Goal: Task Accomplishment & Management: Complete application form

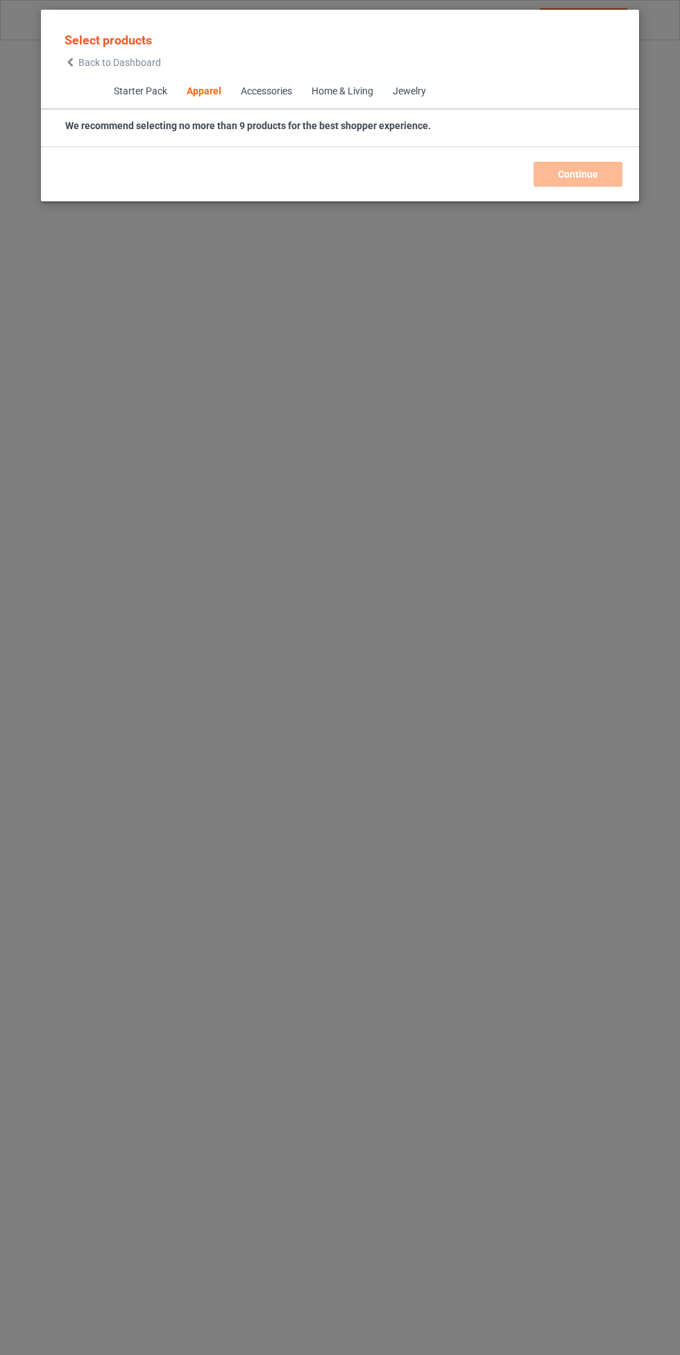
click at [123, 68] on span "Back to Dashboard" at bounding box center [119, 62] width 83 height 11
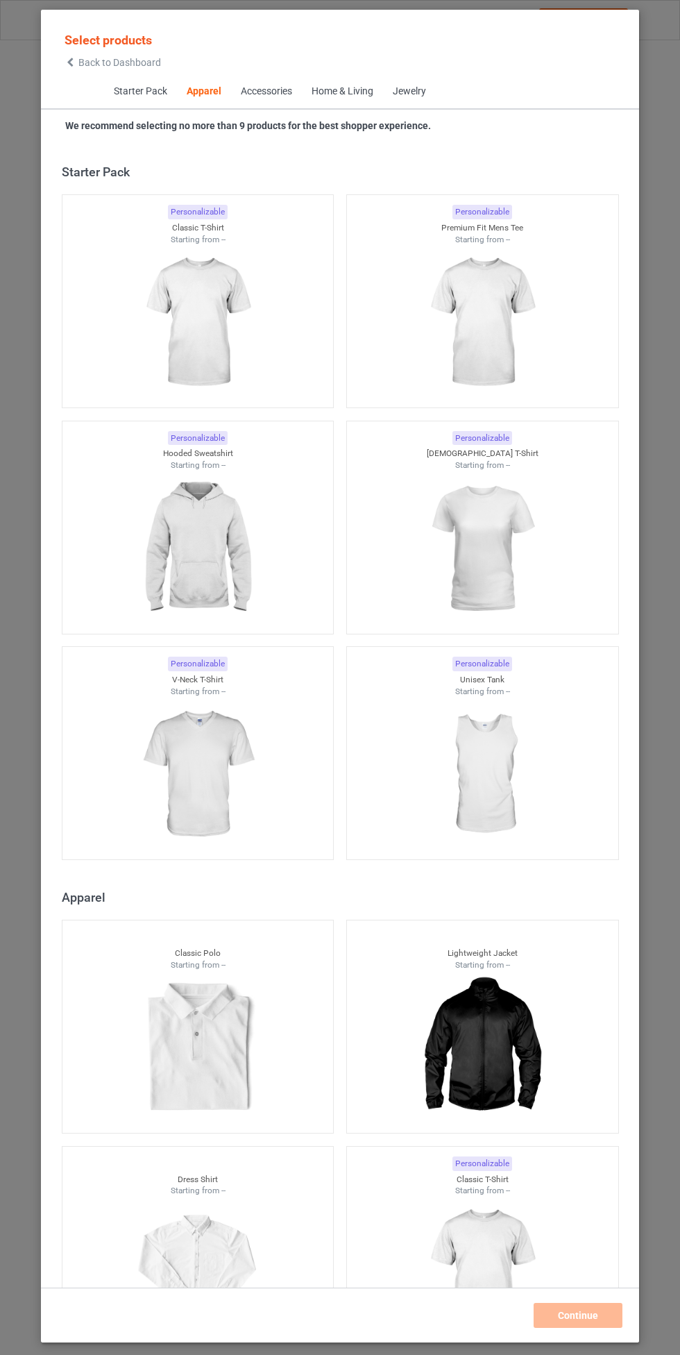
scroll to position [743, 0]
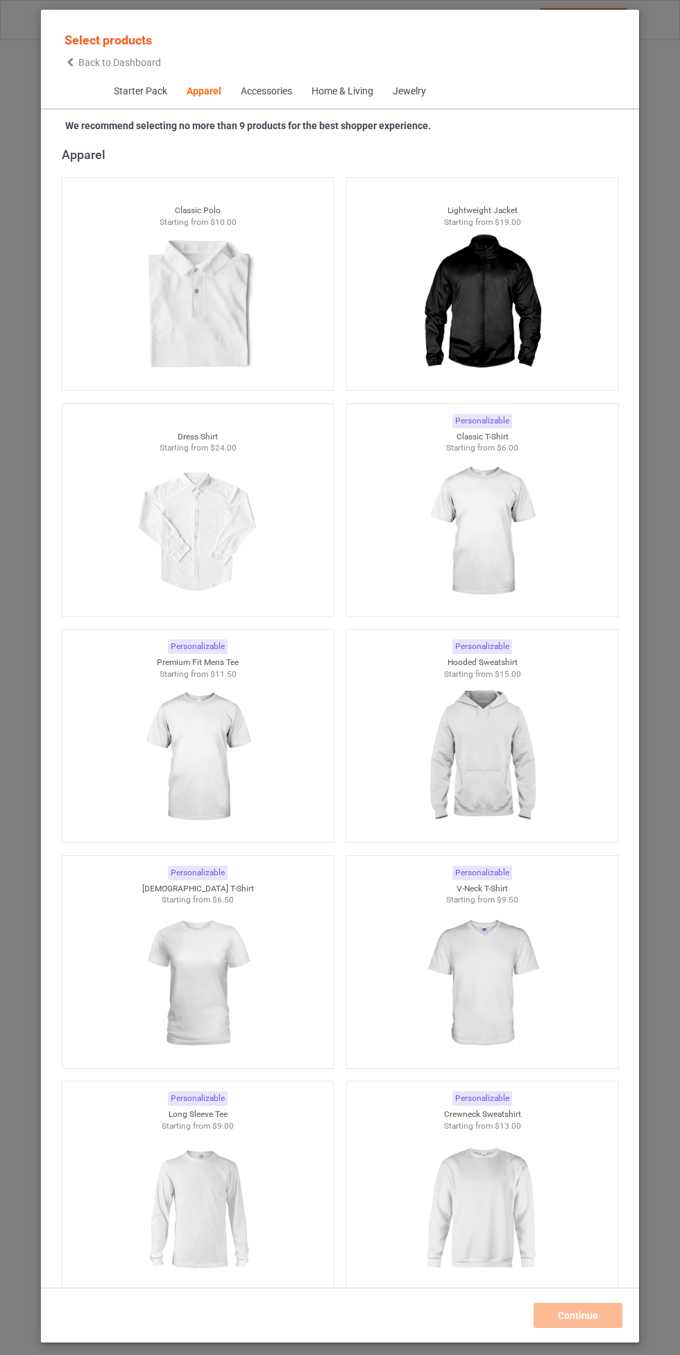
click at [481, 727] on img at bounding box center [482, 758] width 124 height 156
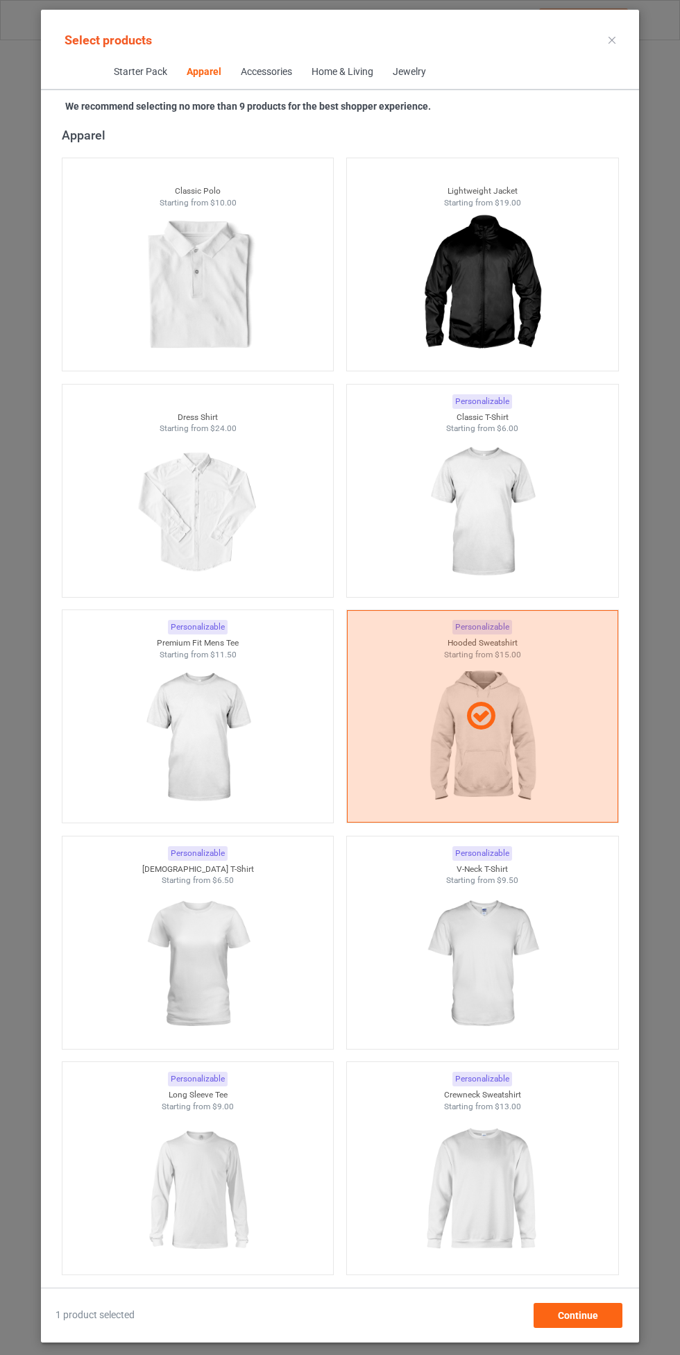
click at [489, 498] on img at bounding box center [482, 513] width 124 height 156
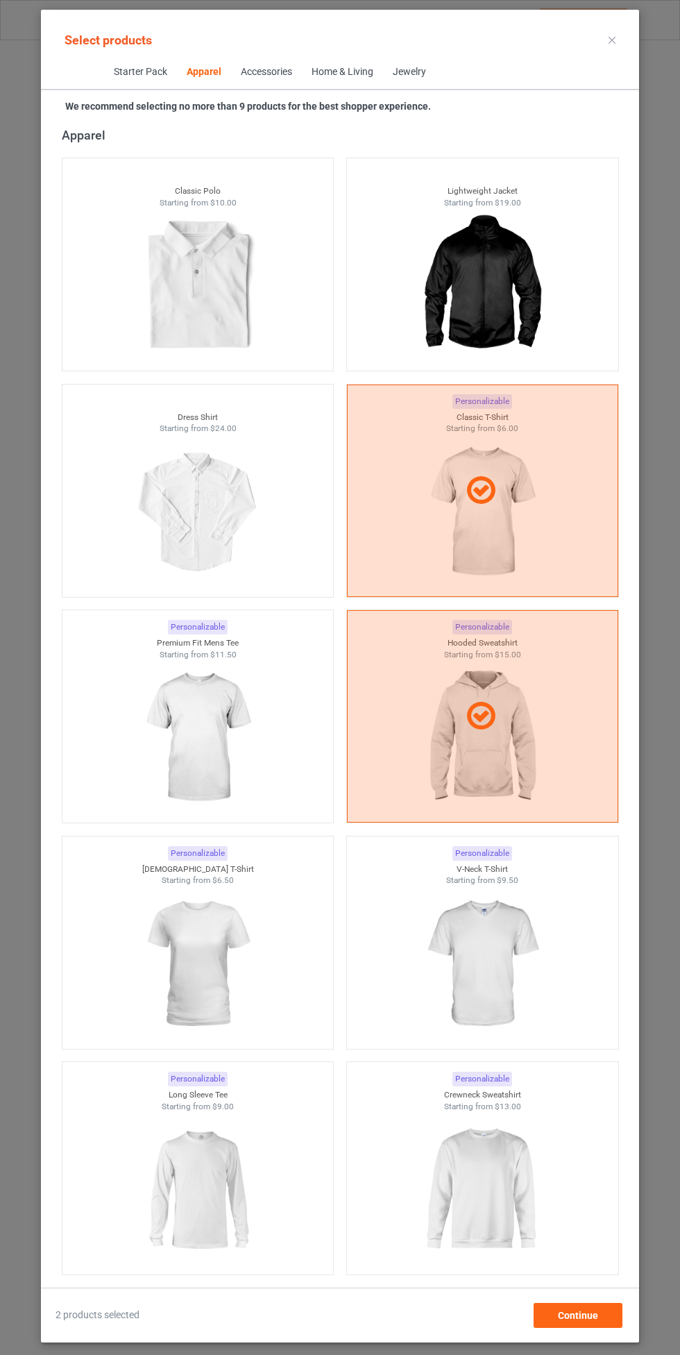
click at [242, 724] on img at bounding box center [197, 738] width 124 height 156
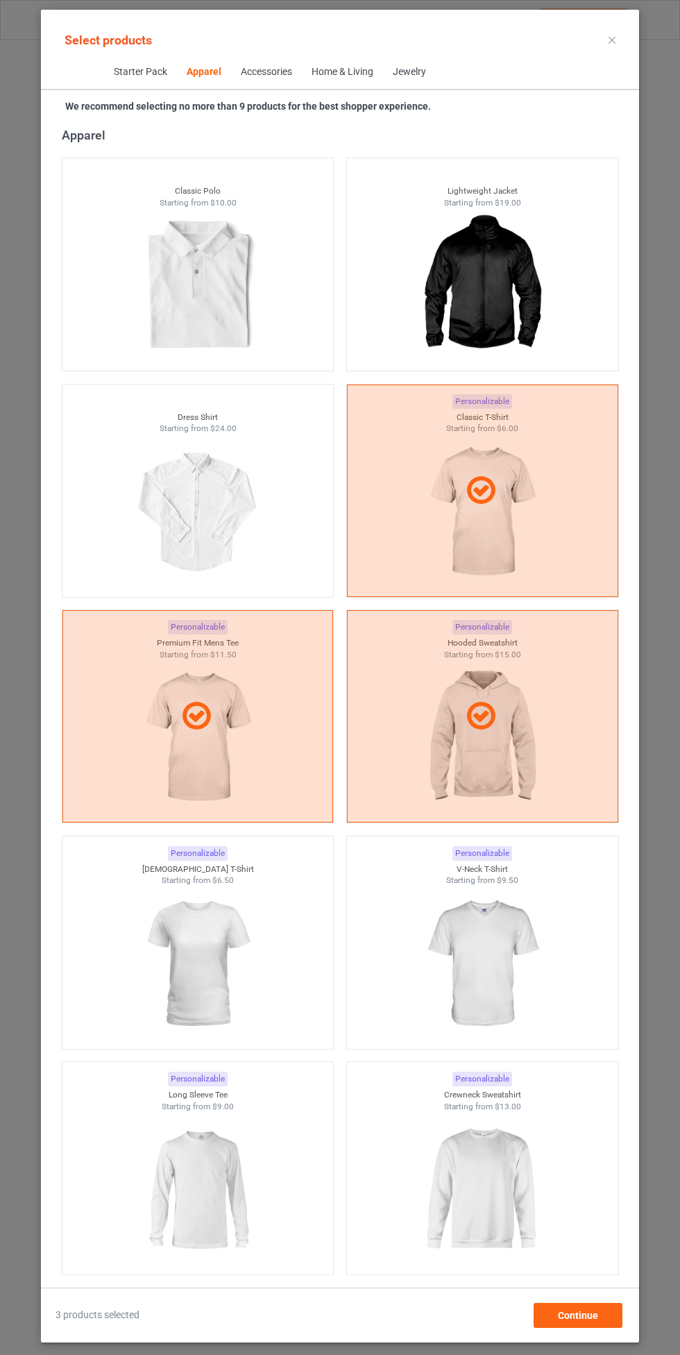
click at [521, 983] on img at bounding box center [482, 965] width 124 height 156
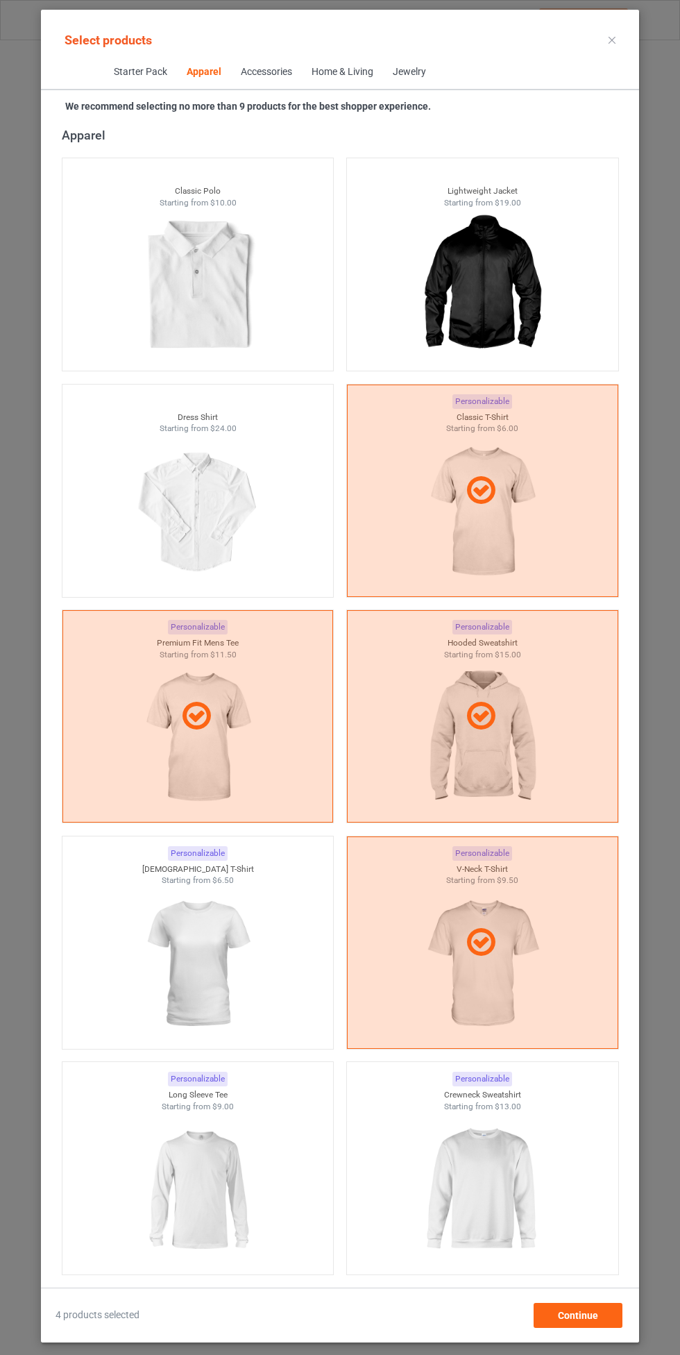
click at [225, 965] on img at bounding box center [197, 965] width 124 height 156
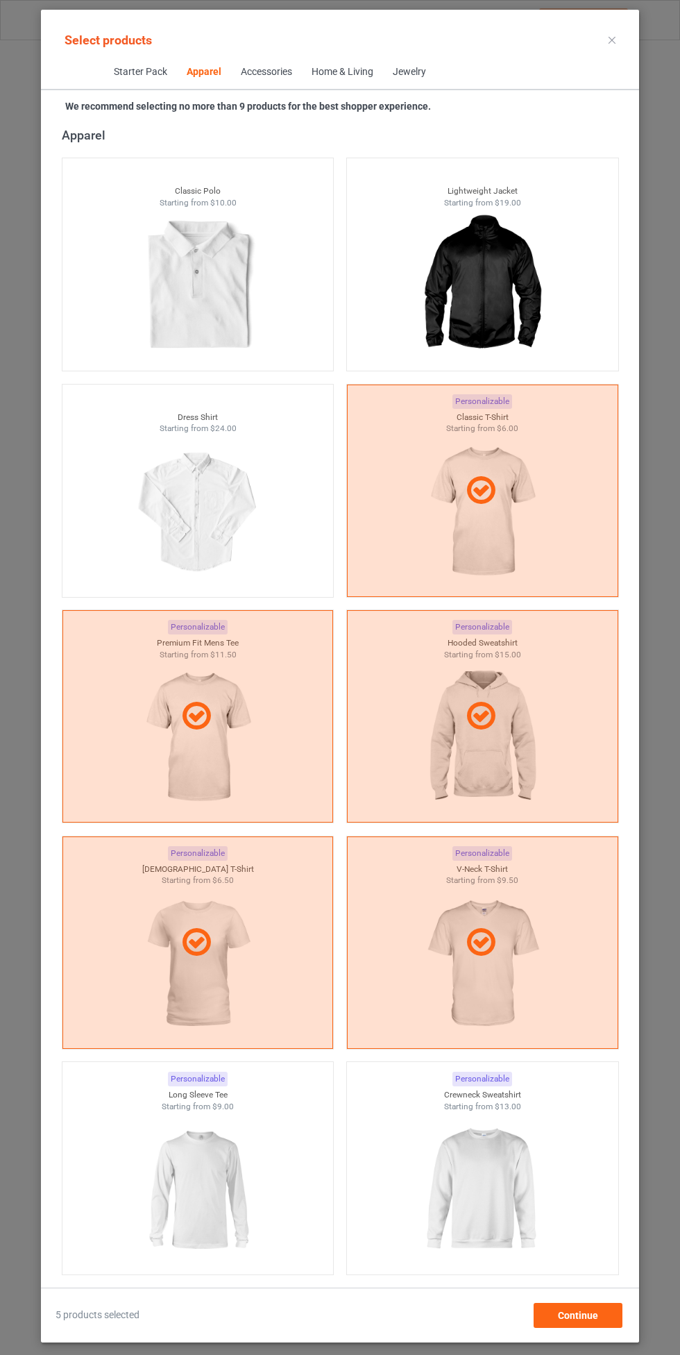
click at [492, 1149] on img at bounding box center [482, 1190] width 124 height 156
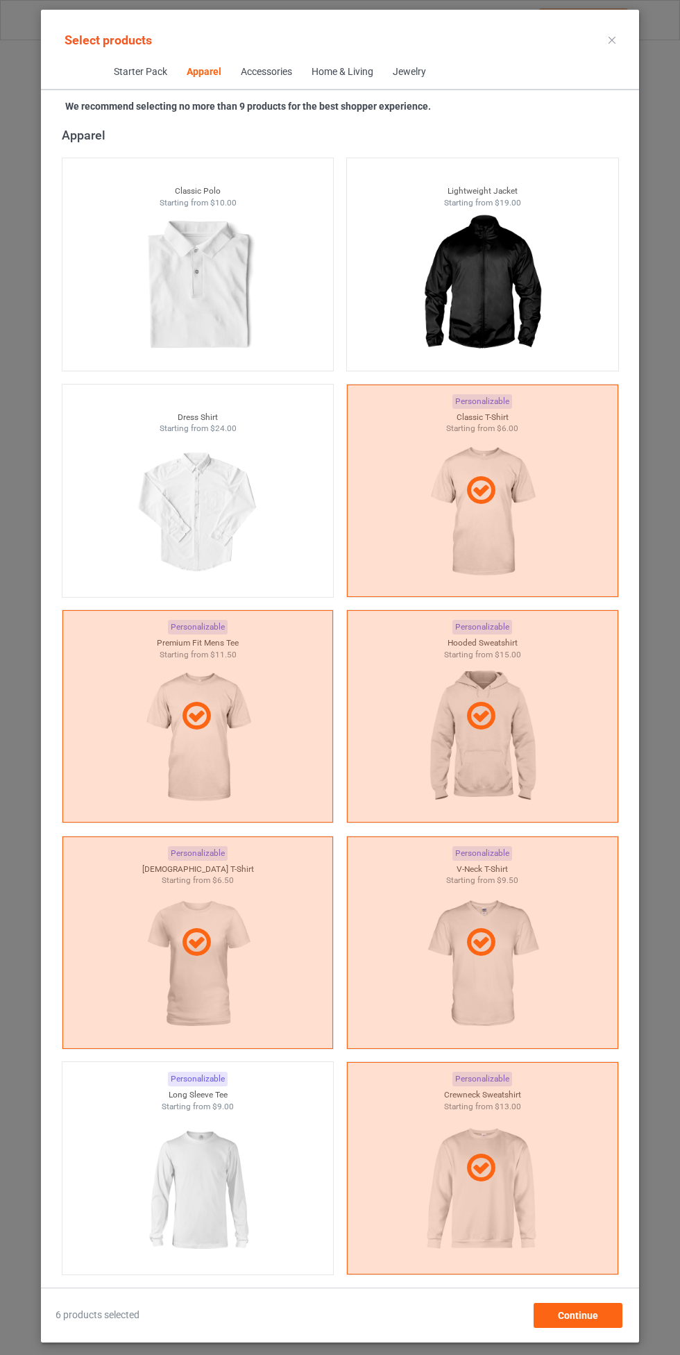
click at [194, 1162] on img at bounding box center [197, 1190] width 124 height 156
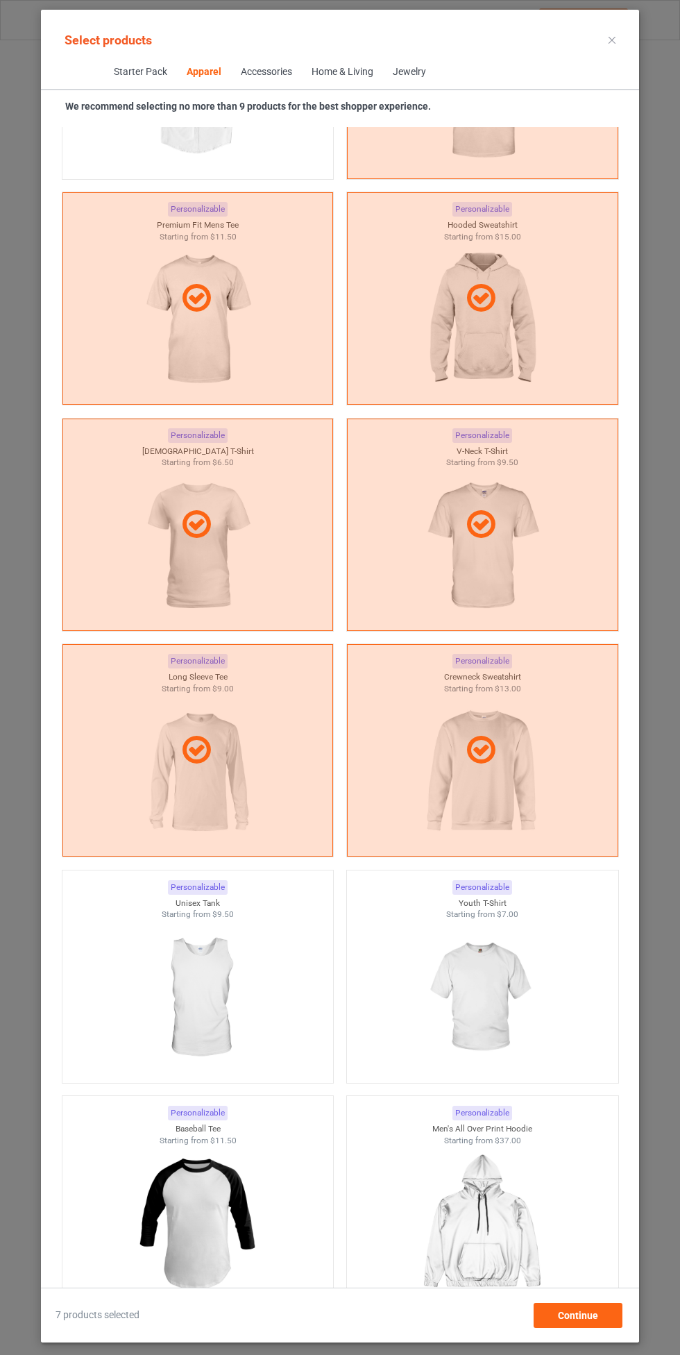
scroll to position [1167, 0]
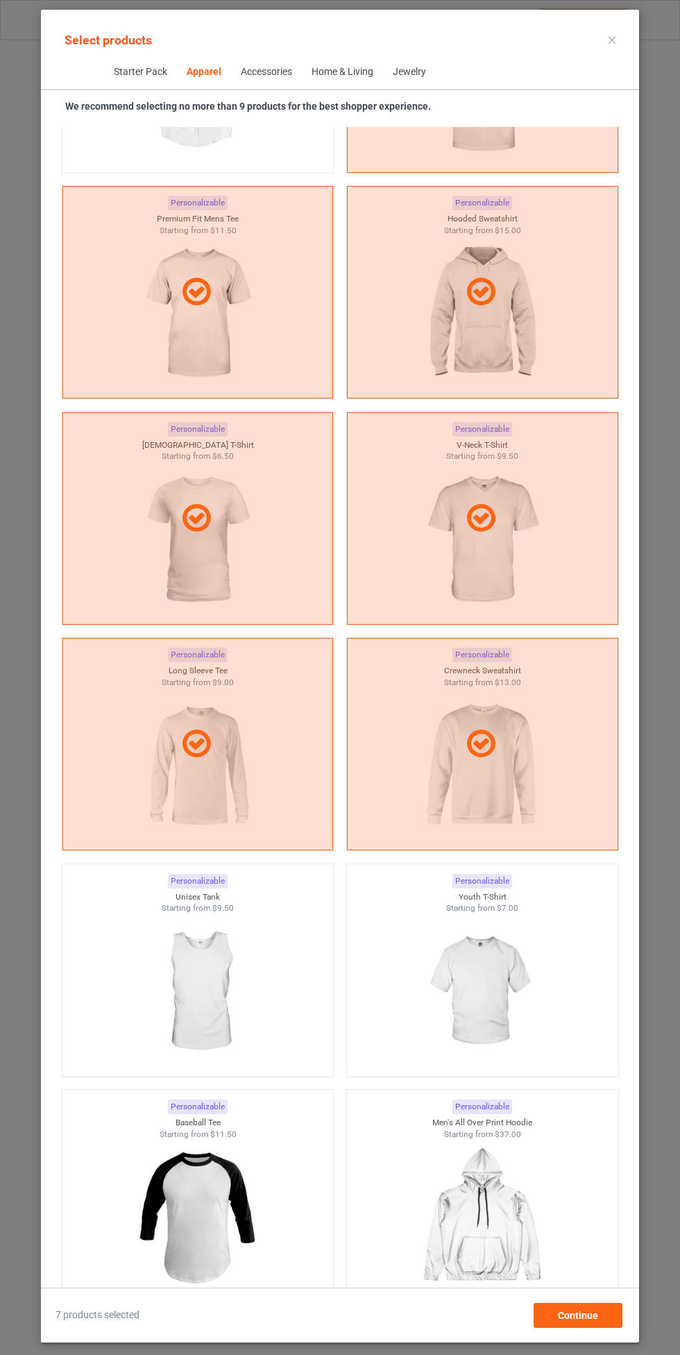
click at [494, 969] on img at bounding box center [482, 992] width 124 height 156
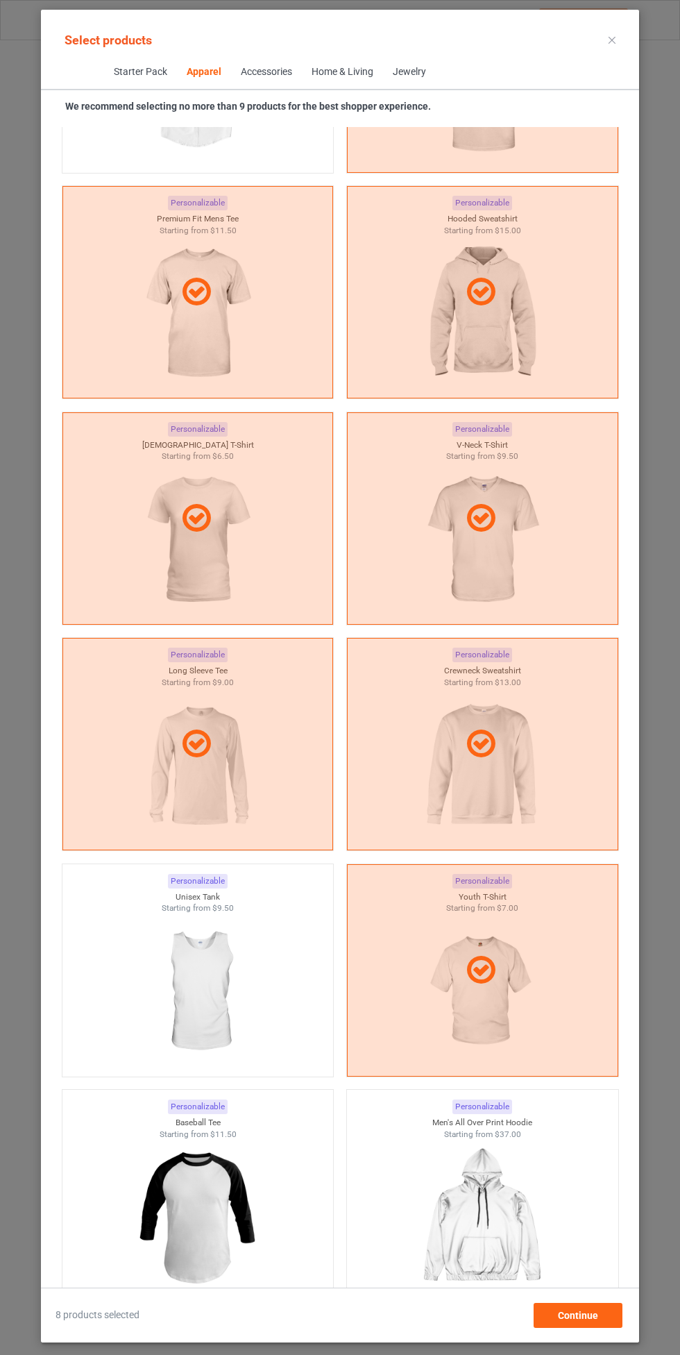
click at [222, 994] on img at bounding box center [197, 992] width 124 height 156
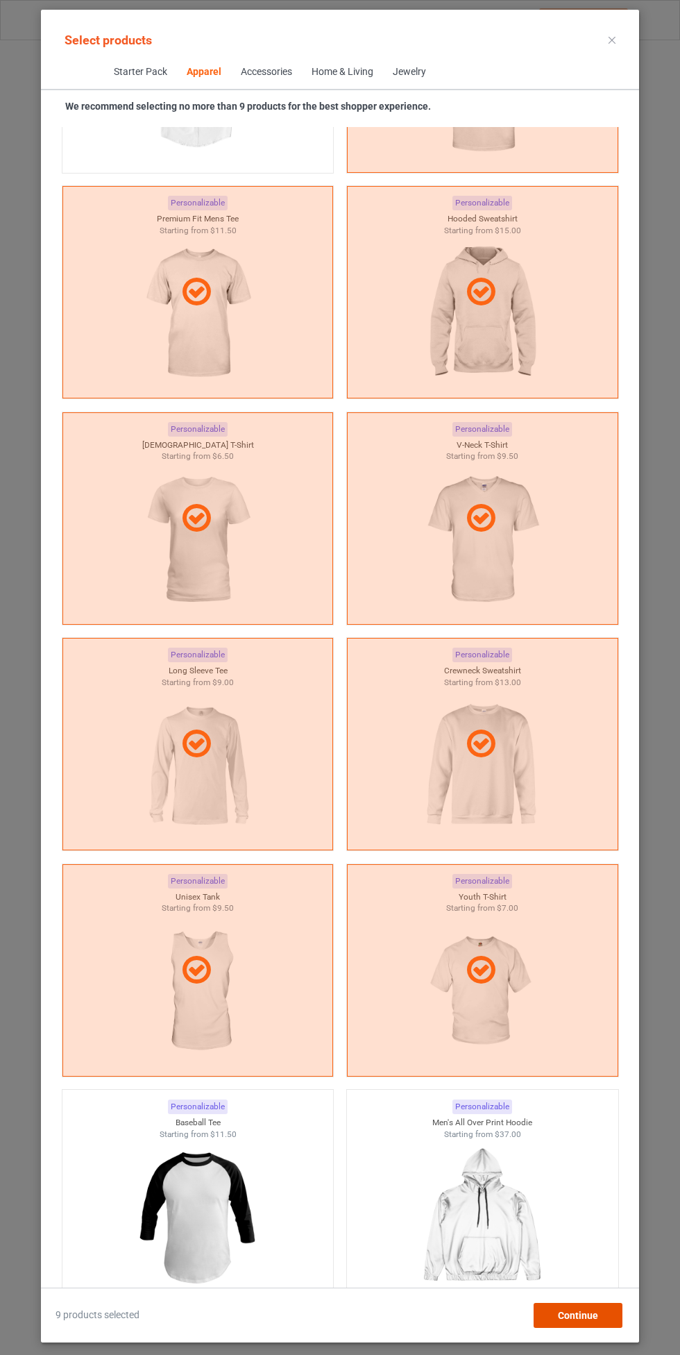
click at [596, 1326] on div "Continue" at bounding box center [578, 1315] width 89 height 25
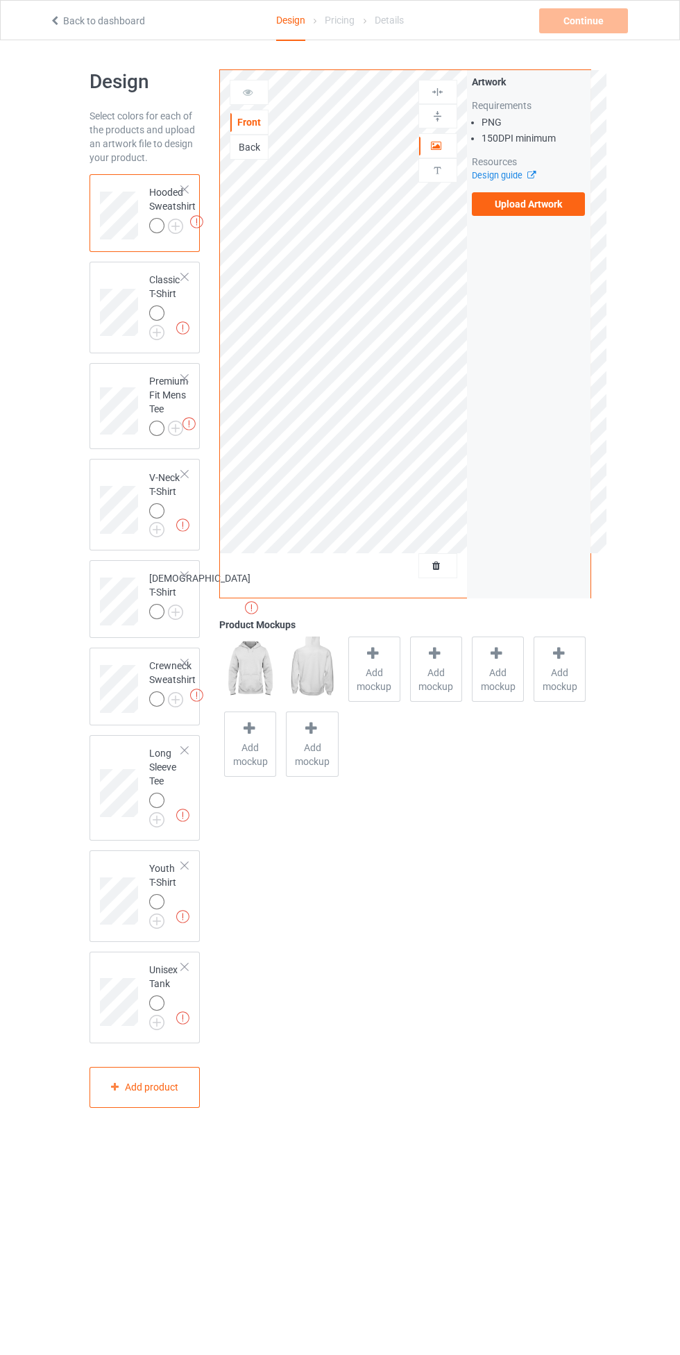
click at [0, 0] on img at bounding box center [0, 0] width 0 height 0
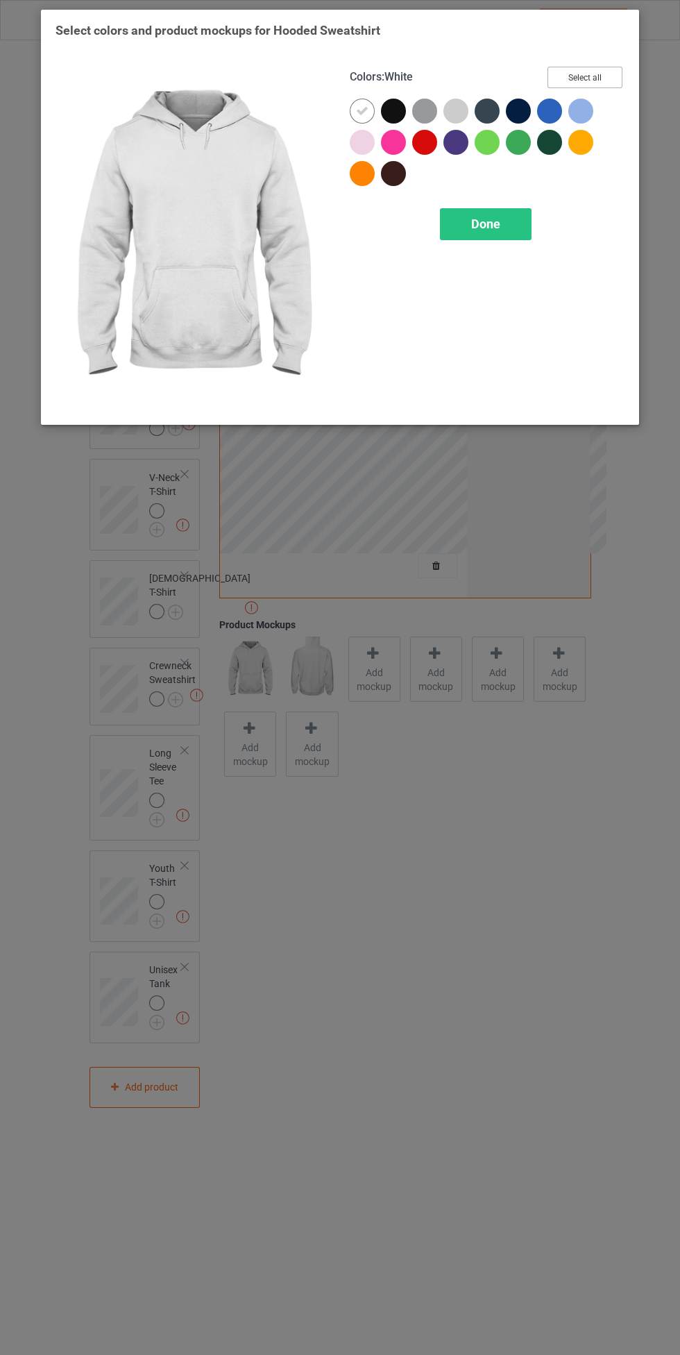
click at [599, 74] on button "Select all" at bounding box center [585, 78] width 75 height 22
click at [361, 105] on icon at bounding box center [362, 111] width 12 height 12
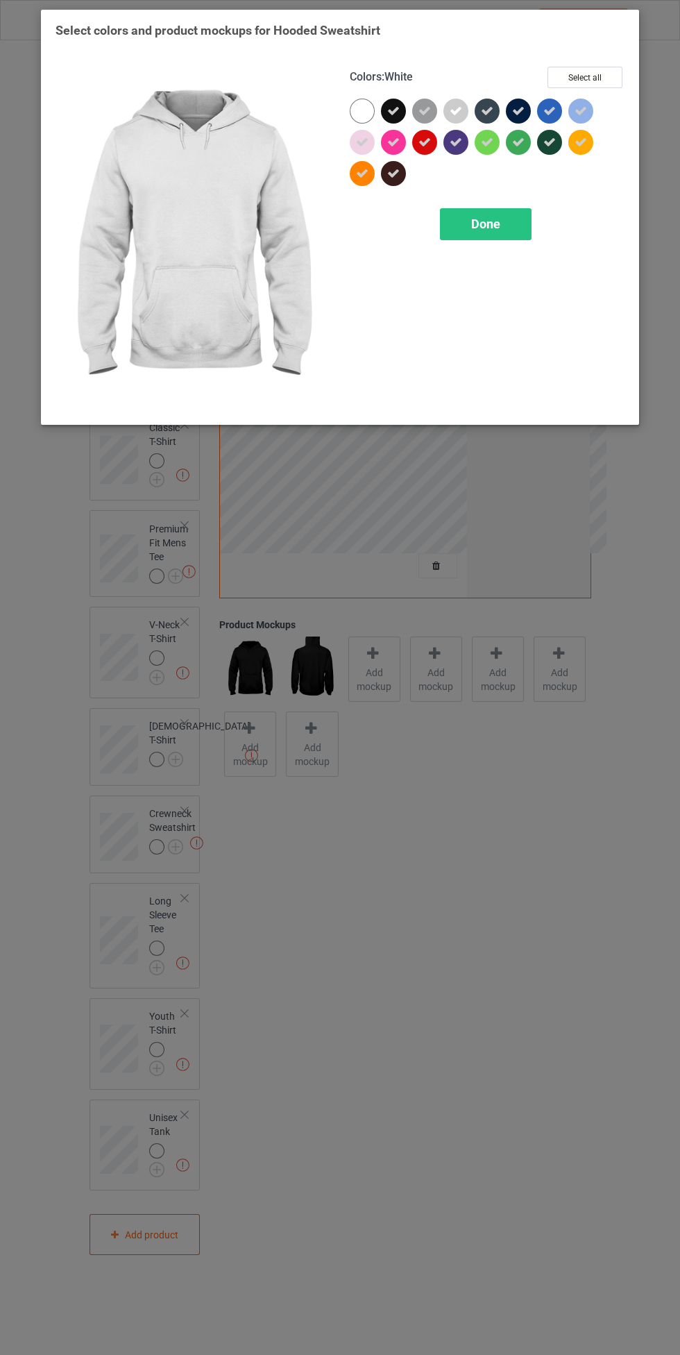
click at [509, 222] on div "Done" at bounding box center [486, 224] width 92 height 32
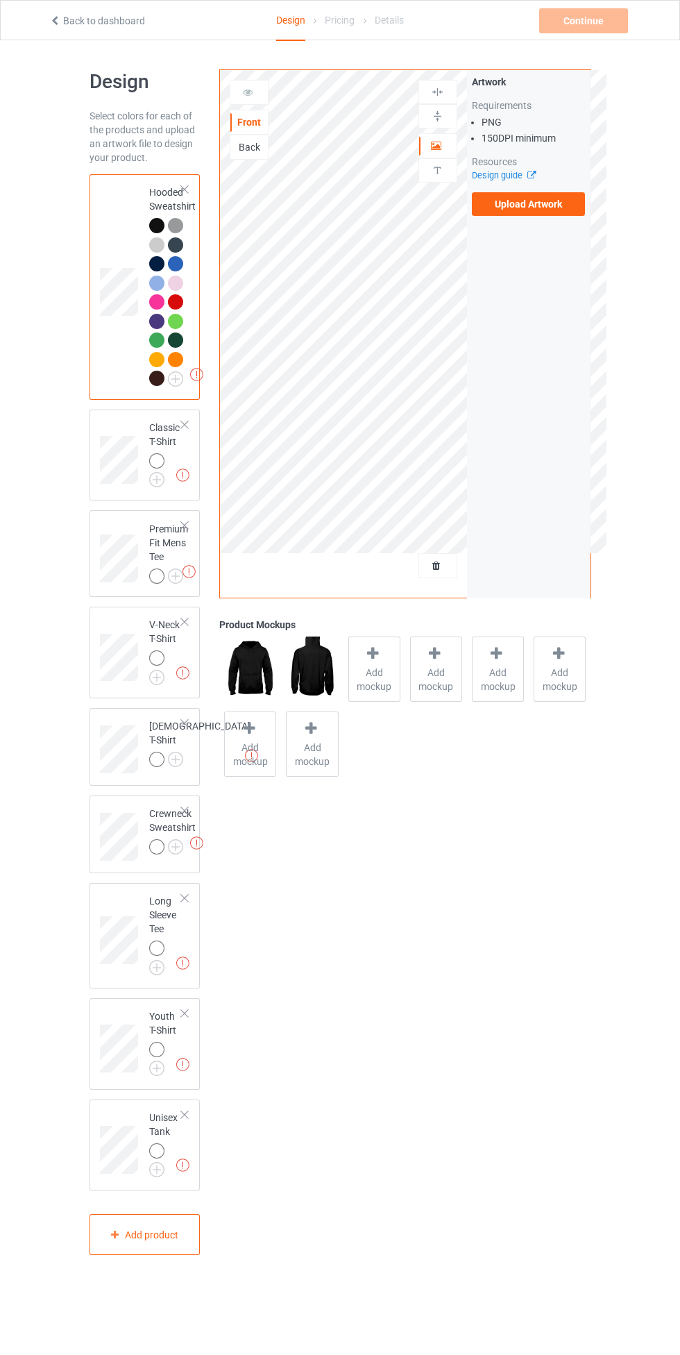
click at [555, 211] on label "Upload Artwork" at bounding box center [529, 204] width 114 height 24
click at [0, 0] on input "Upload Artwork" at bounding box center [0, 0] width 0 height 0
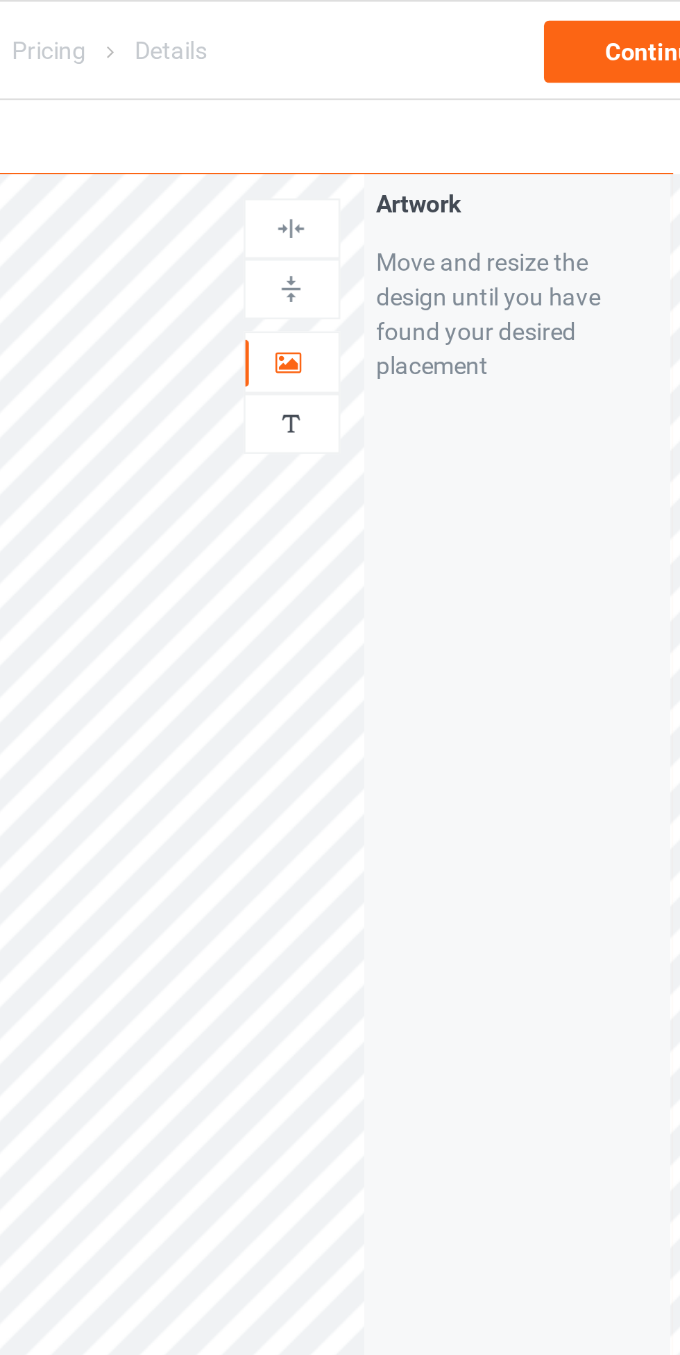
click at [442, 140] on icon at bounding box center [437, 144] width 12 height 10
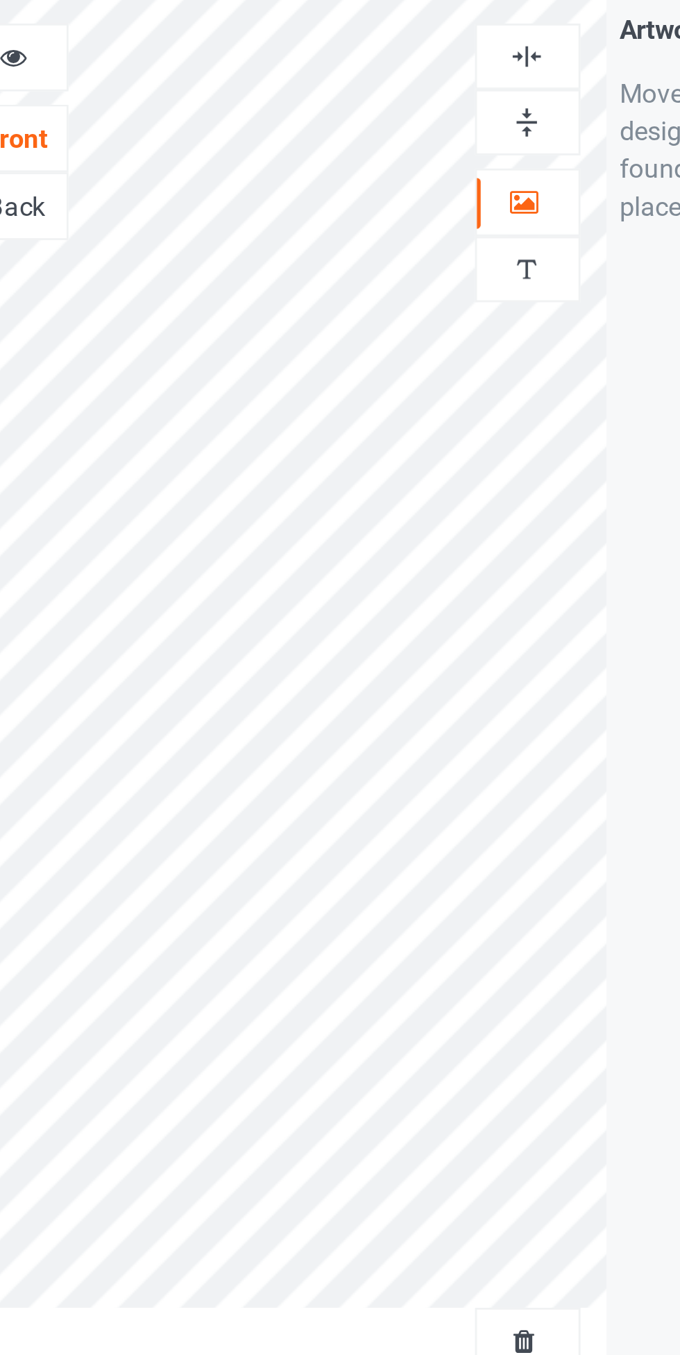
click at [443, 85] on div at bounding box center [438, 92] width 39 height 24
click at [441, 92] on img at bounding box center [437, 91] width 13 height 13
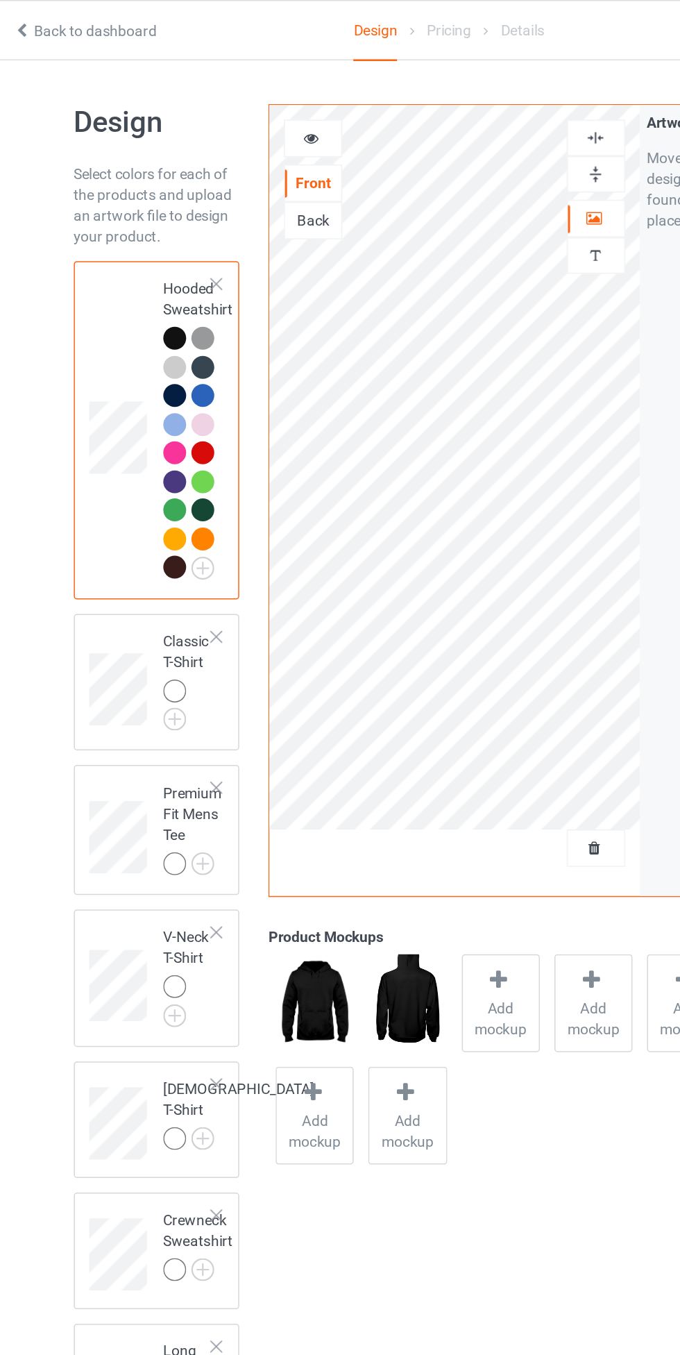
click at [0, 0] on img at bounding box center [0, 0] width 0 height 0
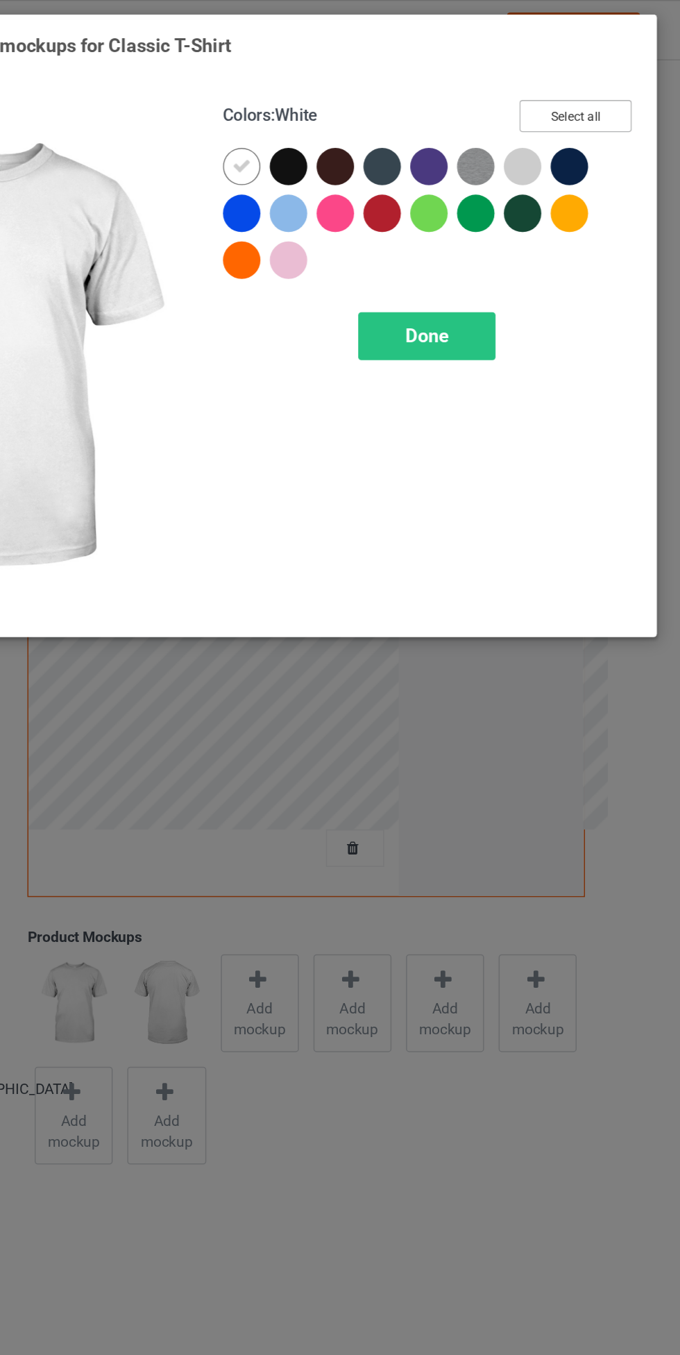
click at [597, 74] on button "Select all" at bounding box center [585, 78] width 75 height 22
click at [362, 108] on icon at bounding box center [362, 111] width 12 height 12
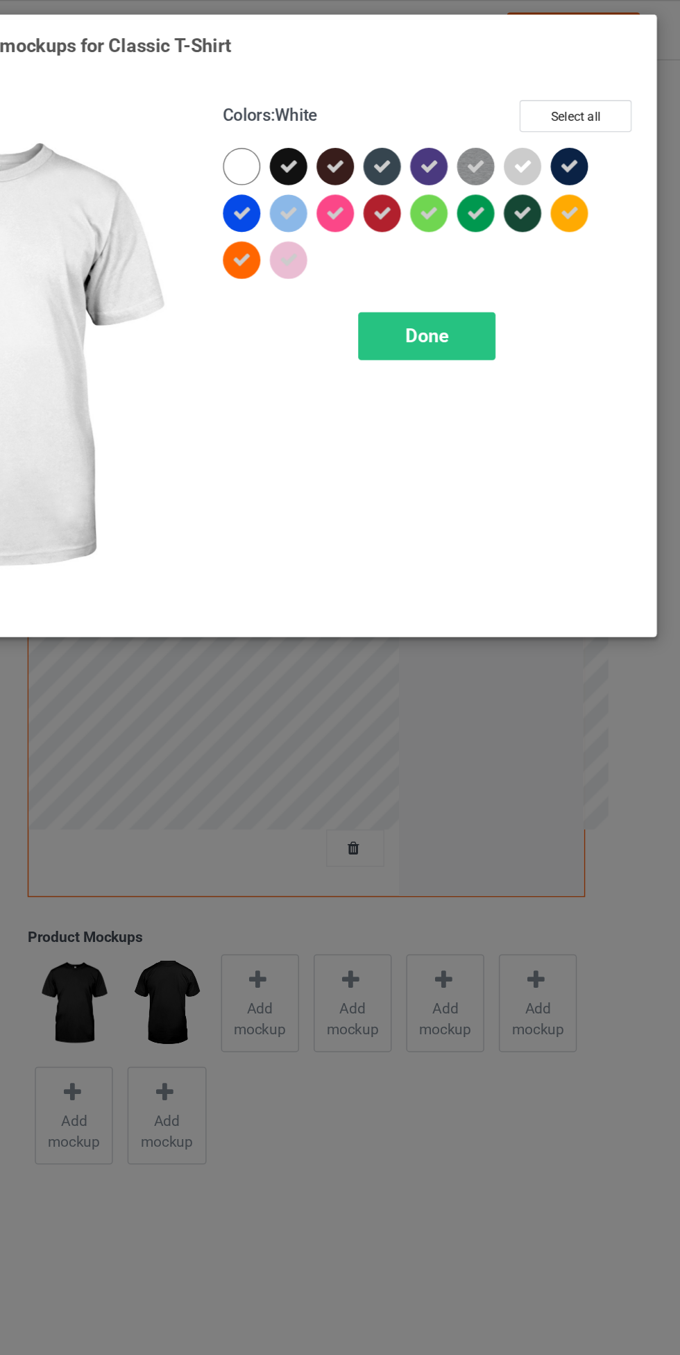
click at [501, 226] on div "Done" at bounding box center [486, 224] width 92 height 32
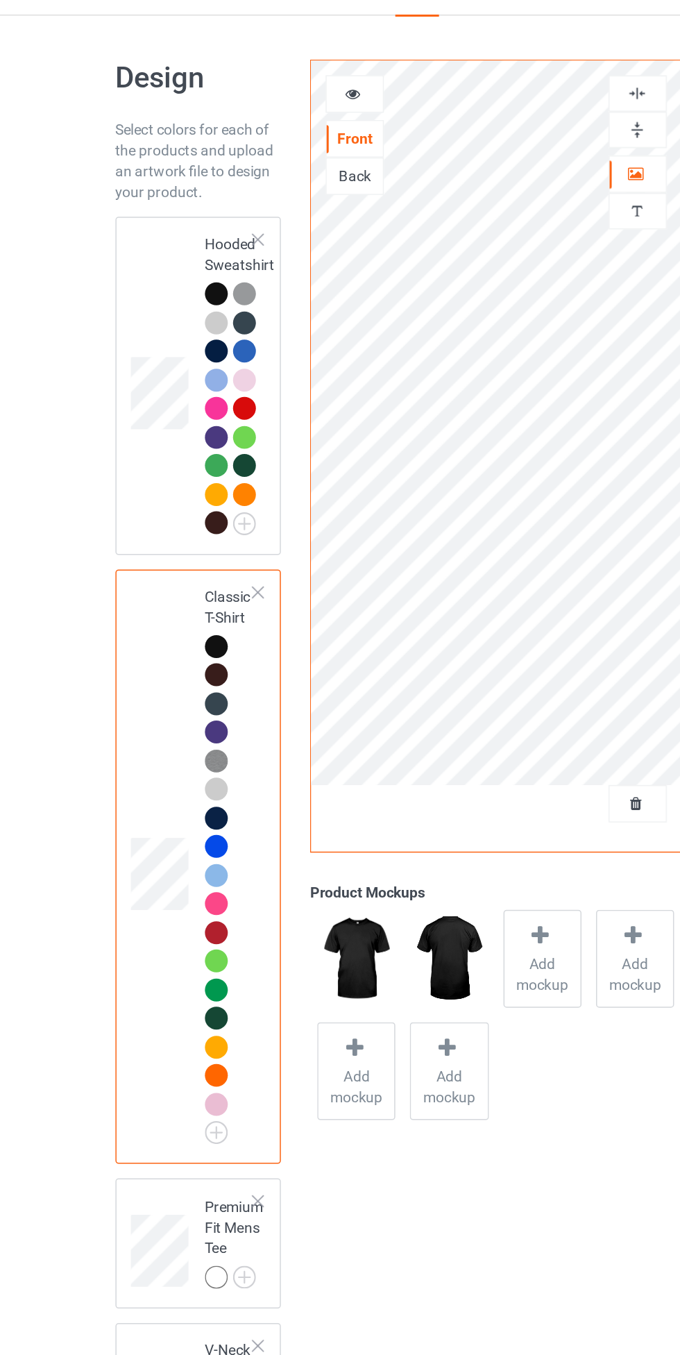
click at [247, 91] on icon at bounding box center [248, 90] width 12 height 10
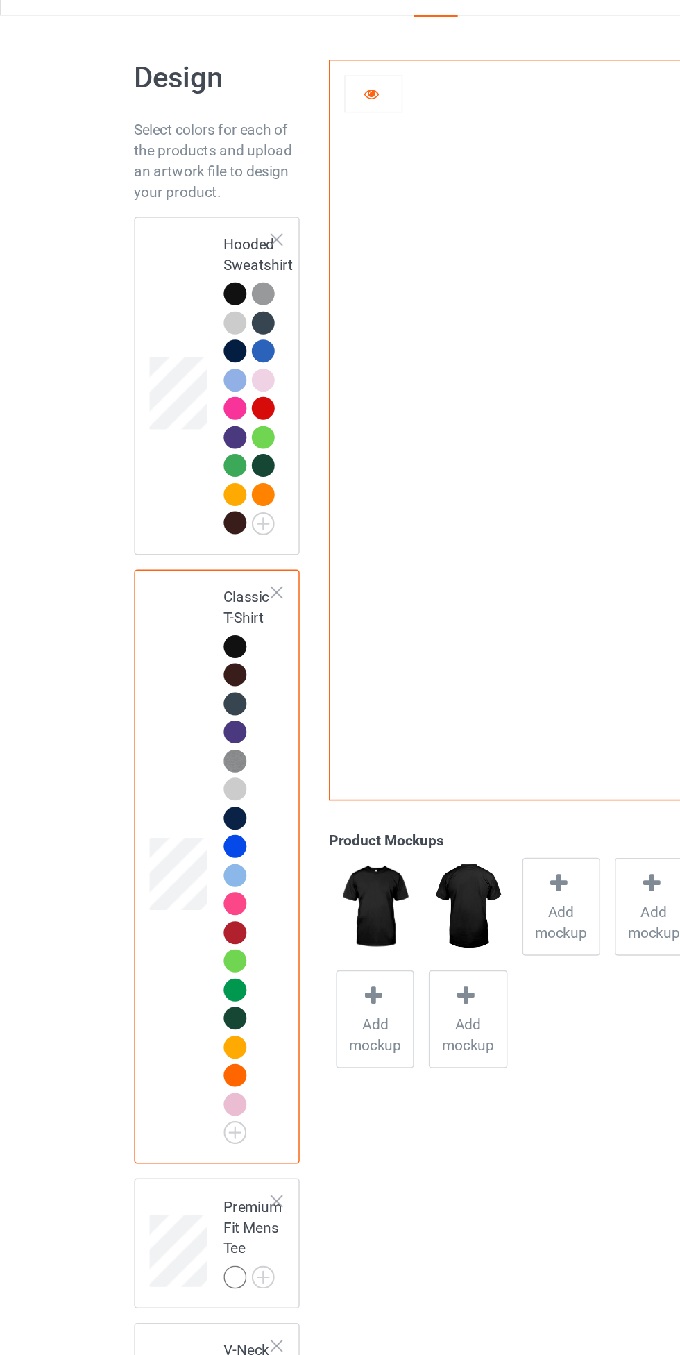
click at [248, 92] on icon at bounding box center [248, 90] width 12 height 10
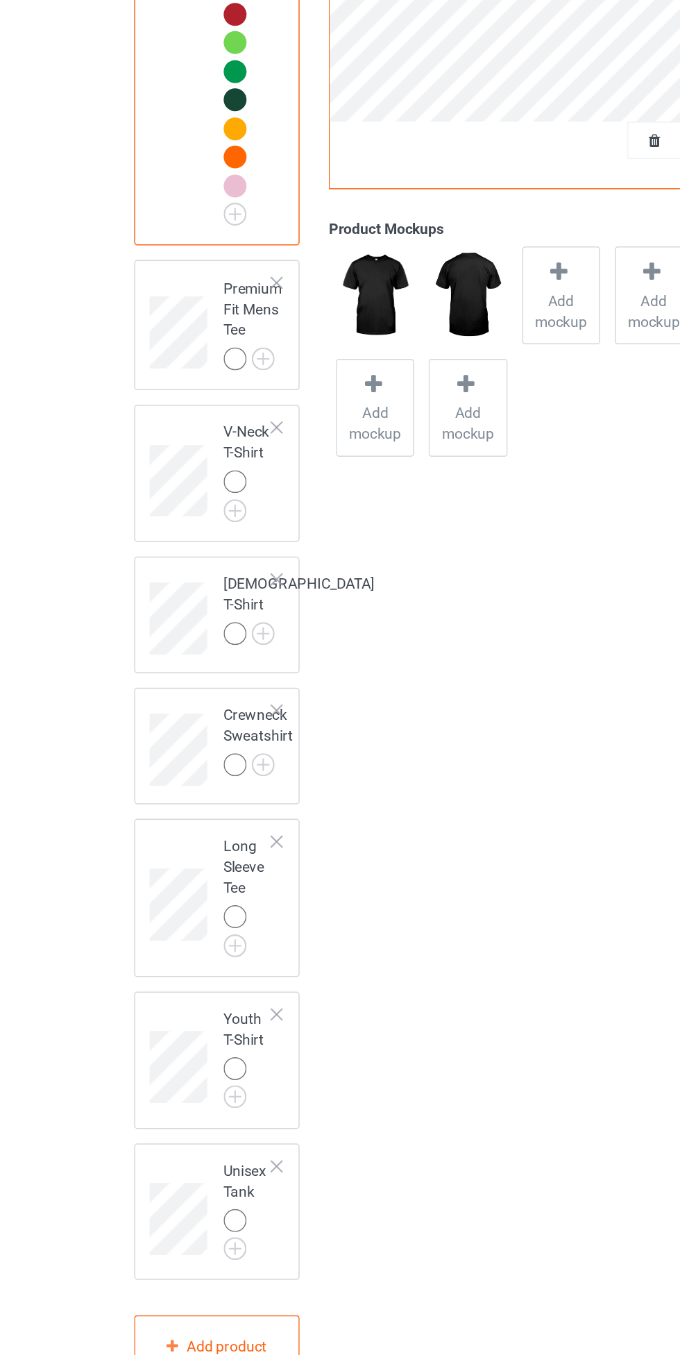
scroll to position [252, 0]
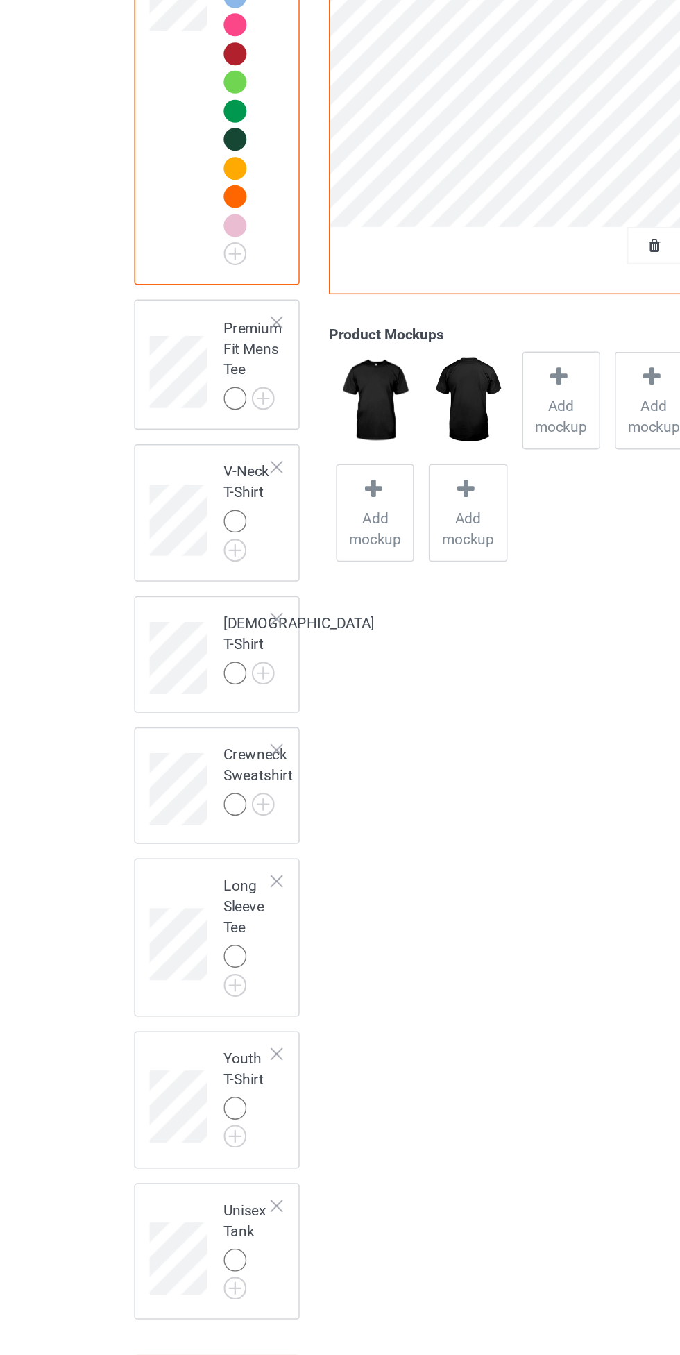
click at [0, 0] on img at bounding box center [0, 0] width 0 height 0
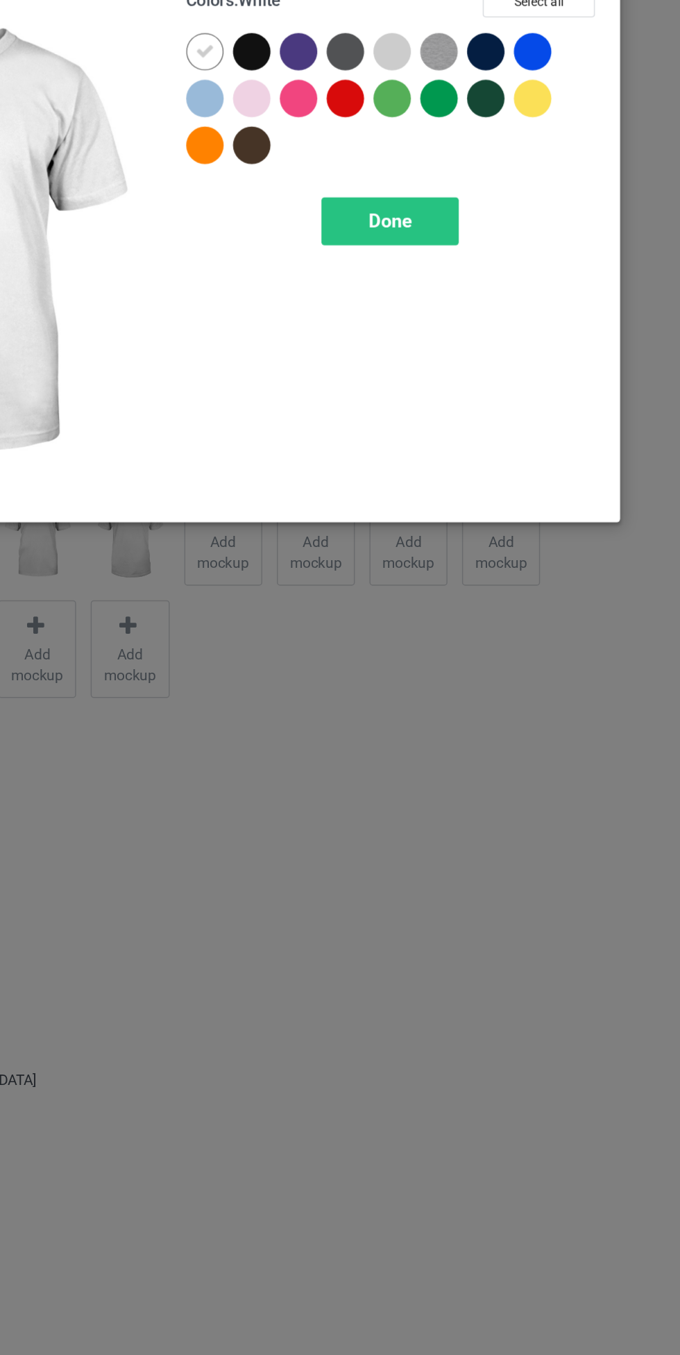
scroll to position [252, 0]
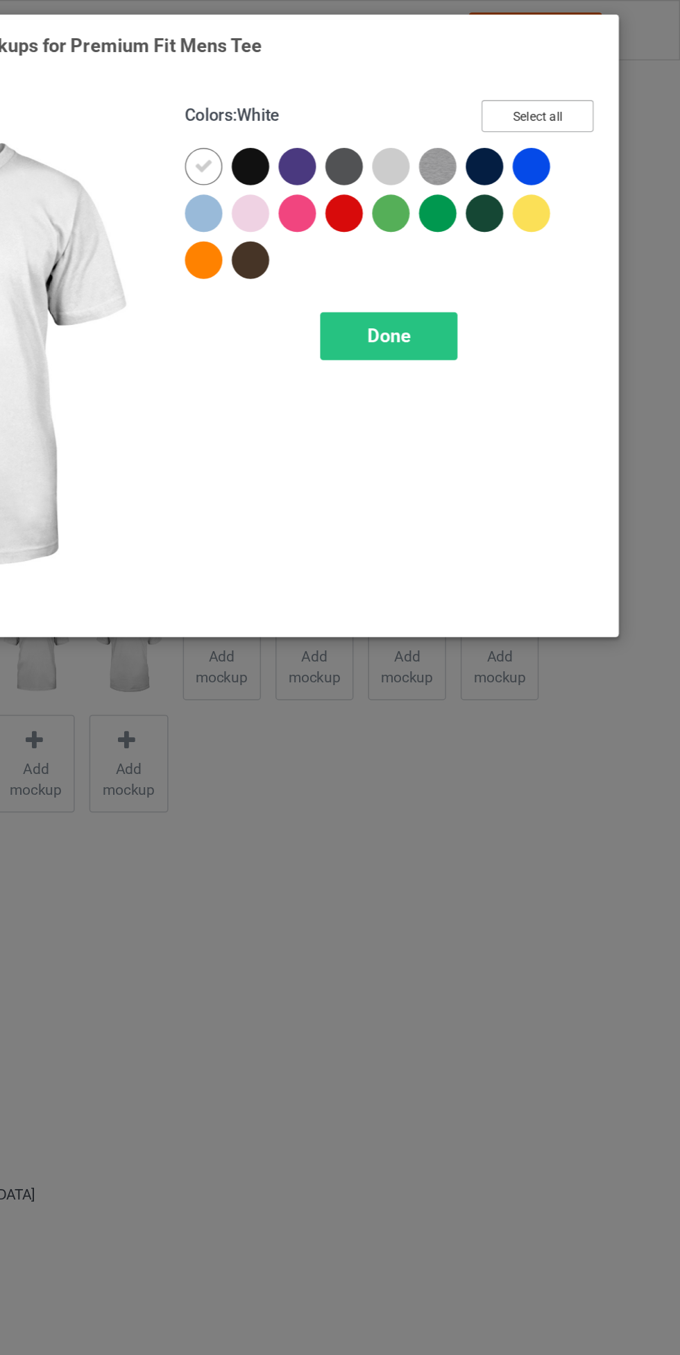
click at [621, 79] on button "Select all" at bounding box center [585, 78] width 75 height 22
click at [362, 109] on icon at bounding box center [362, 111] width 12 height 12
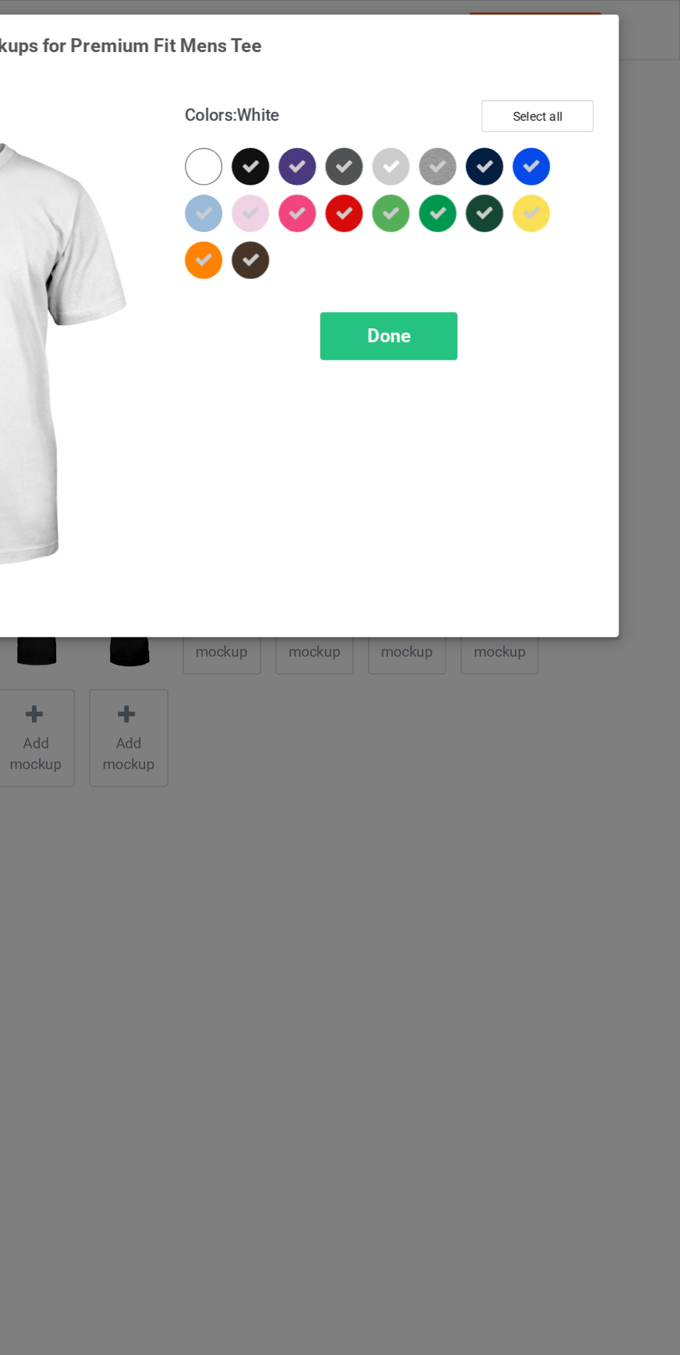
click at [497, 221] on span "Done" at bounding box center [485, 224] width 29 height 15
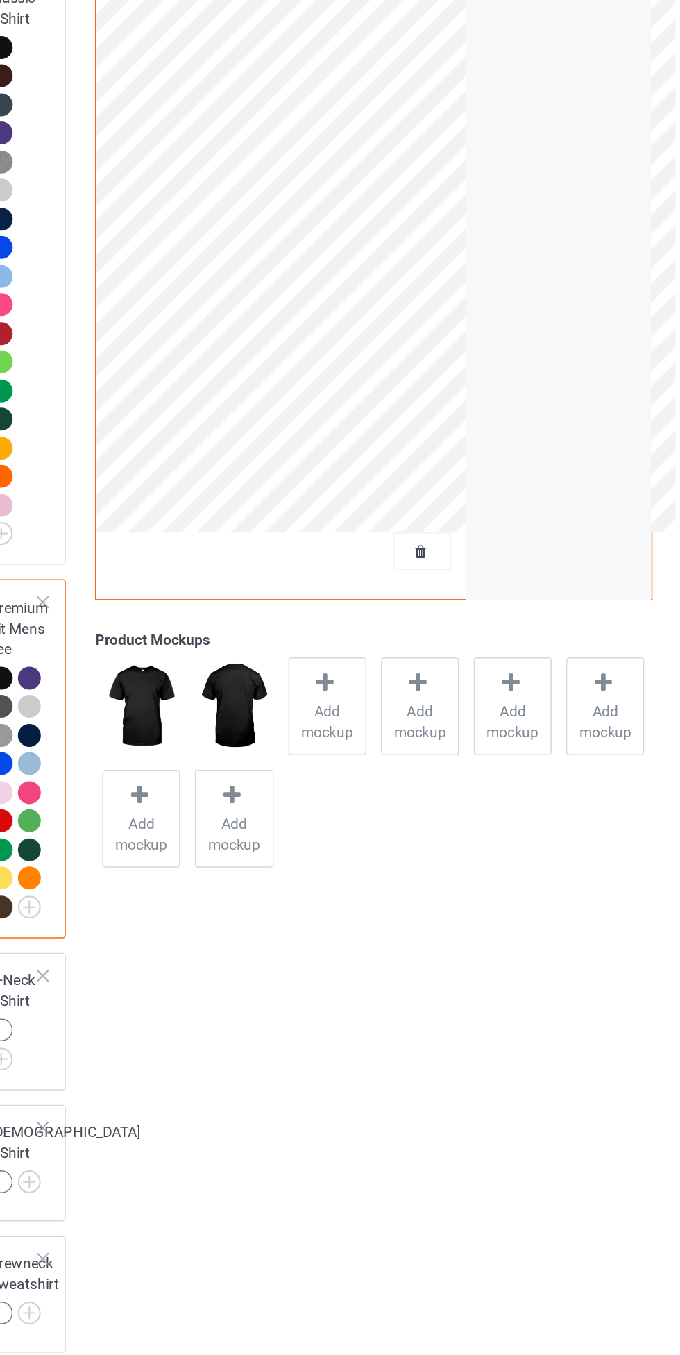
scroll to position [405, 0]
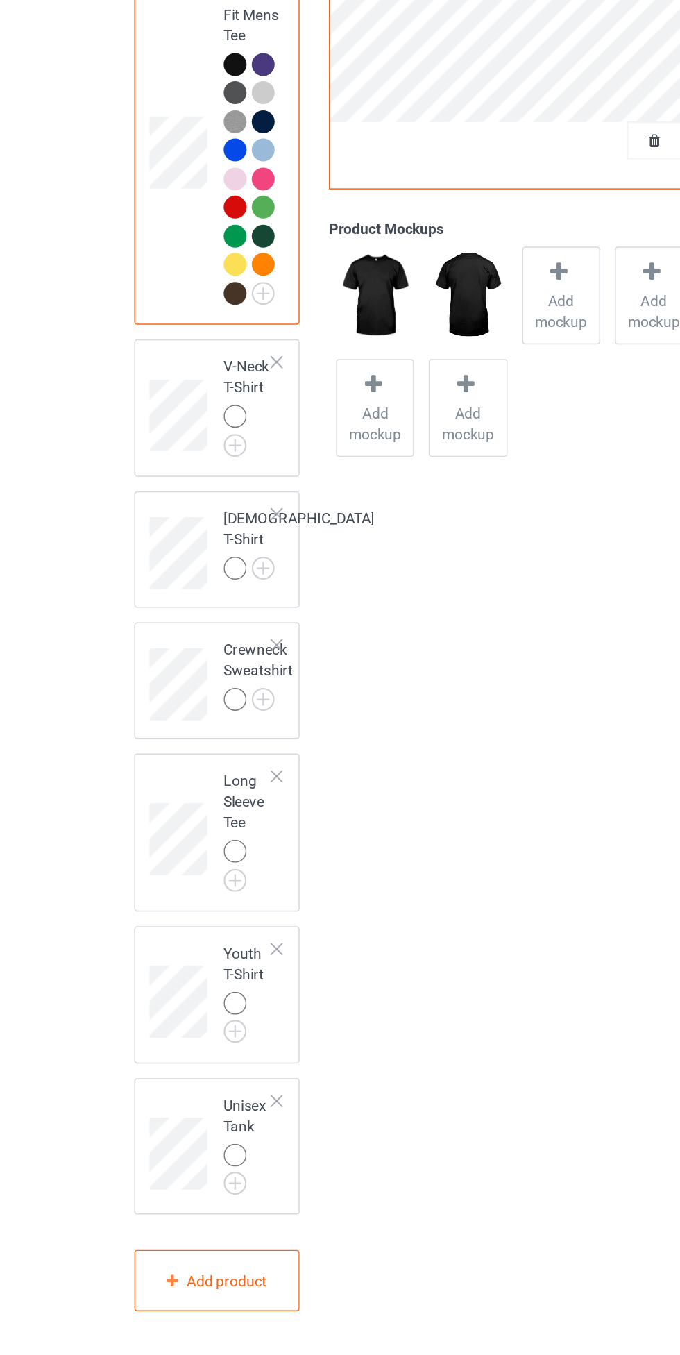
click at [0, 0] on img at bounding box center [0, 0] width 0 height 0
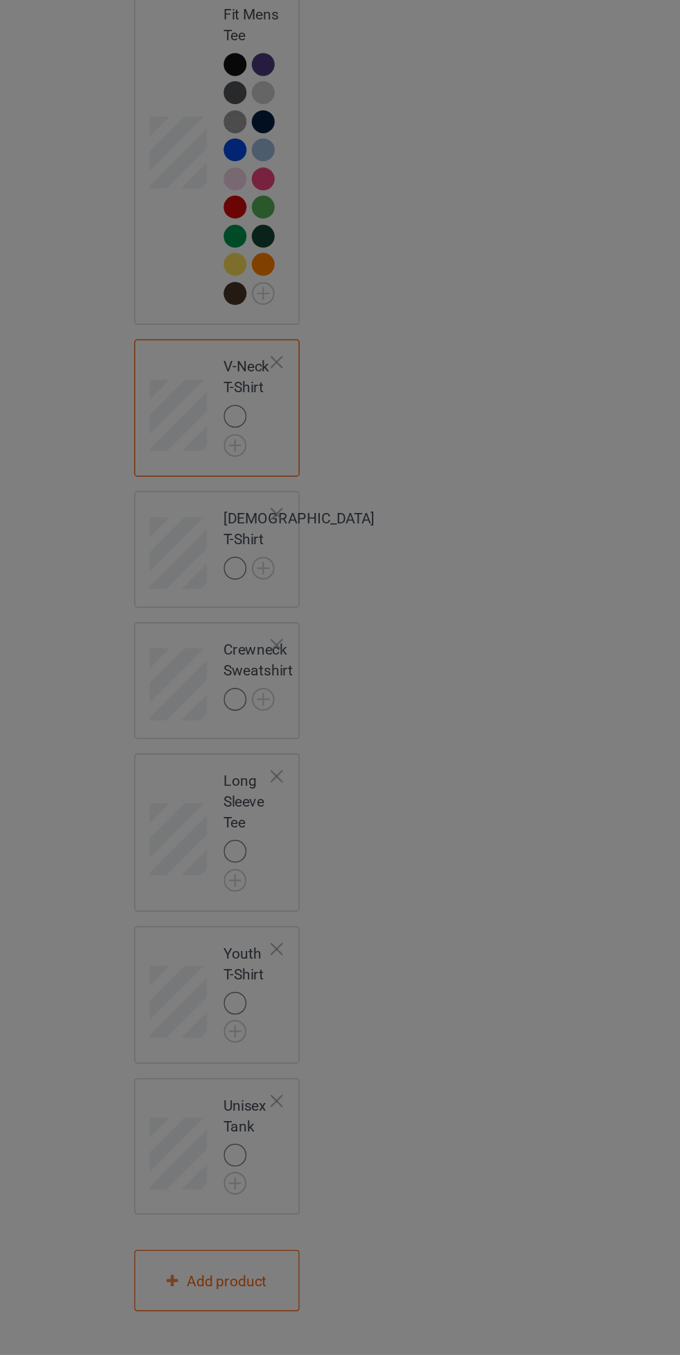
scroll to position [405, 0]
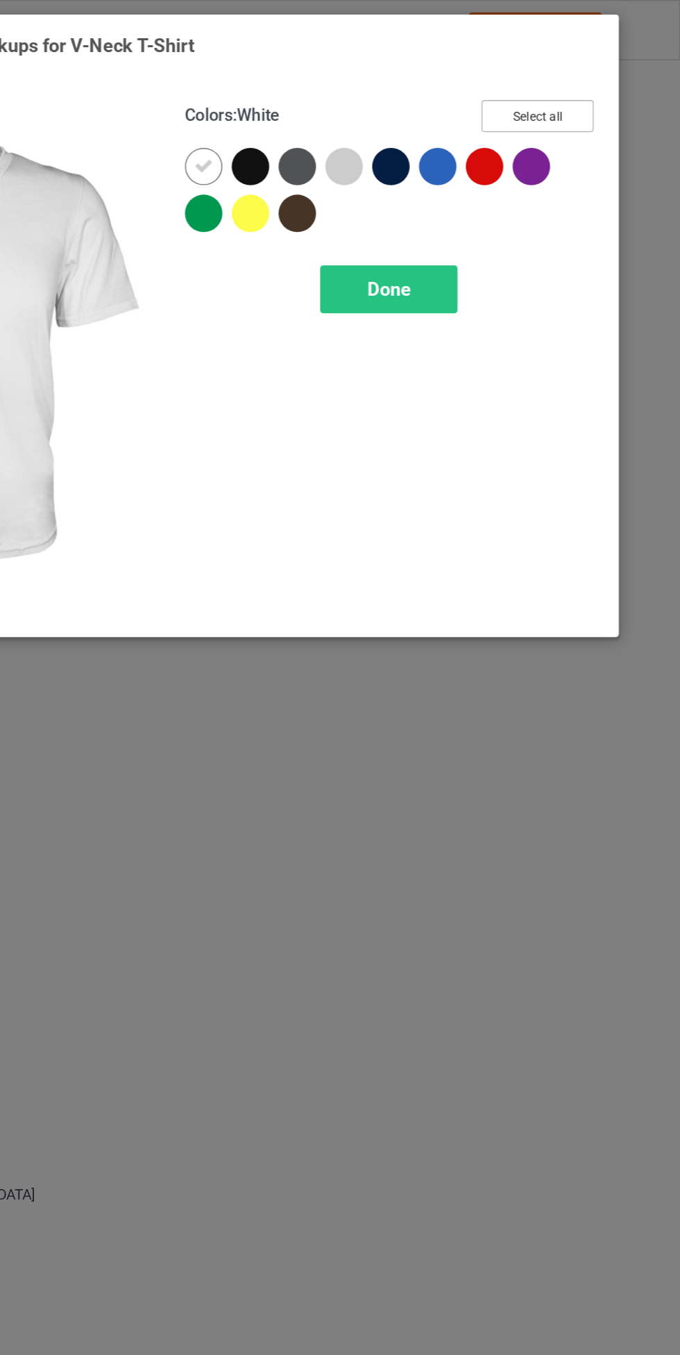
click at [602, 84] on button "Select all" at bounding box center [585, 78] width 75 height 22
click at [358, 107] on icon at bounding box center [362, 111] width 12 height 12
click at [481, 203] on div "Done" at bounding box center [486, 193] width 92 height 32
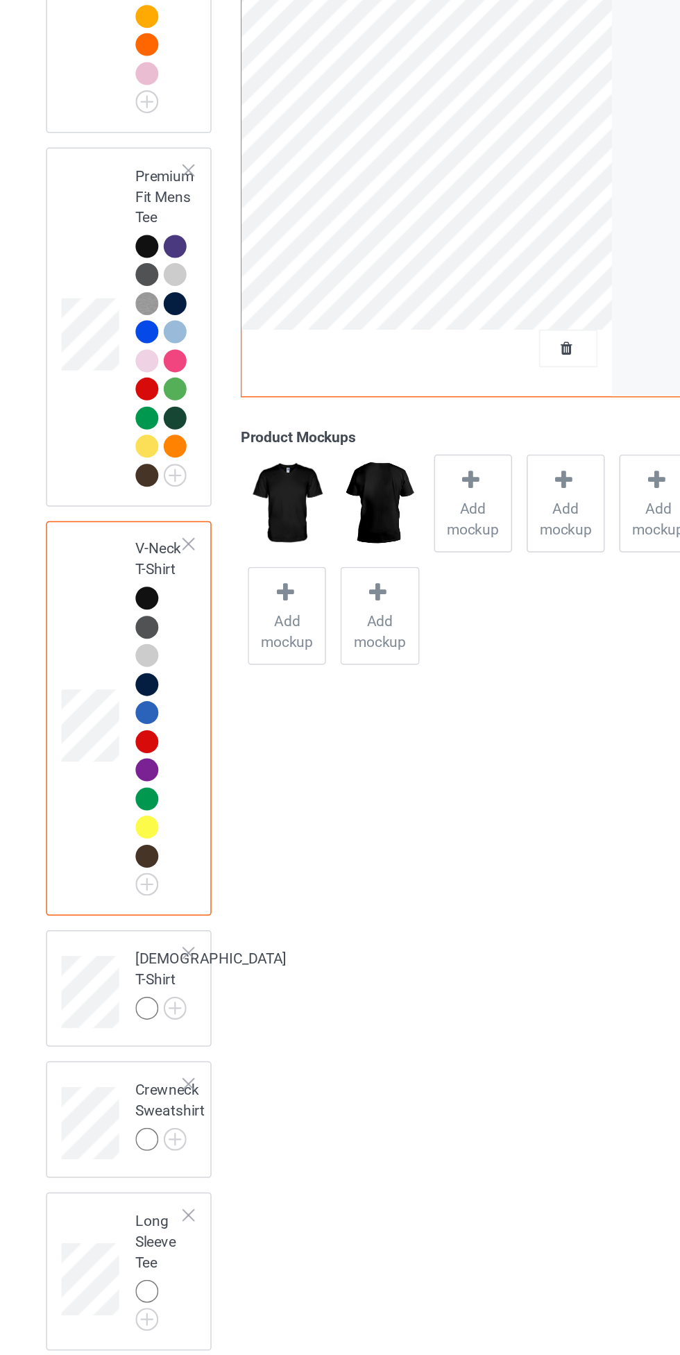
scroll to position [576, 0]
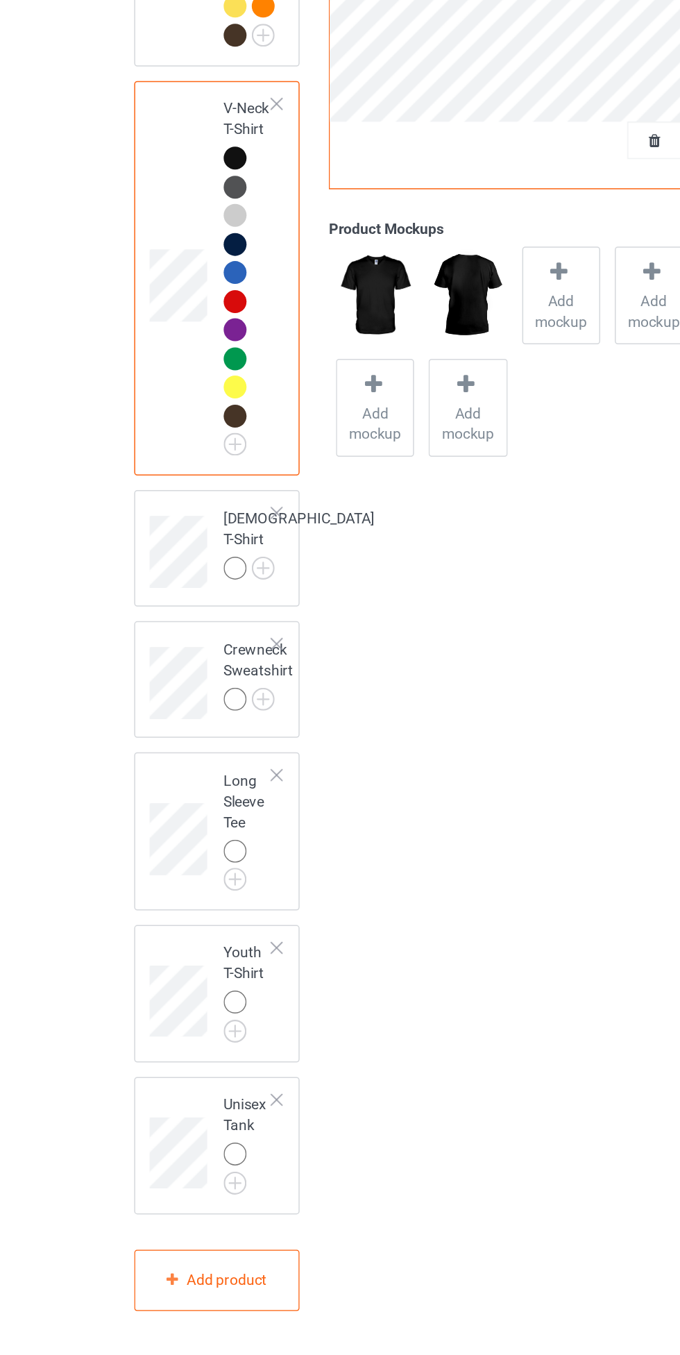
click at [0, 0] on img at bounding box center [0, 0] width 0 height 0
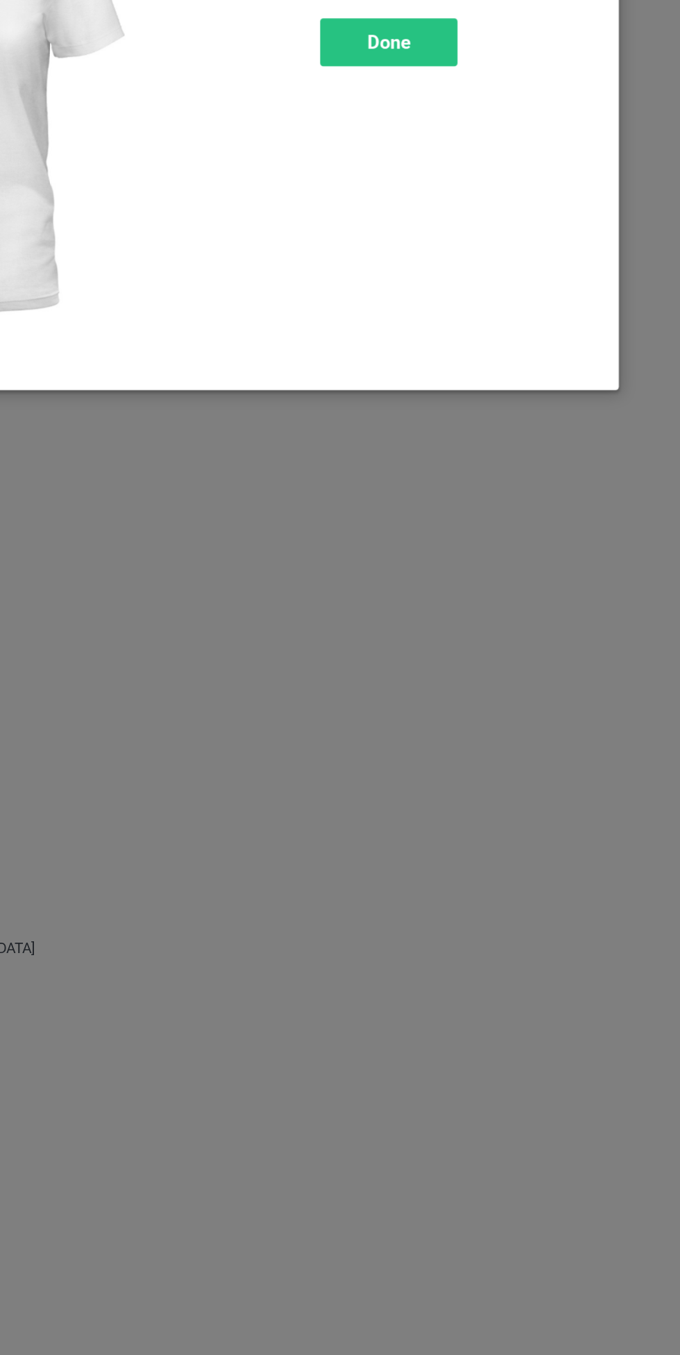
scroll to position [576, 0]
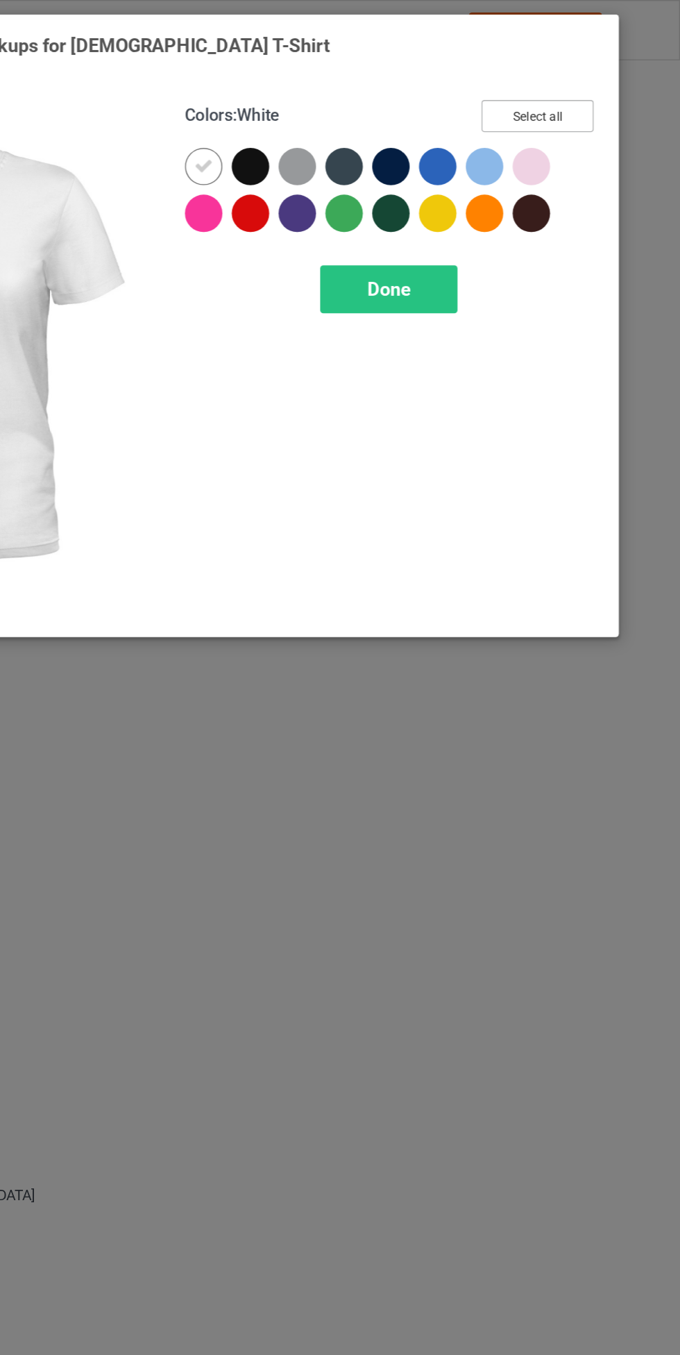
click at [575, 83] on button "Select all" at bounding box center [585, 78] width 75 height 22
click at [360, 108] on icon at bounding box center [362, 111] width 12 height 12
click at [478, 202] on div "Done" at bounding box center [486, 193] width 92 height 32
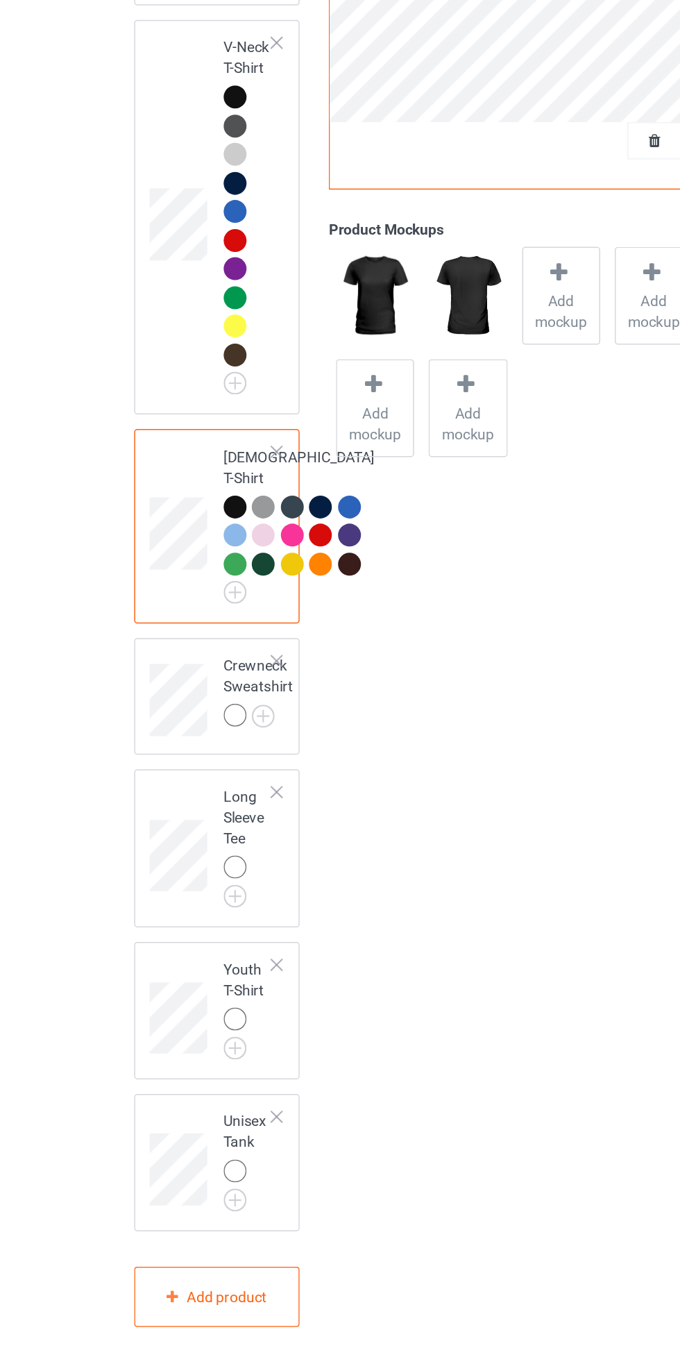
scroll to position [844, 0]
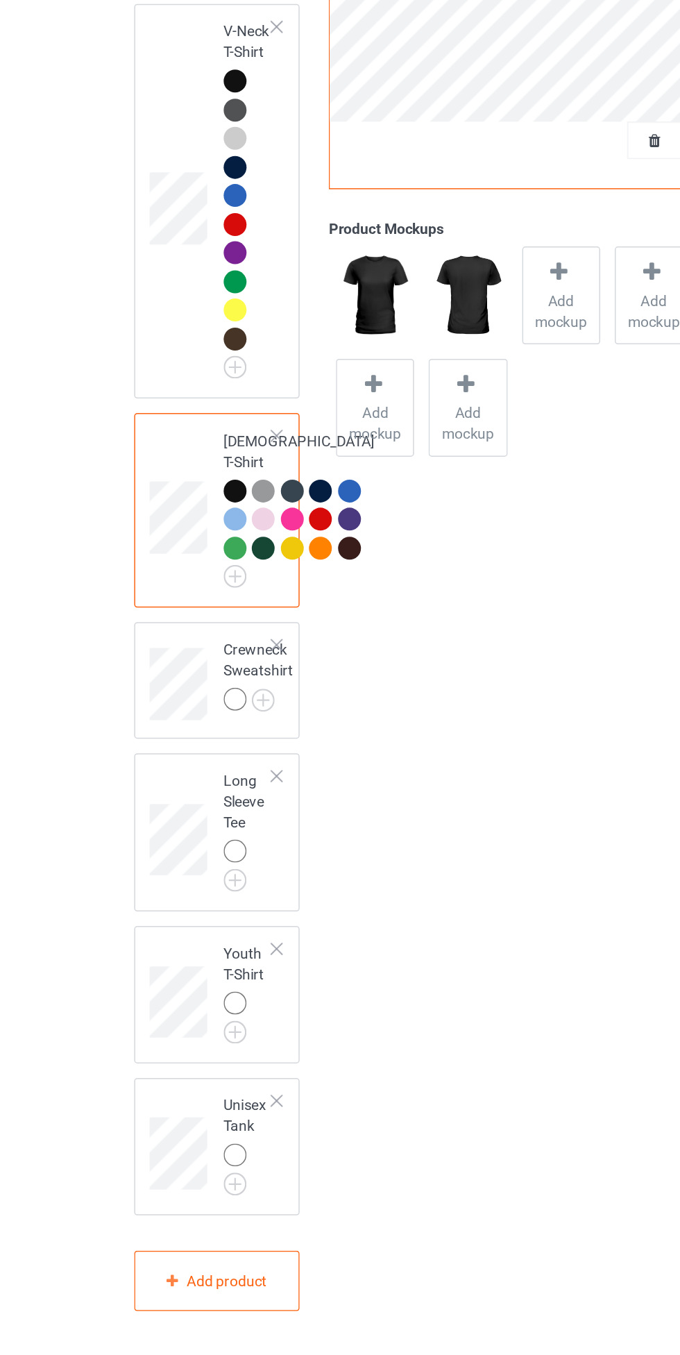
click at [0, 0] on img at bounding box center [0, 0] width 0 height 0
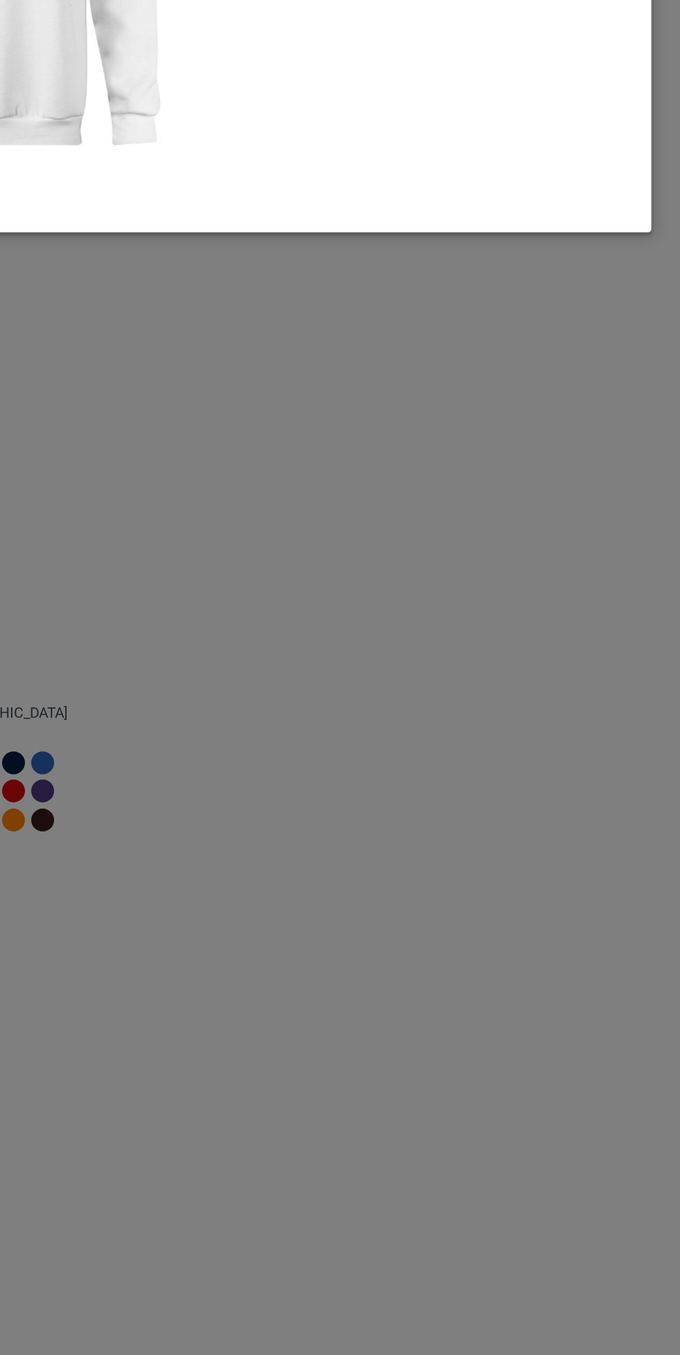
scroll to position [844, 0]
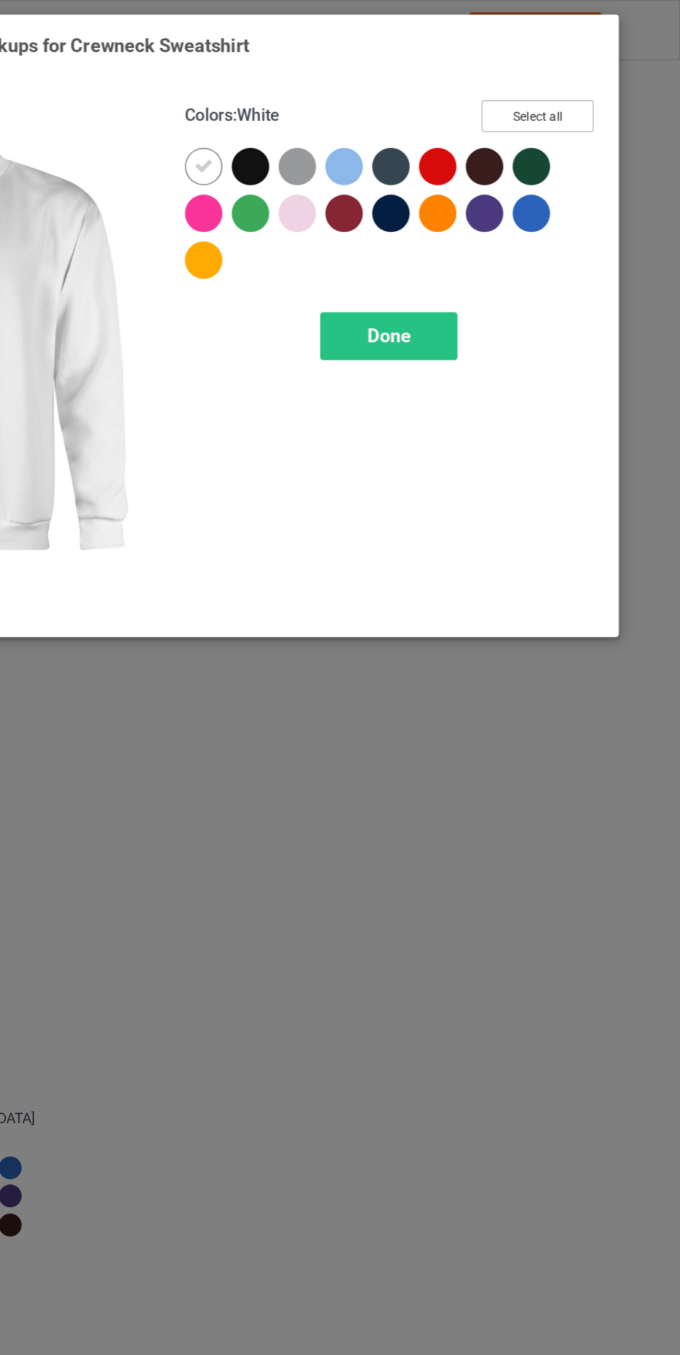
click at [610, 68] on button "Select all" at bounding box center [585, 78] width 75 height 22
click at [362, 108] on icon at bounding box center [362, 111] width 12 height 12
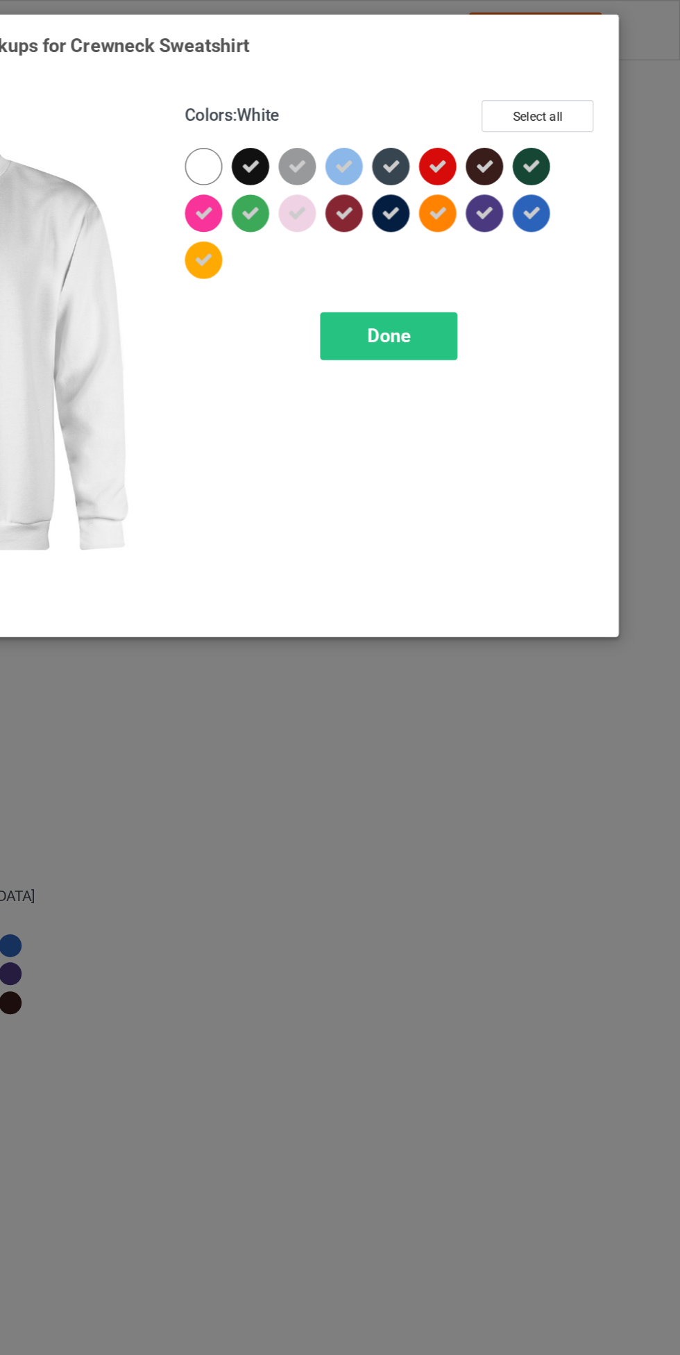
click at [478, 222] on span "Done" at bounding box center [485, 224] width 29 height 15
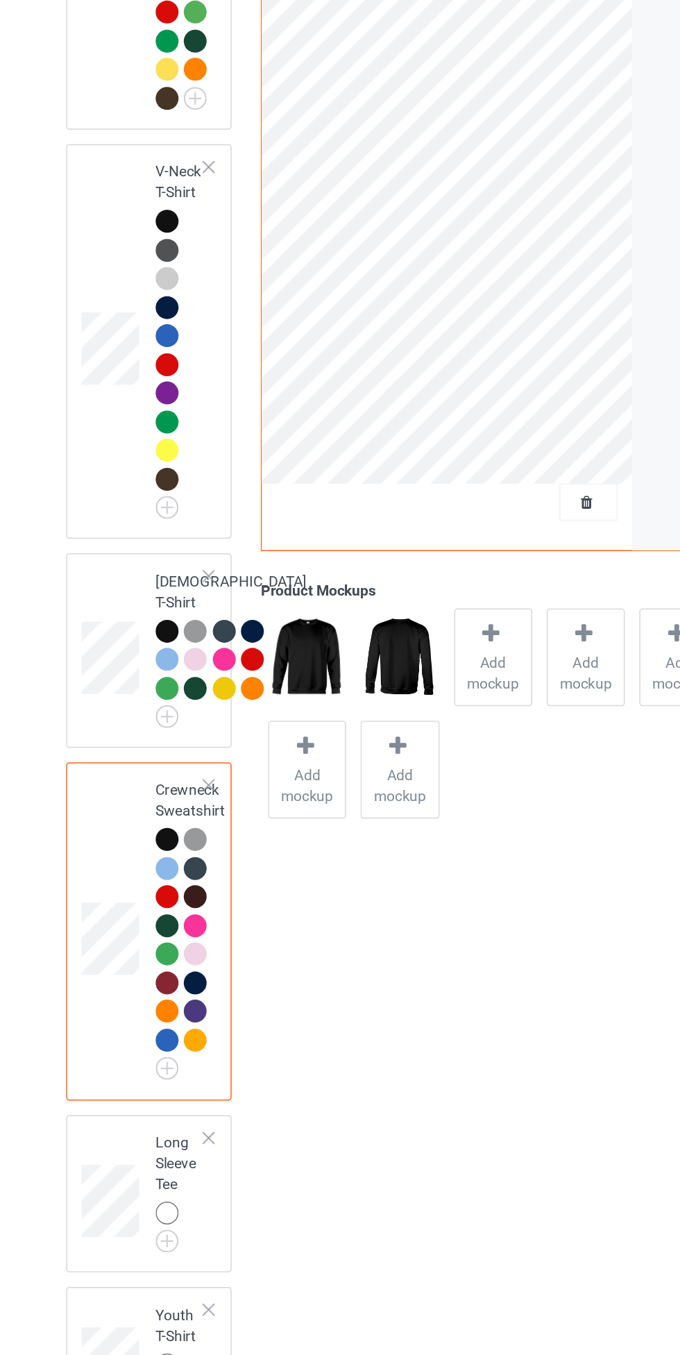
scroll to position [992, 0]
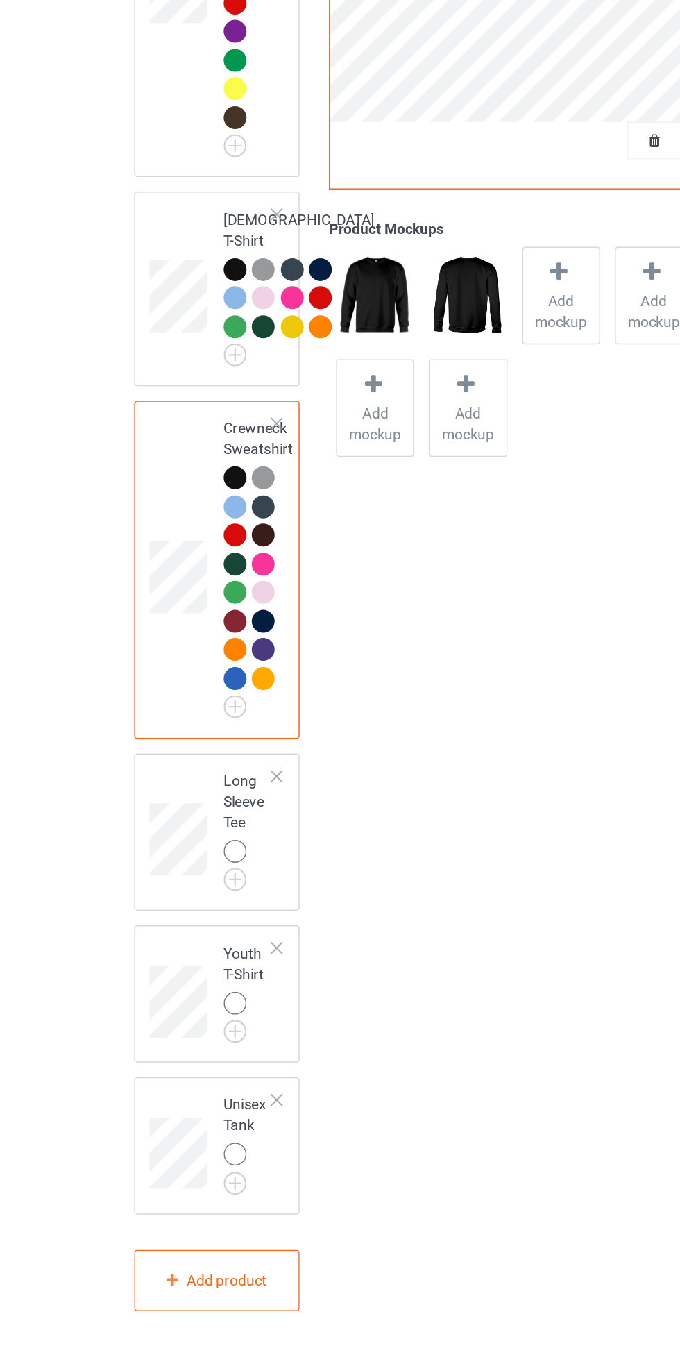
click at [0, 0] on img at bounding box center [0, 0] width 0 height 0
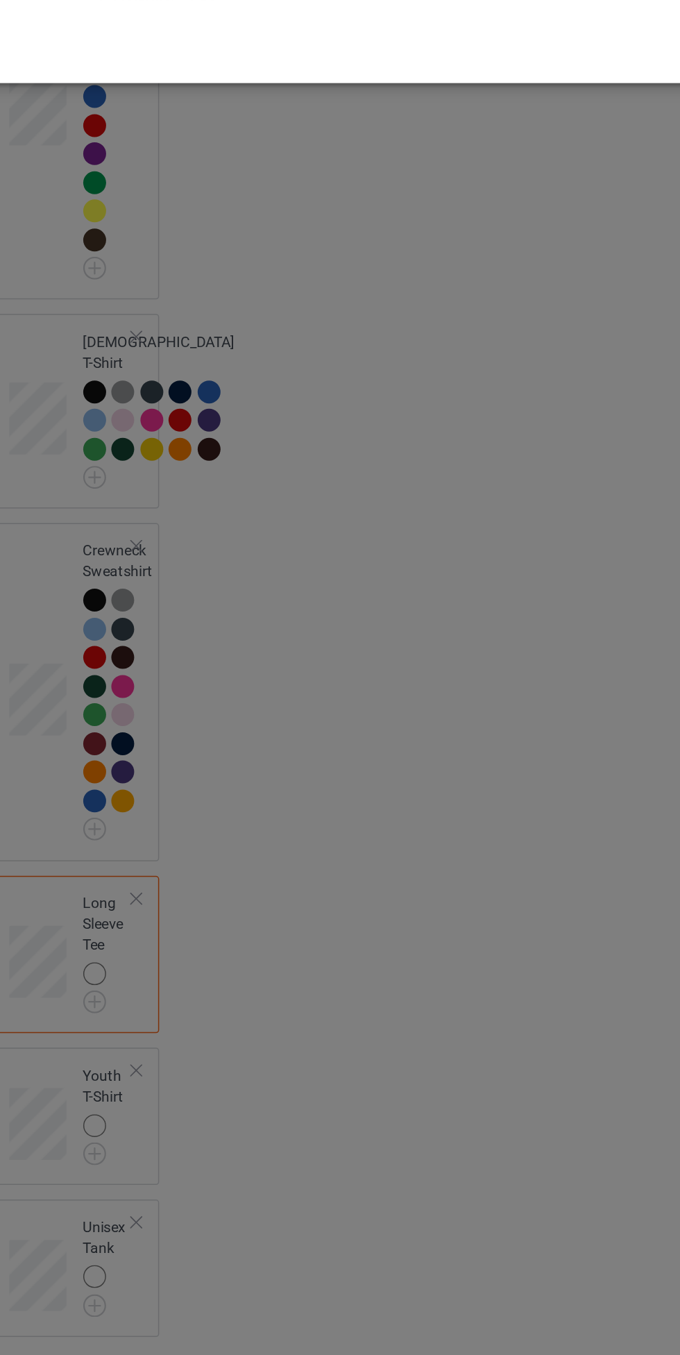
scroll to position [992, 0]
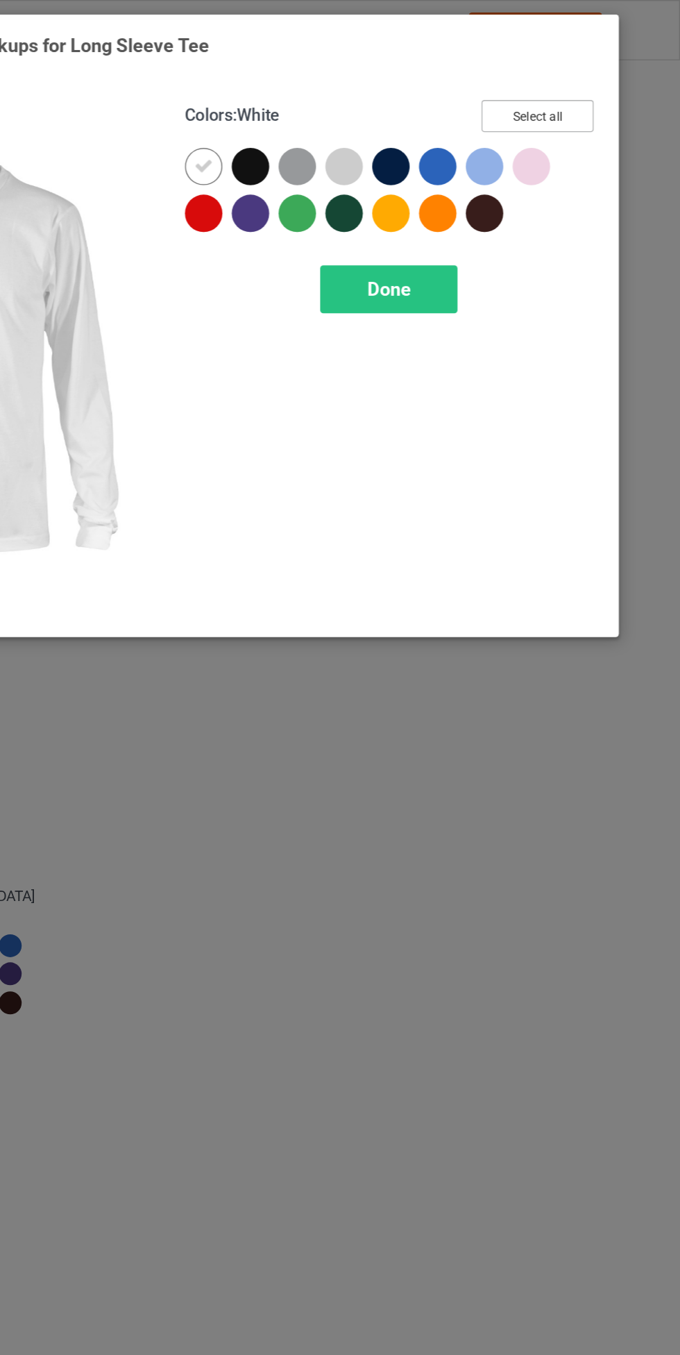
click at [608, 75] on button "Select all" at bounding box center [585, 78] width 75 height 22
click at [364, 105] on icon at bounding box center [362, 111] width 12 height 12
click at [500, 195] on span "Done" at bounding box center [485, 192] width 29 height 15
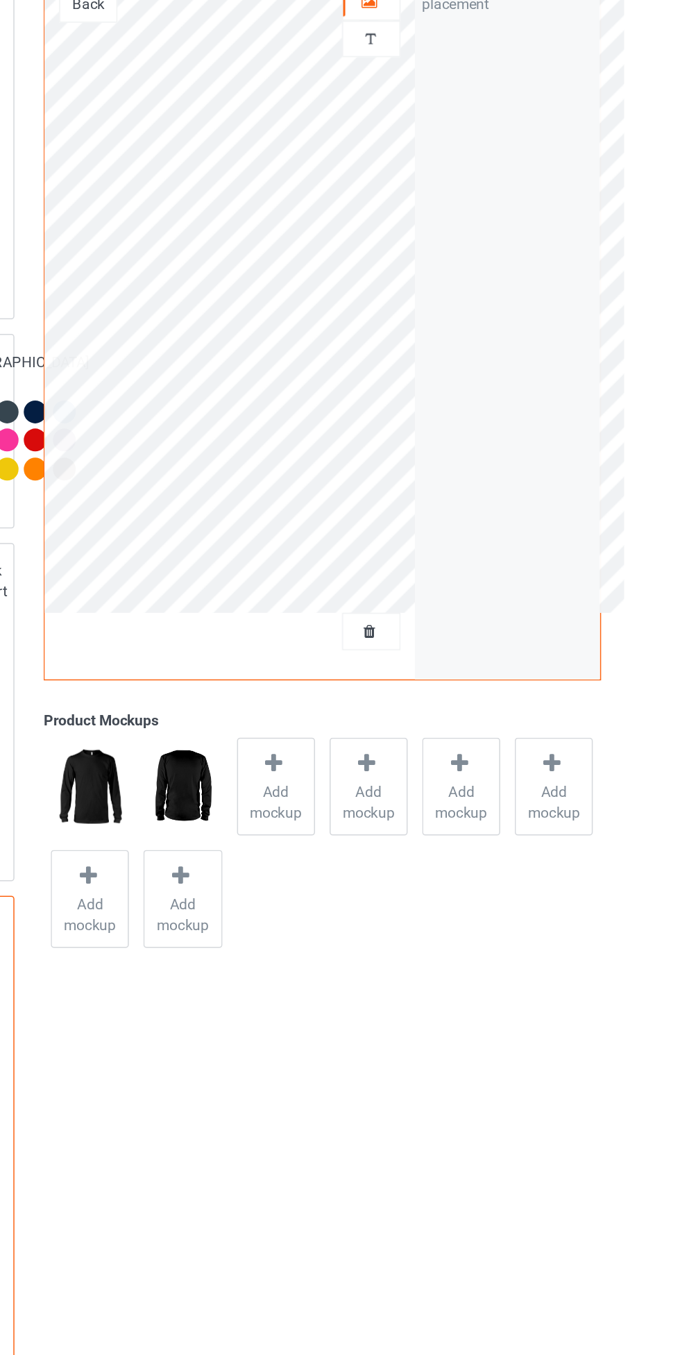
scroll to position [1240, 0]
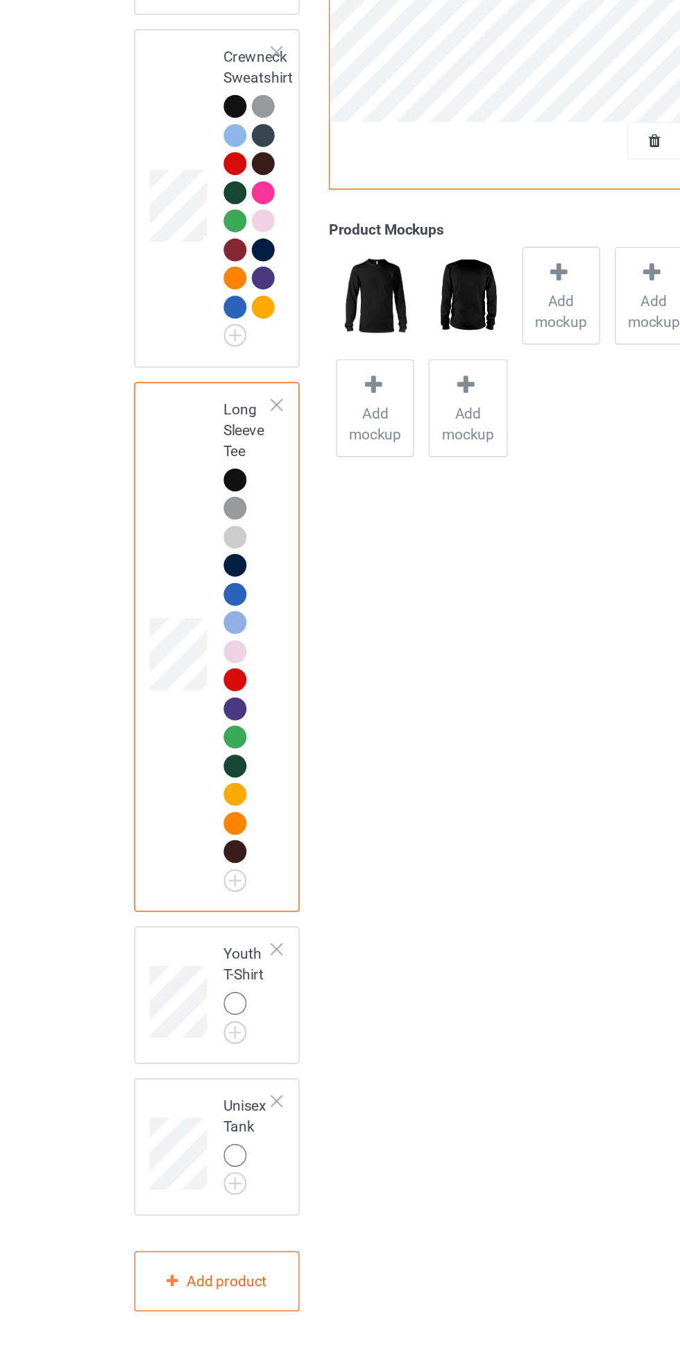
click at [0, 0] on img at bounding box center [0, 0] width 0 height 0
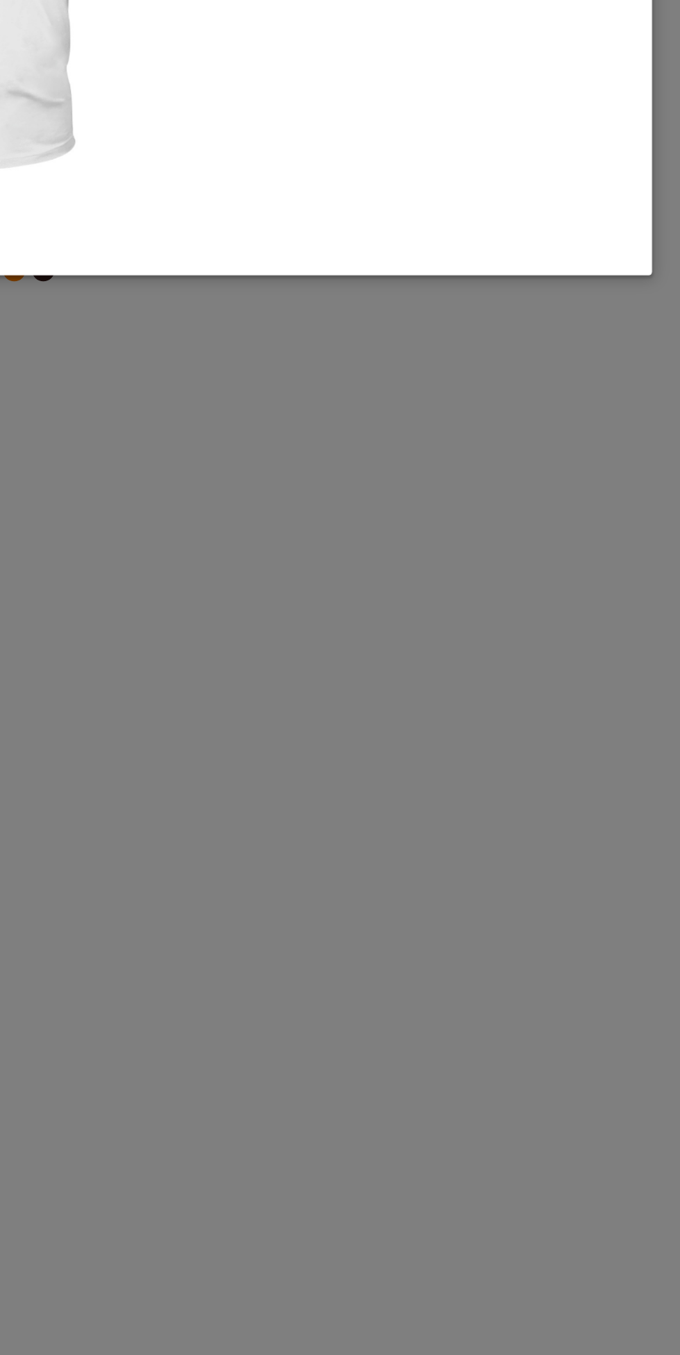
scroll to position [1240, 0]
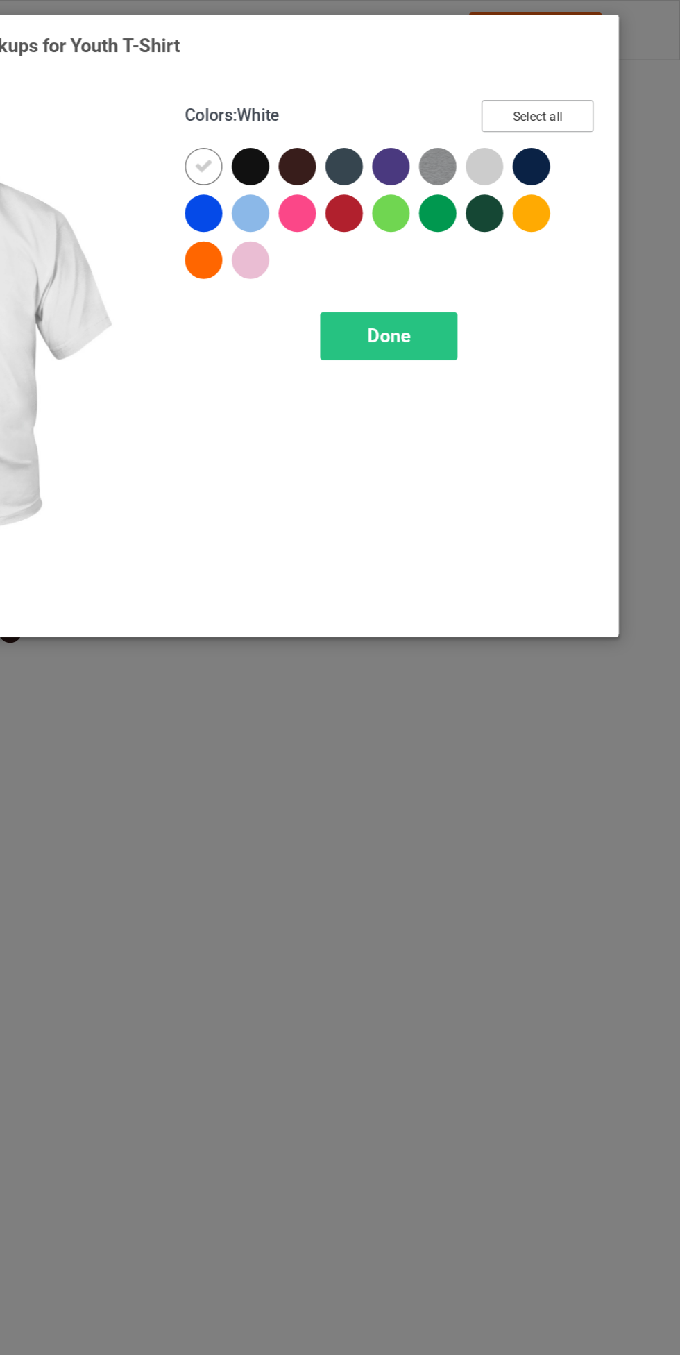
click at [612, 71] on button "Select all" at bounding box center [585, 78] width 75 height 22
click at [365, 103] on div at bounding box center [362, 111] width 25 height 25
click at [494, 229] on span "Done" at bounding box center [485, 224] width 29 height 15
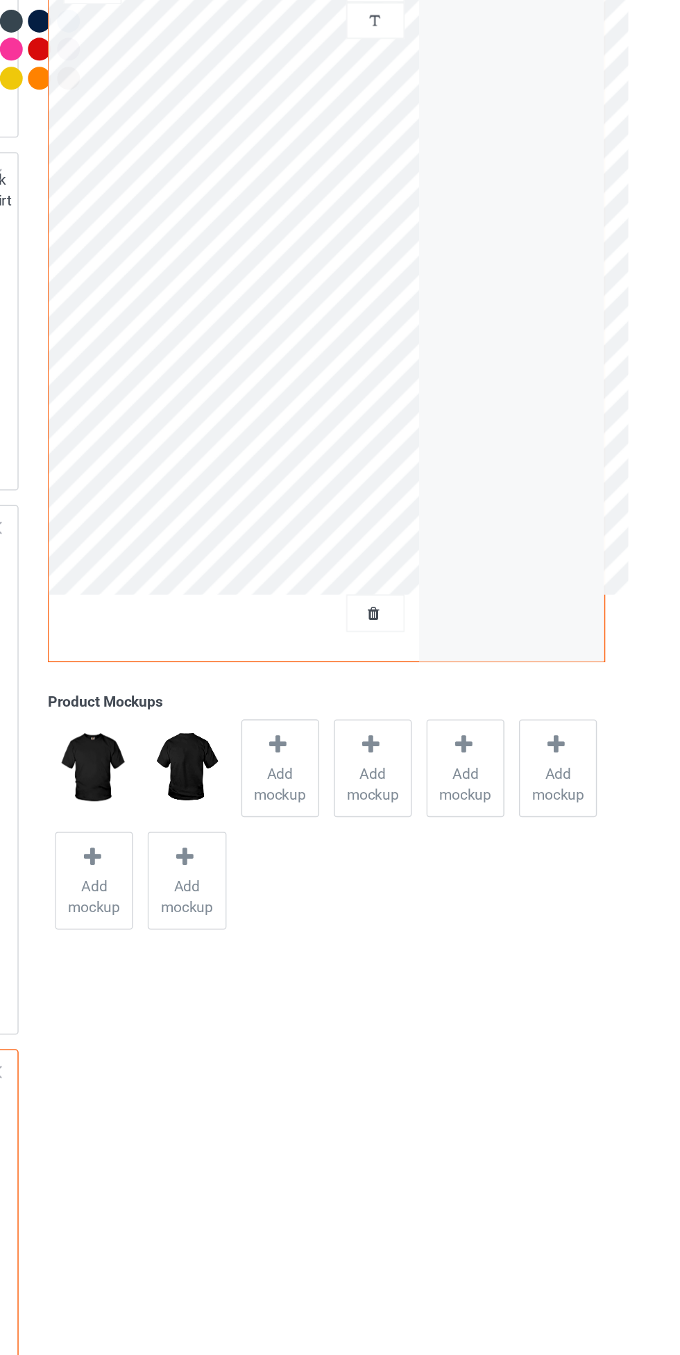
scroll to position [1546, 0]
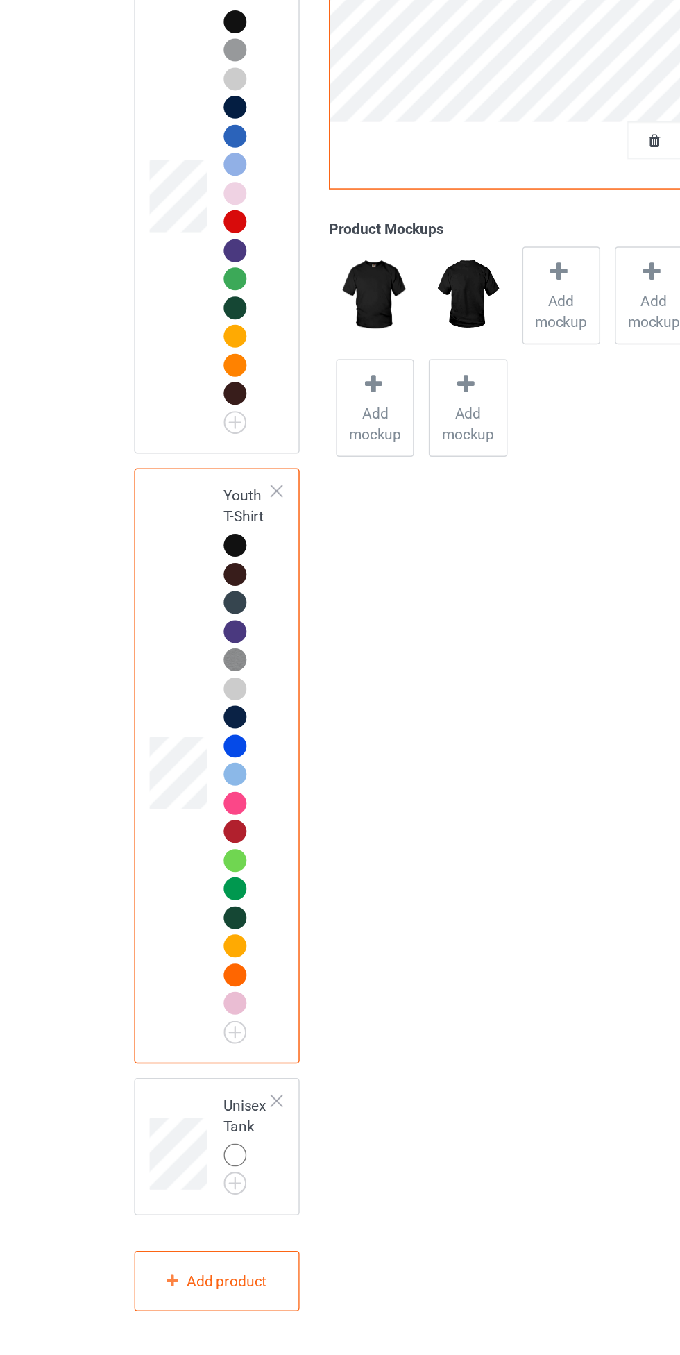
click at [0, 0] on img at bounding box center [0, 0] width 0 height 0
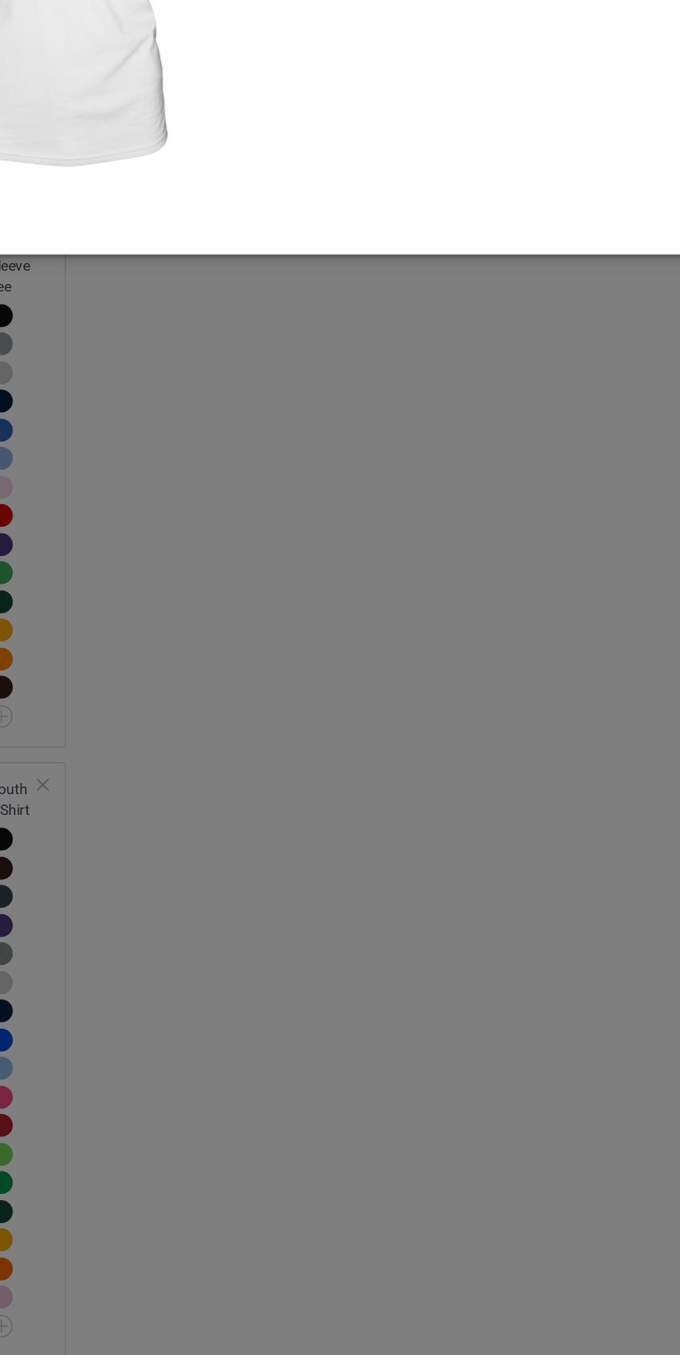
scroll to position [1546, 0]
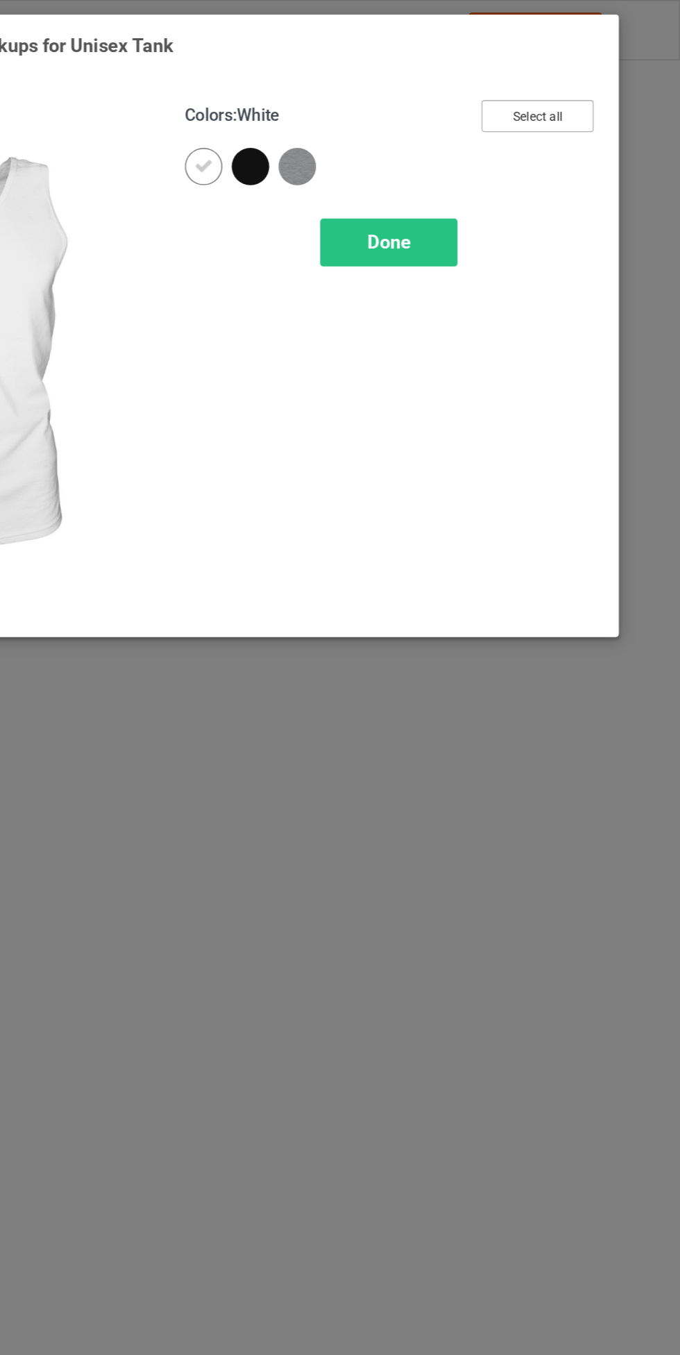
click at [597, 71] on button "Select all" at bounding box center [585, 78] width 75 height 22
click at [358, 106] on icon at bounding box center [362, 111] width 12 height 12
click at [506, 164] on div "Done" at bounding box center [486, 162] width 92 height 32
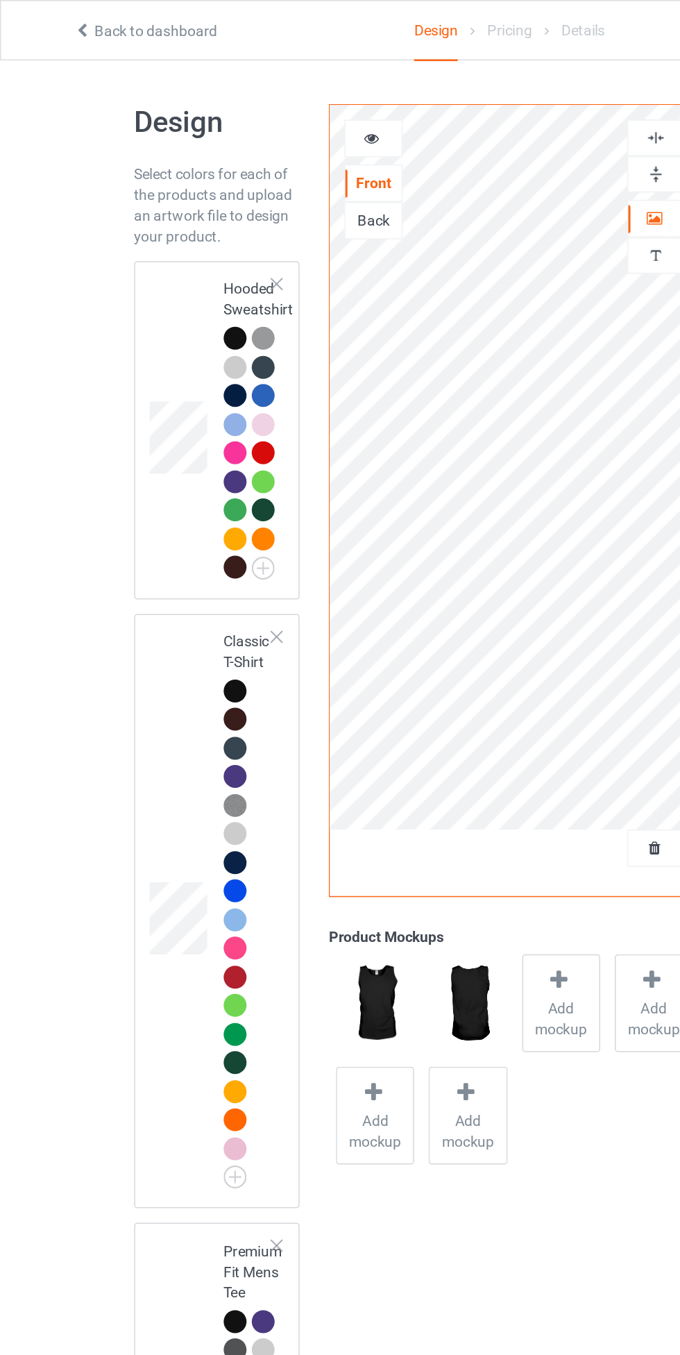
click at [158, 233] on div at bounding box center [158, 227] width 19 height 19
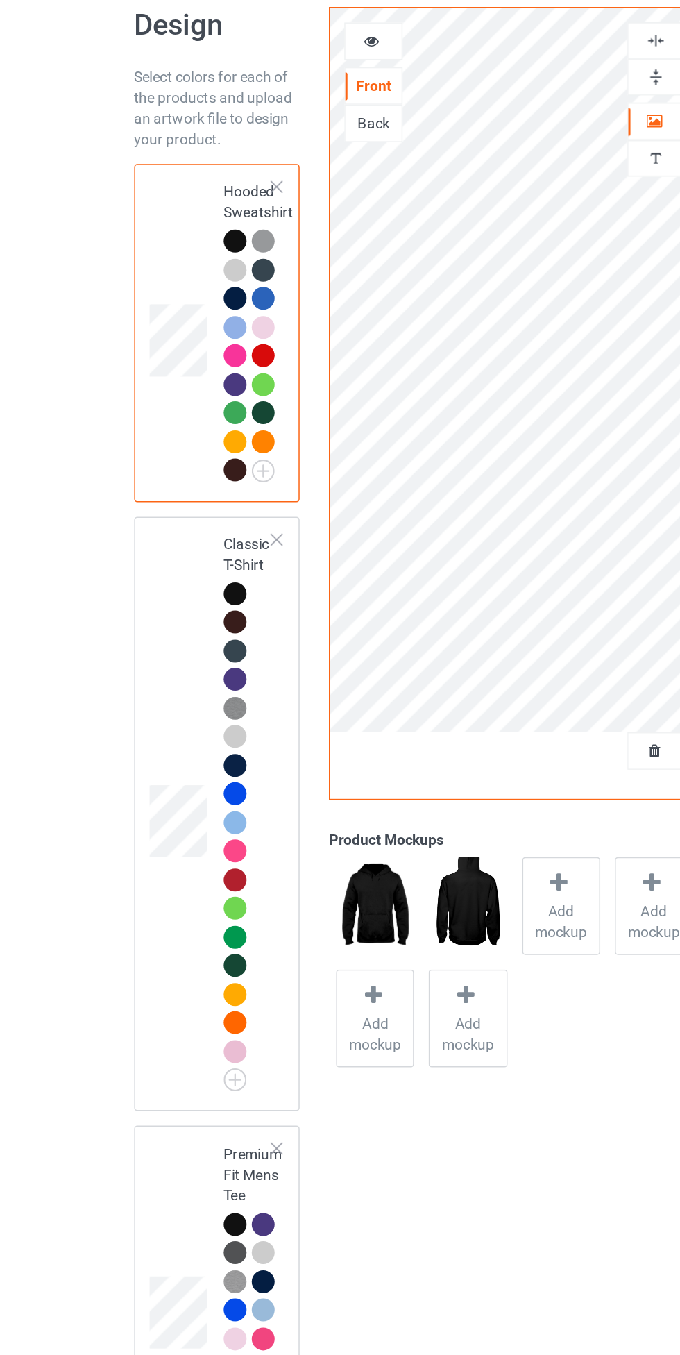
click at [362, 672] on span "Add mockup" at bounding box center [374, 680] width 51 height 28
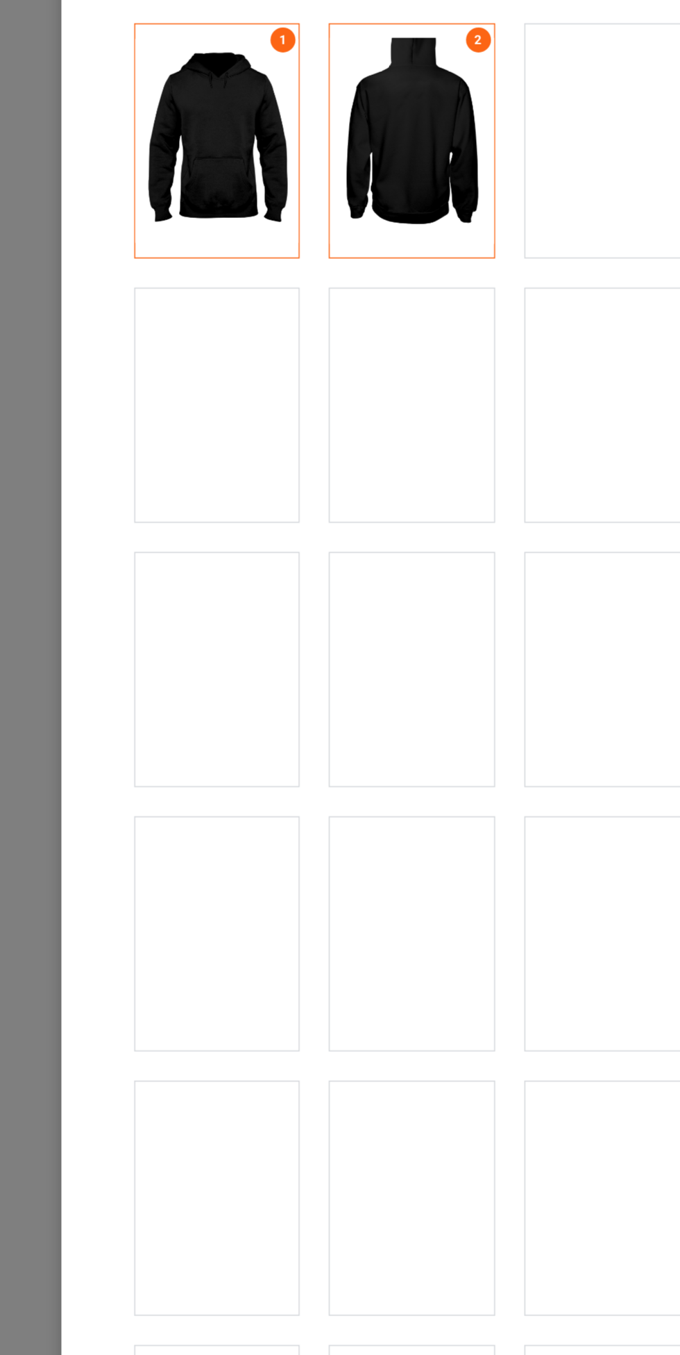
click at [408, 482] on div at bounding box center [406, 512] width 110 height 156
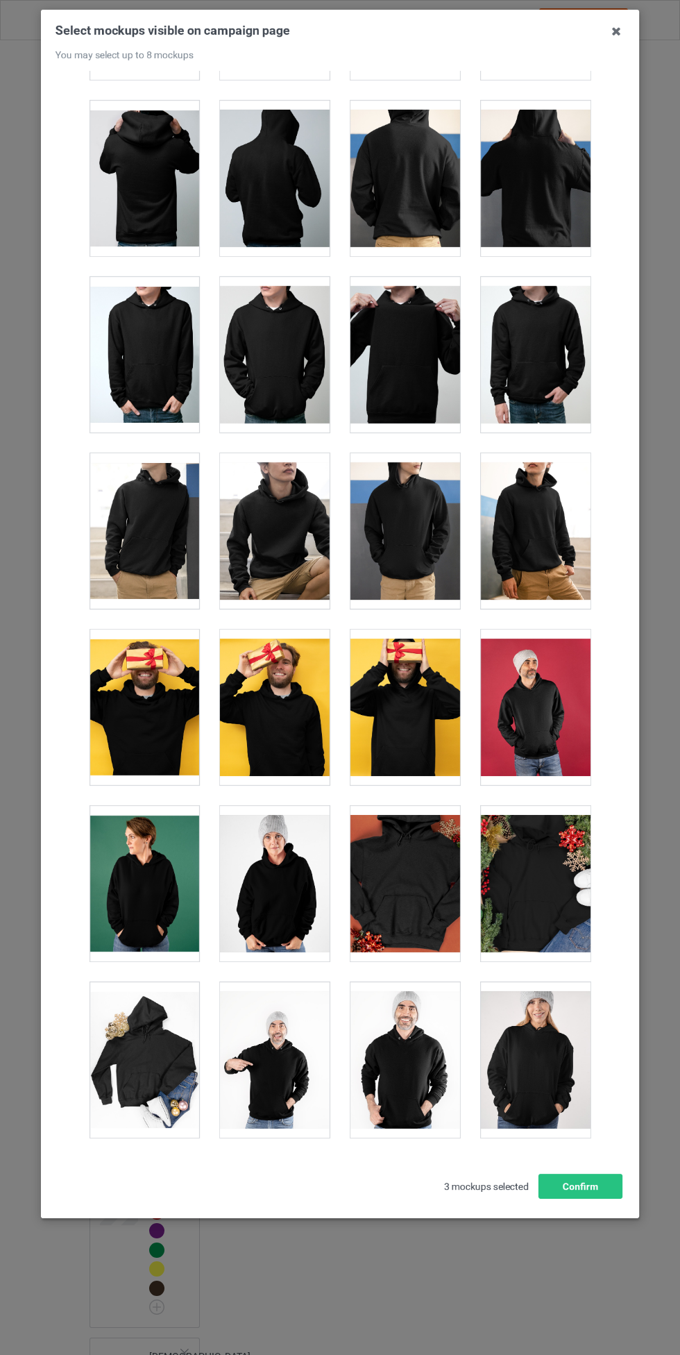
scroll to position [2110, 0]
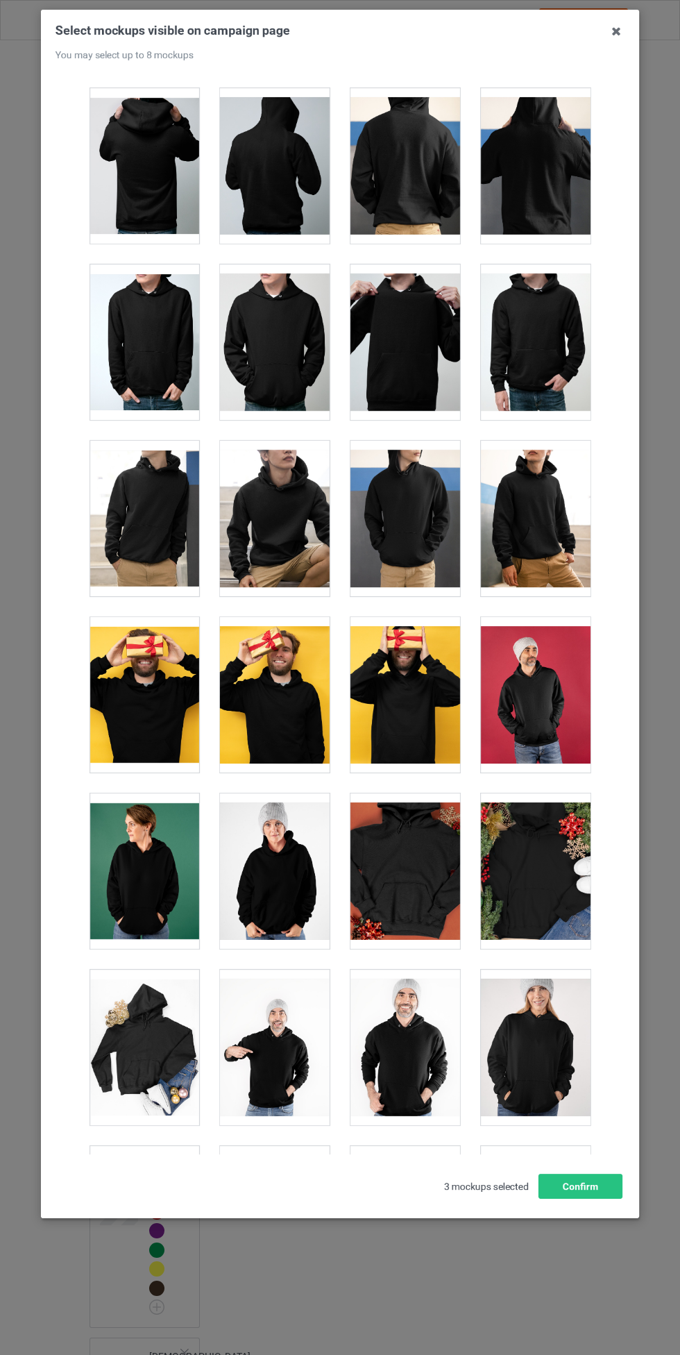
click at [179, 510] on div at bounding box center [145, 519] width 110 height 156
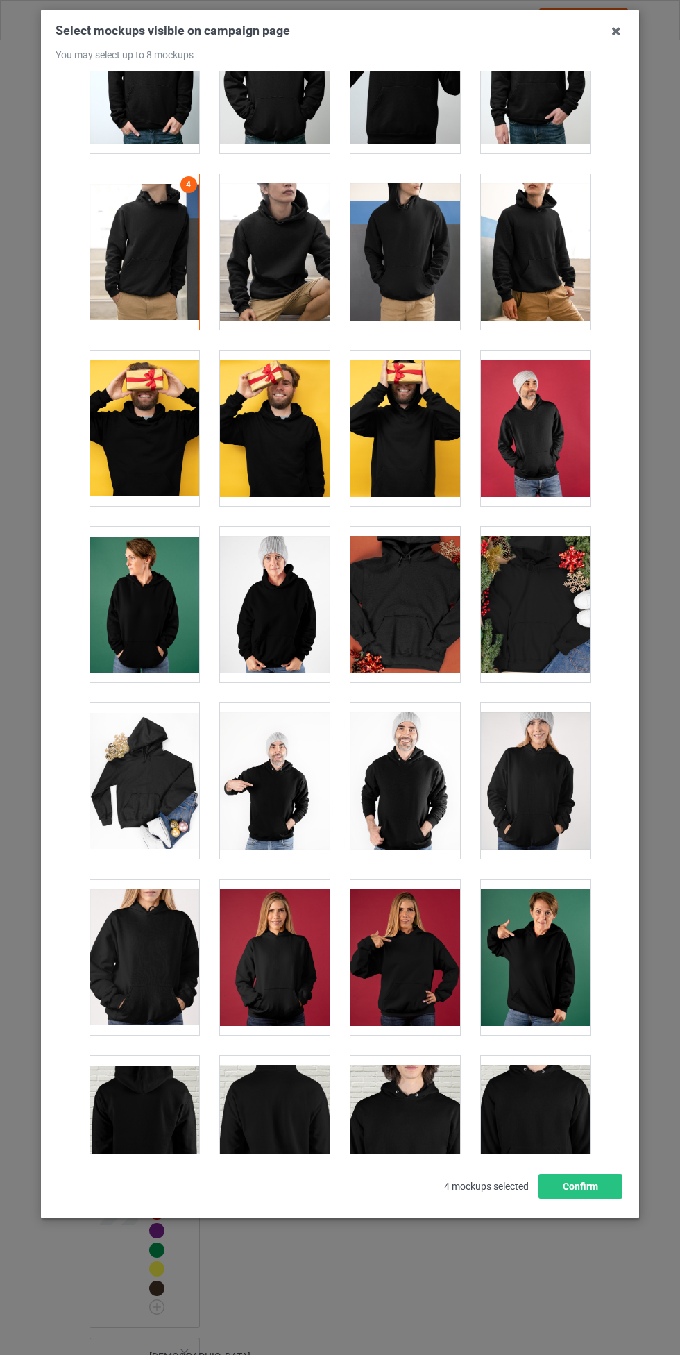
scroll to position [2384, 0]
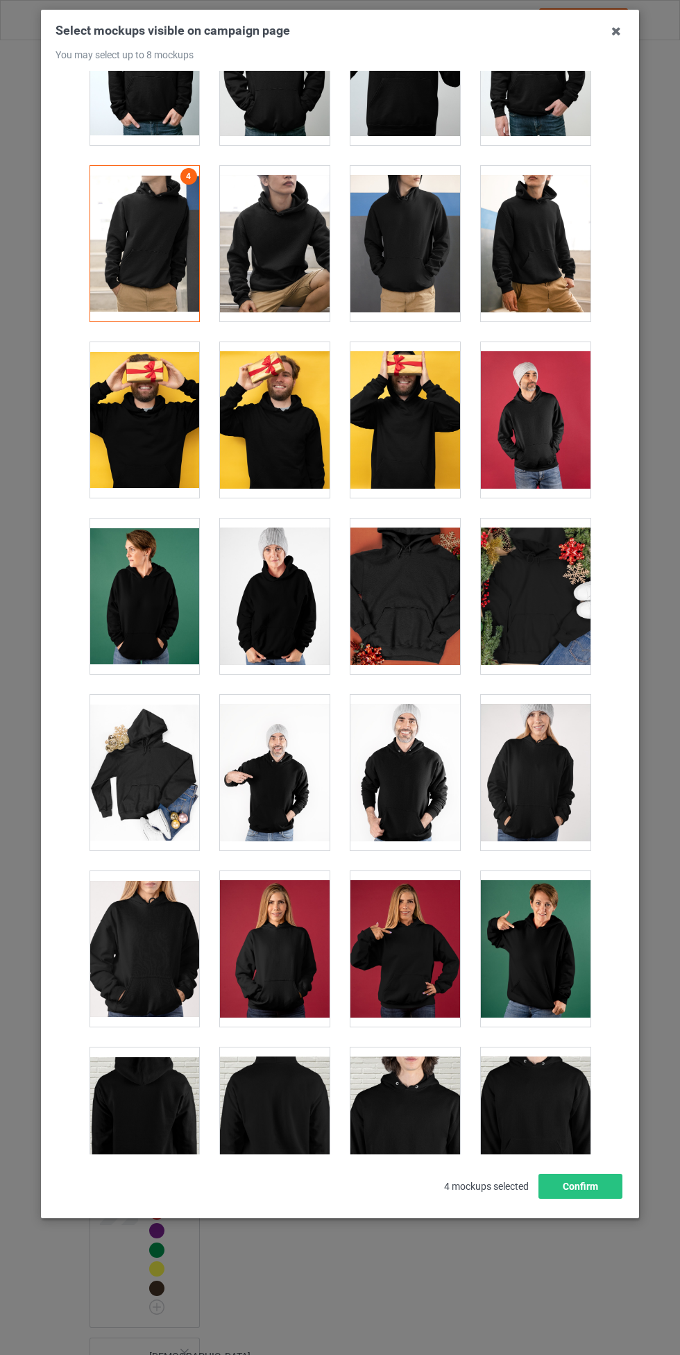
click at [281, 927] on div at bounding box center [275, 949] width 110 height 156
click at [582, 1187] on button "Confirm" at bounding box center [581, 1186] width 84 height 25
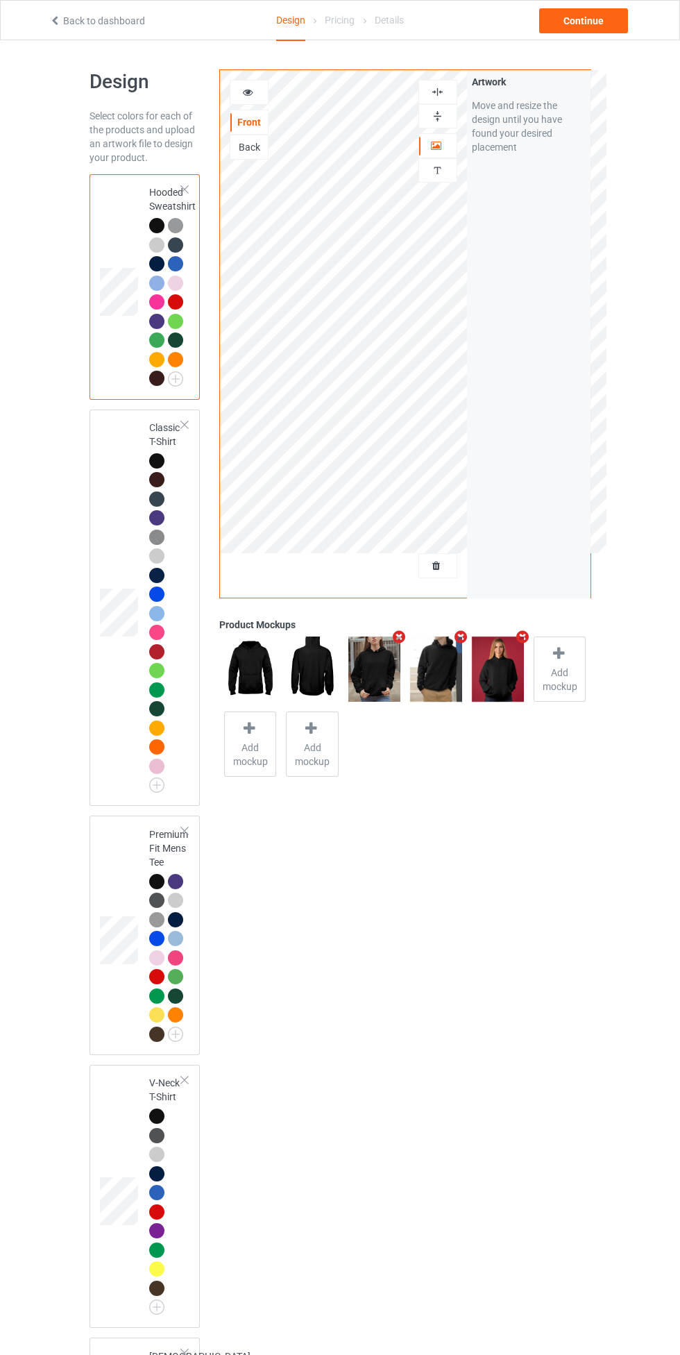
click at [150, 474] on div at bounding box center [158, 481] width 19 height 19
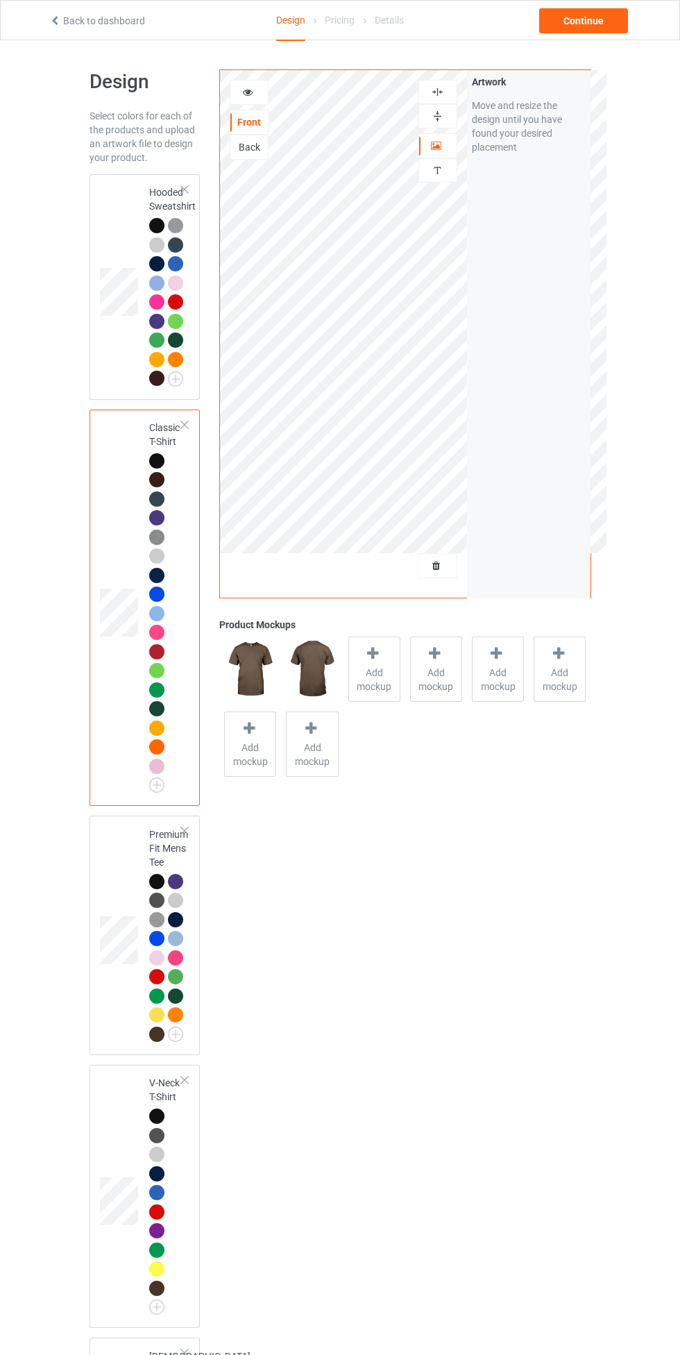
click at [159, 468] on div at bounding box center [156, 460] width 15 height 15
click at [374, 672] on span "Add mockup" at bounding box center [374, 680] width 51 height 28
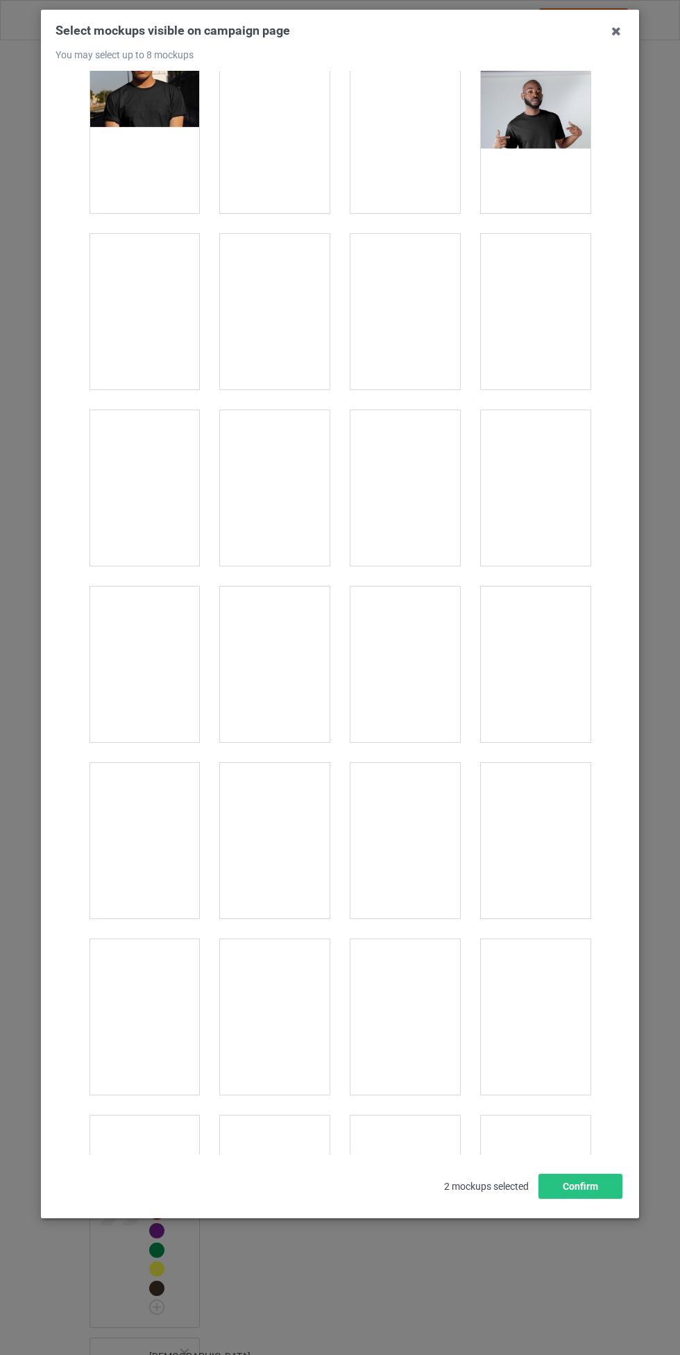
scroll to position [561, 0]
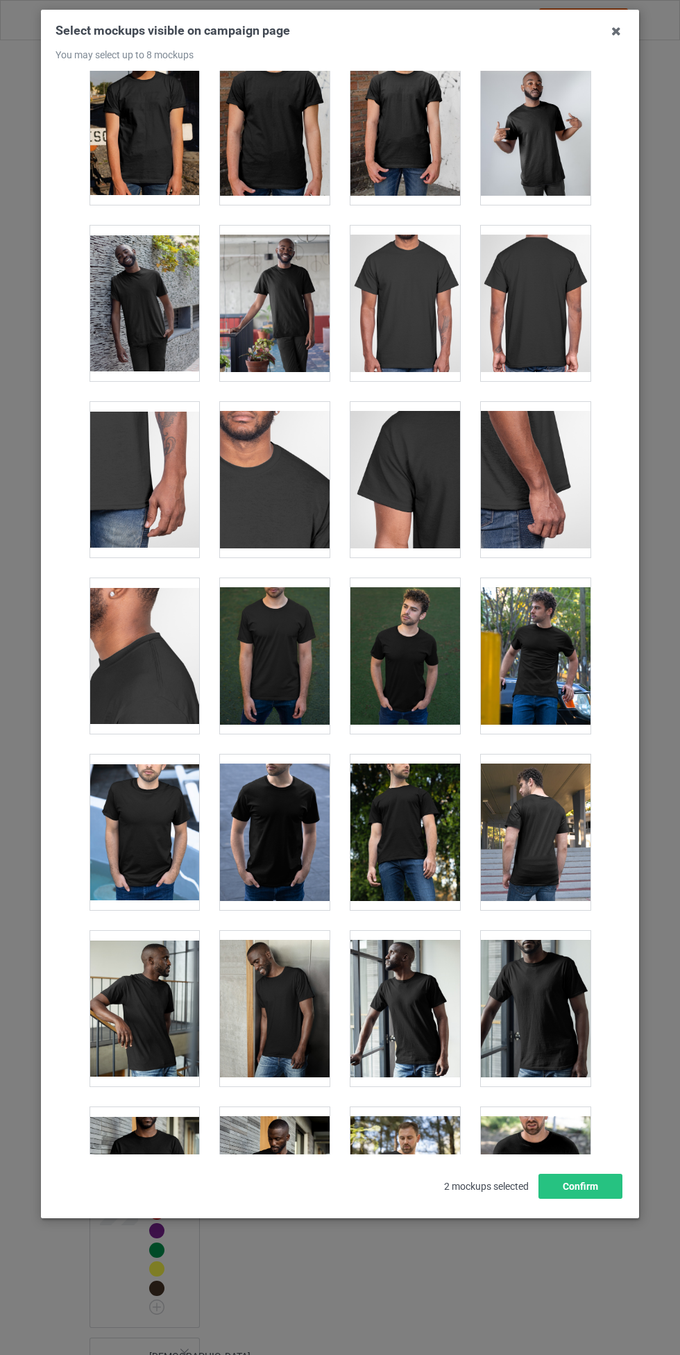
click at [260, 837] on div at bounding box center [275, 833] width 110 height 156
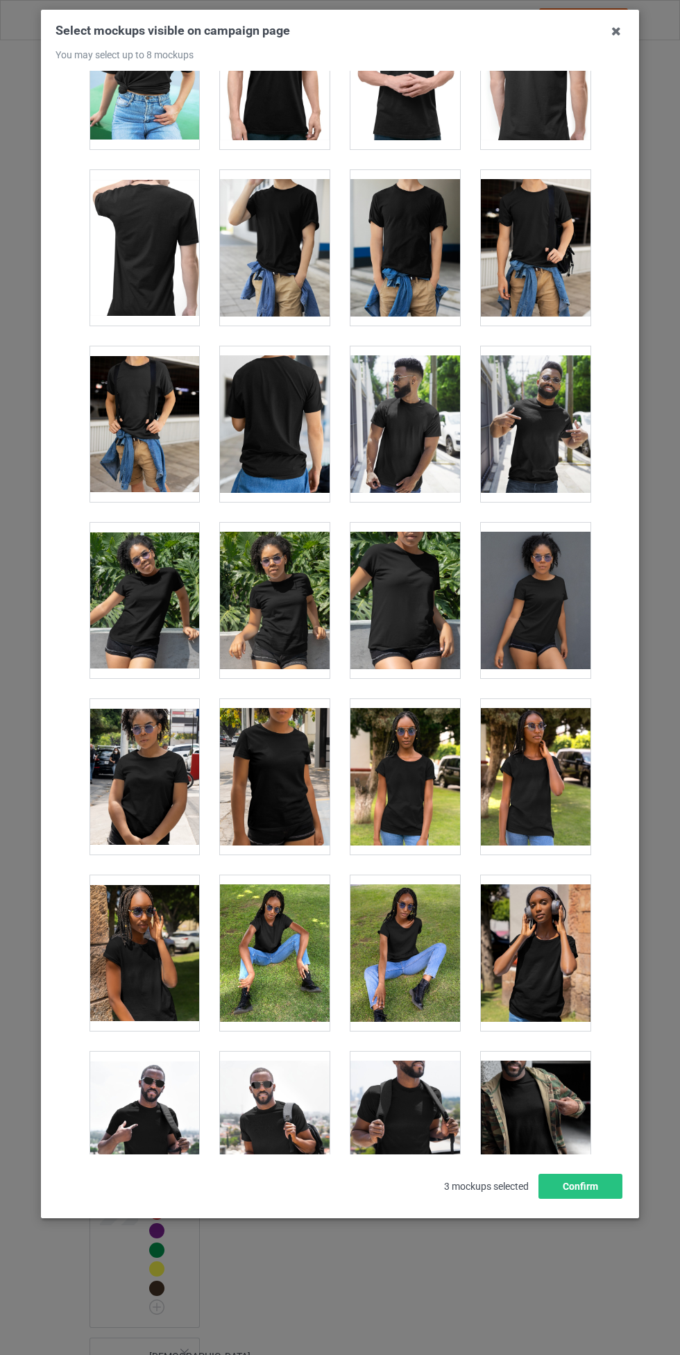
scroll to position [7849, 0]
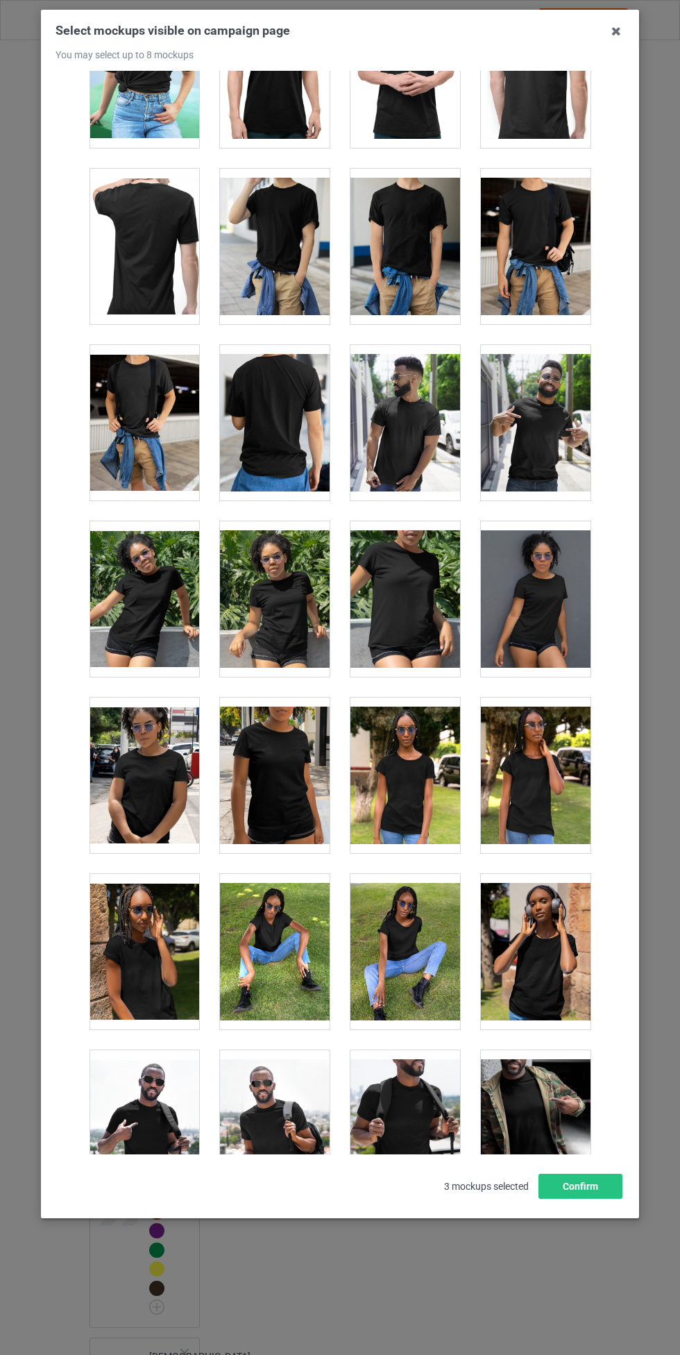
click at [172, 767] on div at bounding box center [145, 776] width 110 height 156
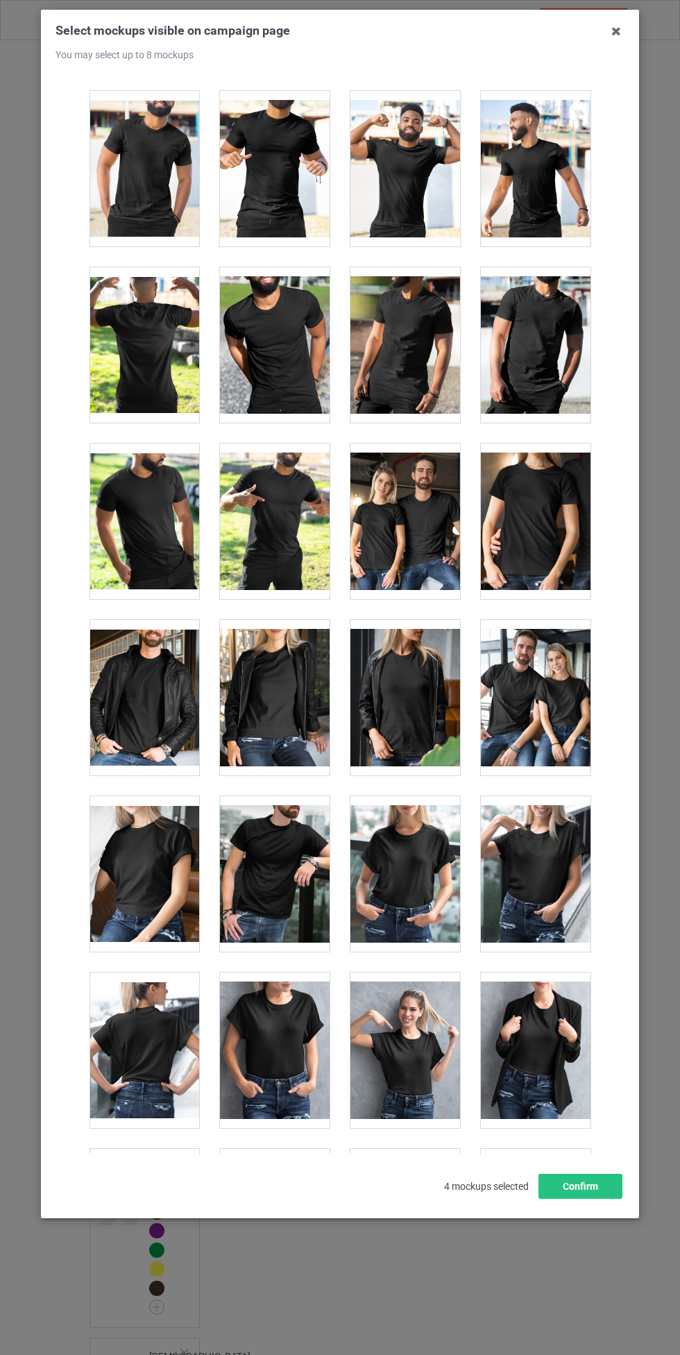
scroll to position [16403, 0]
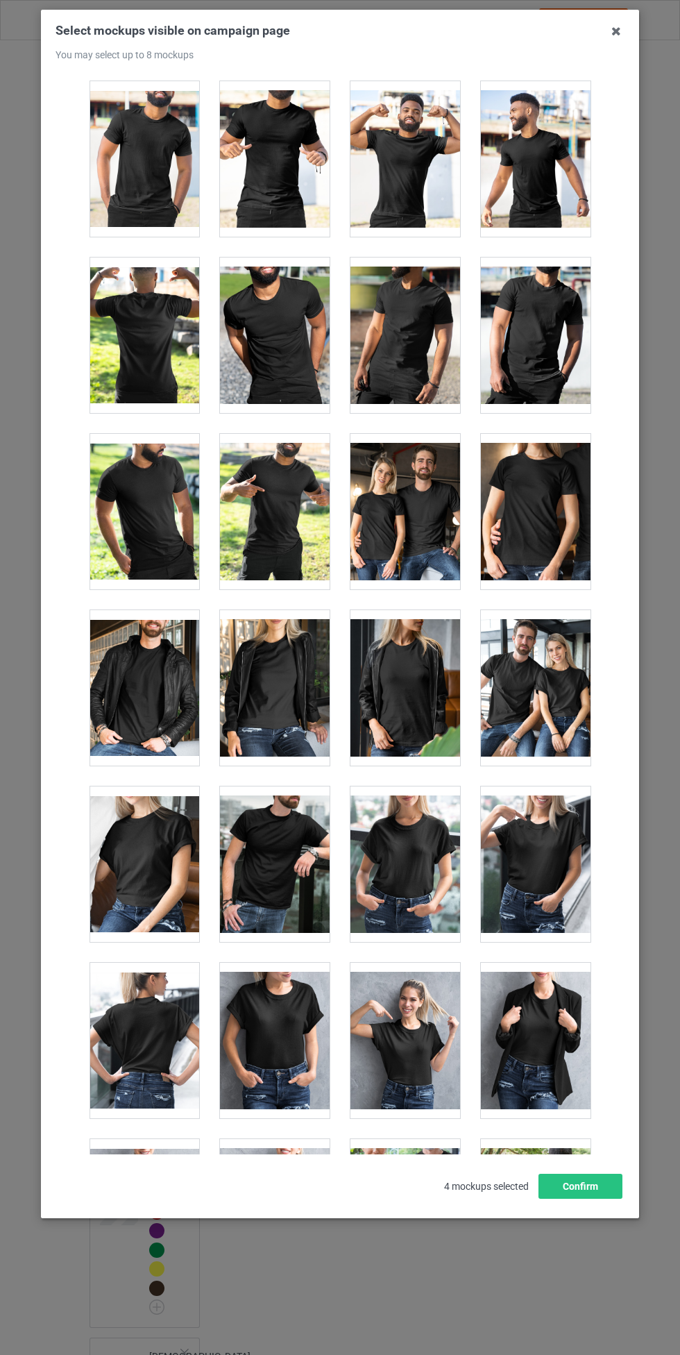
click at [417, 506] on div at bounding box center [406, 512] width 110 height 156
click at [598, 1189] on button "Confirm" at bounding box center [581, 1186] width 84 height 25
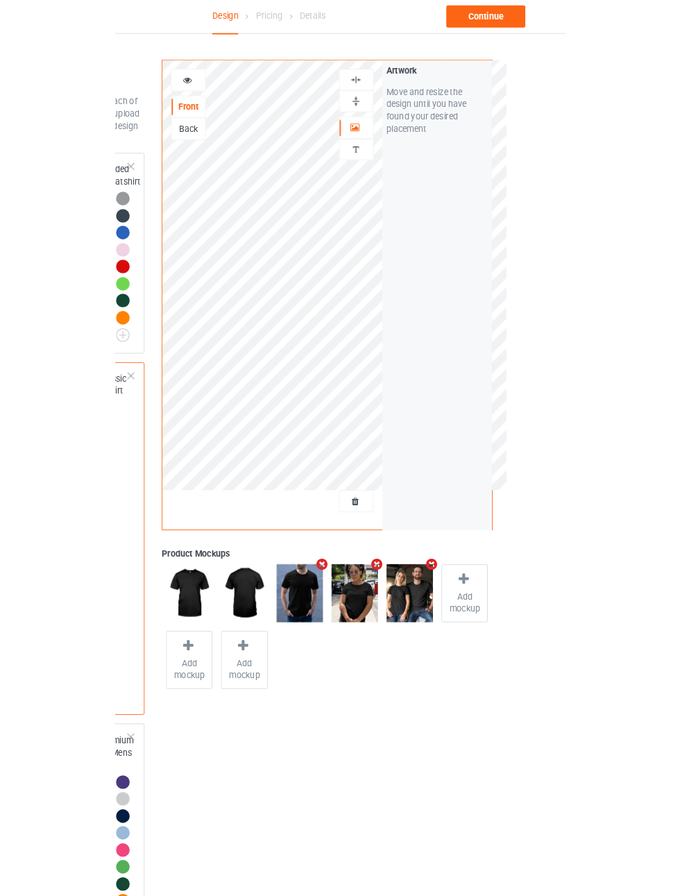
scroll to position [0, 0]
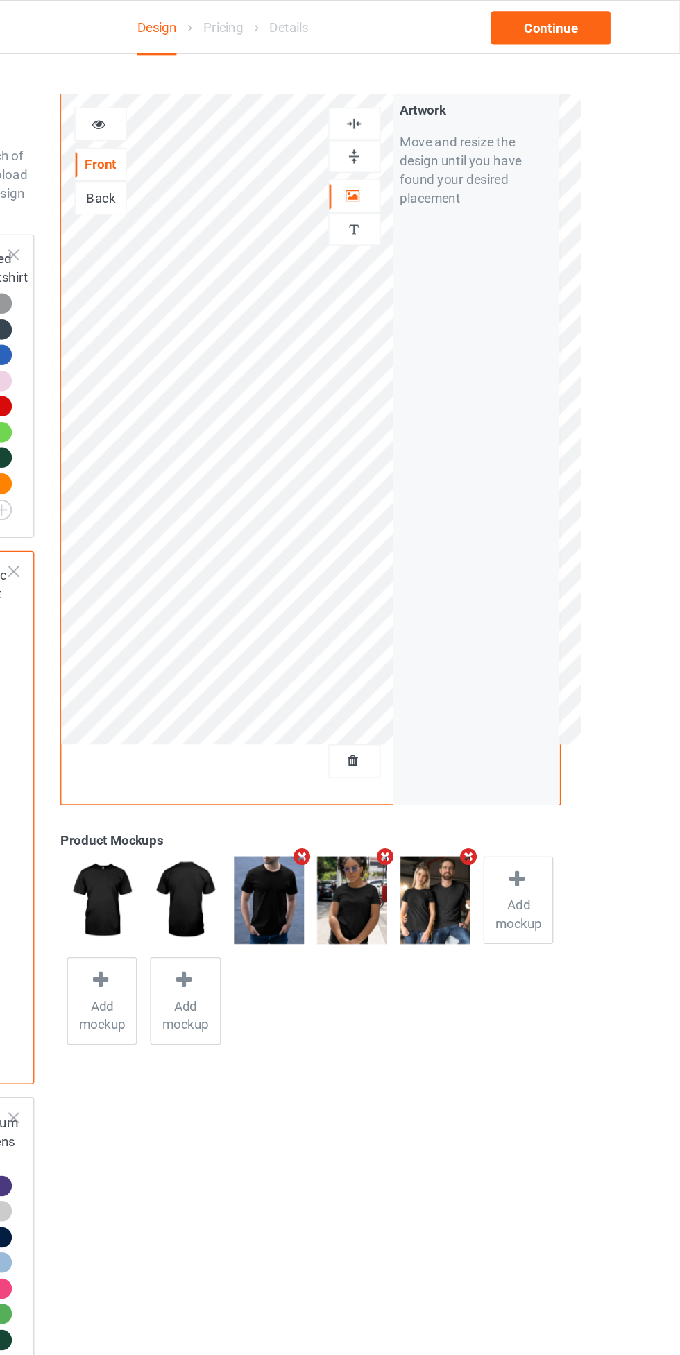
click at [441, 88] on img at bounding box center [437, 91] width 13 height 13
click at [449, 86] on div at bounding box center [437, 91] width 37 height 13
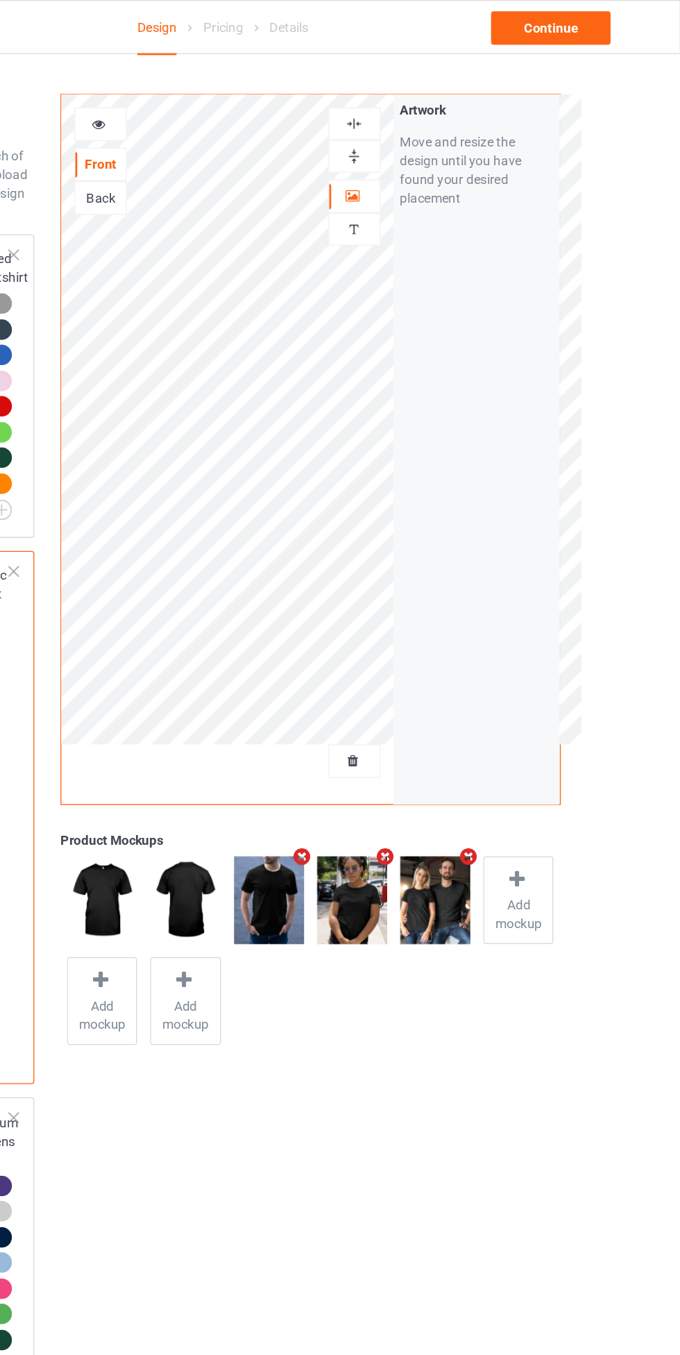
click at [449, 86] on div at bounding box center [437, 91] width 37 height 13
click at [602, 14] on div "Continue" at bounding box center [584, 20] width 89 height 25
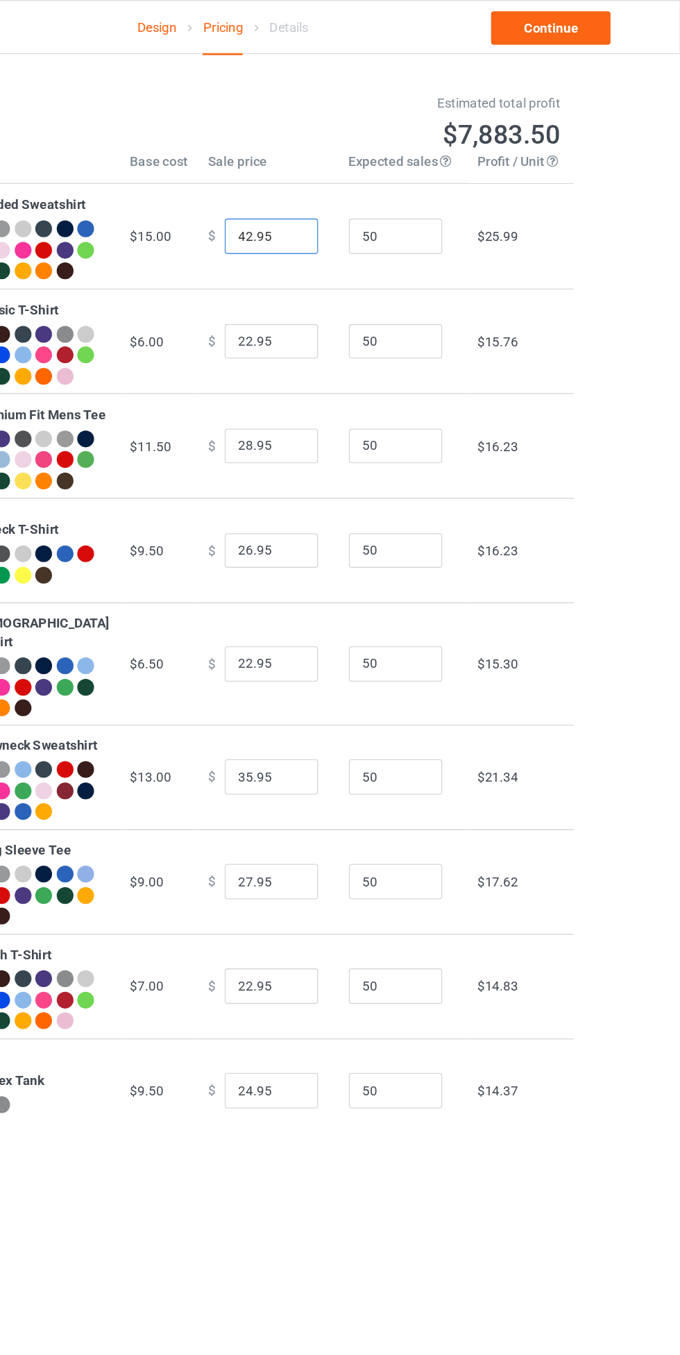
click at [342, 184] on input "42.95" at bounding box center [376, 175] width 69 height 26
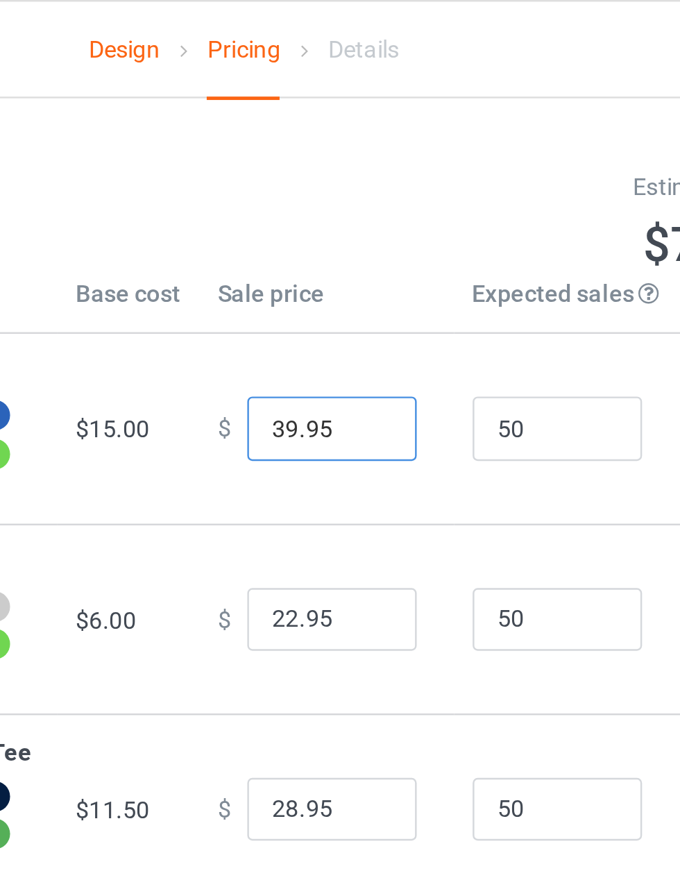
type input "39.95"
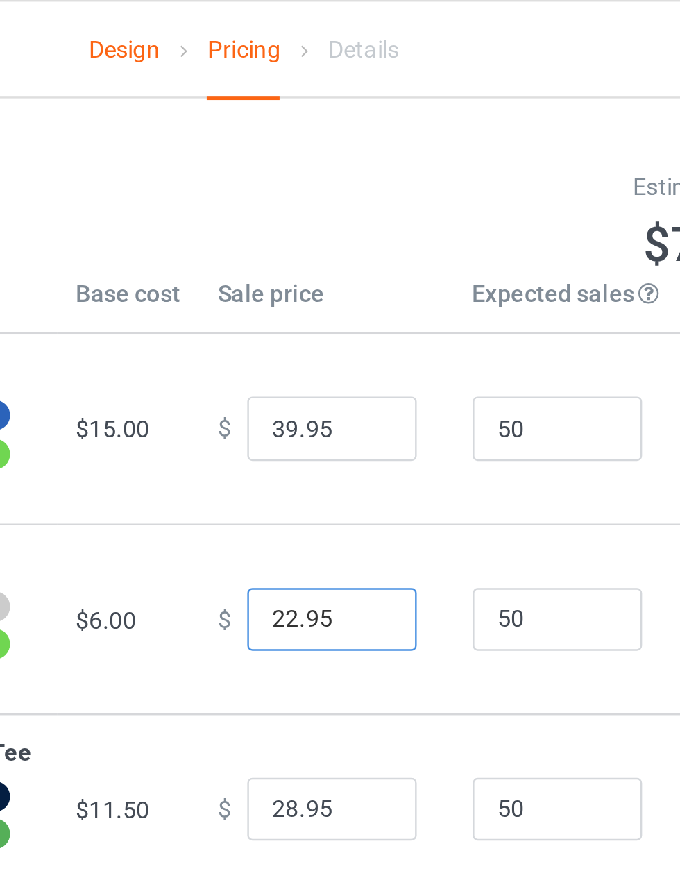
click at [344, 267] on input "22.95" at bounding box center [376, 254] width 69 height 26
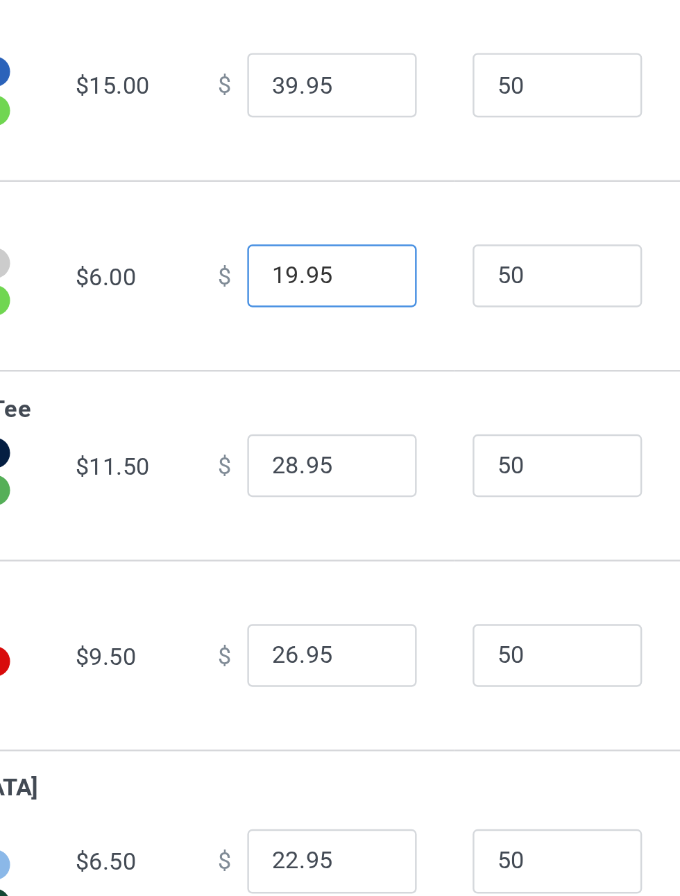
type input "19.95"
click at [342, 345] on input "28.95" at bounding box center [376, 332] width 69 height 26
click at [349, 345] on input "28.95" at bounding box center [376, 332] width 69 height 26
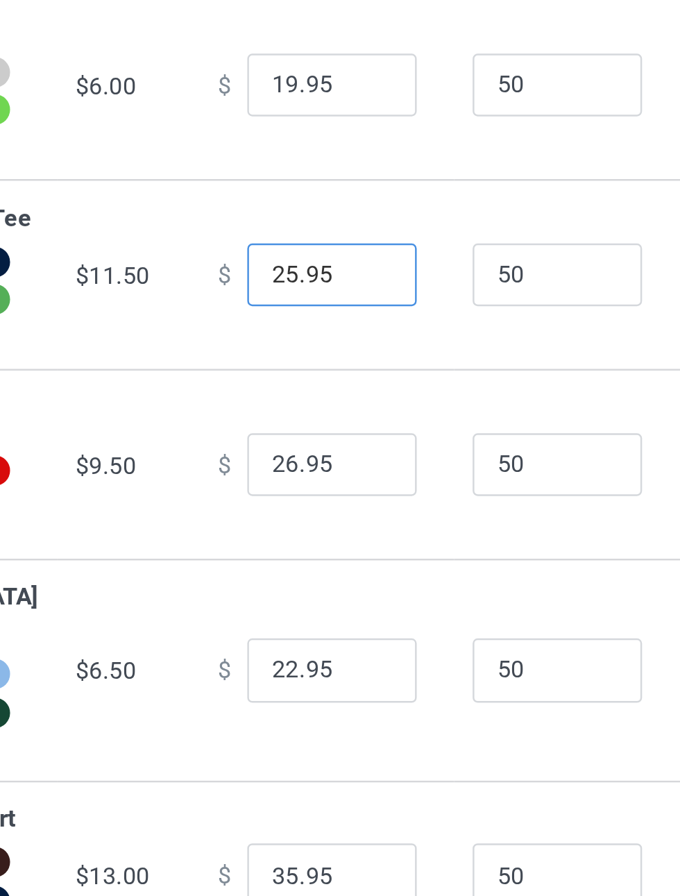
type input "25.95"
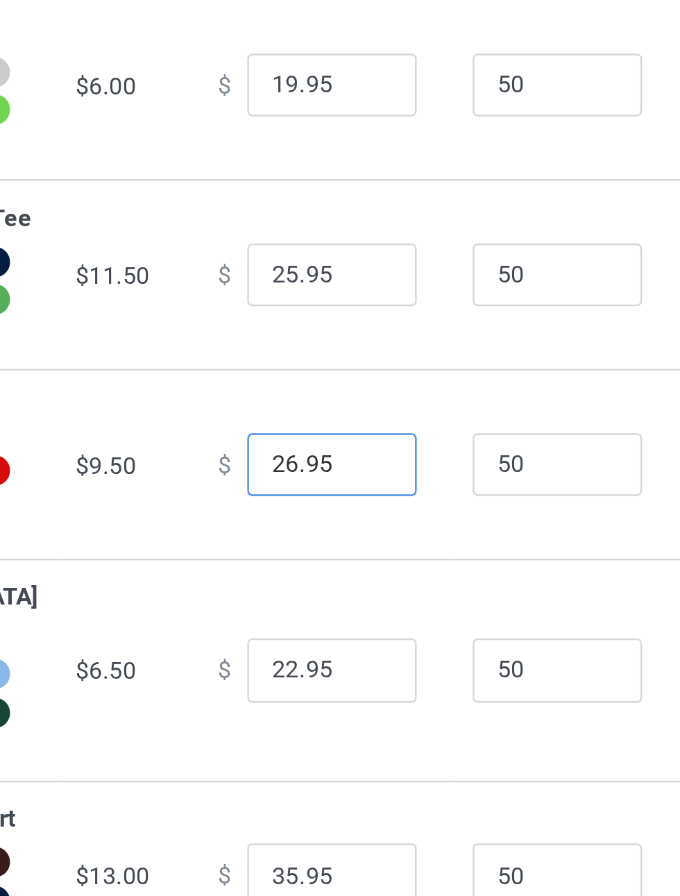
click at [342, 423] on input "26.95" at bounding box center [376, 409] width 69 height 26
click at [346, 423] on input "26.95" at bounding box center [376, 409] width 69 height 26
click at [344, 423] on input "26.95" at bounding box center [376, 409] width 69 height 26
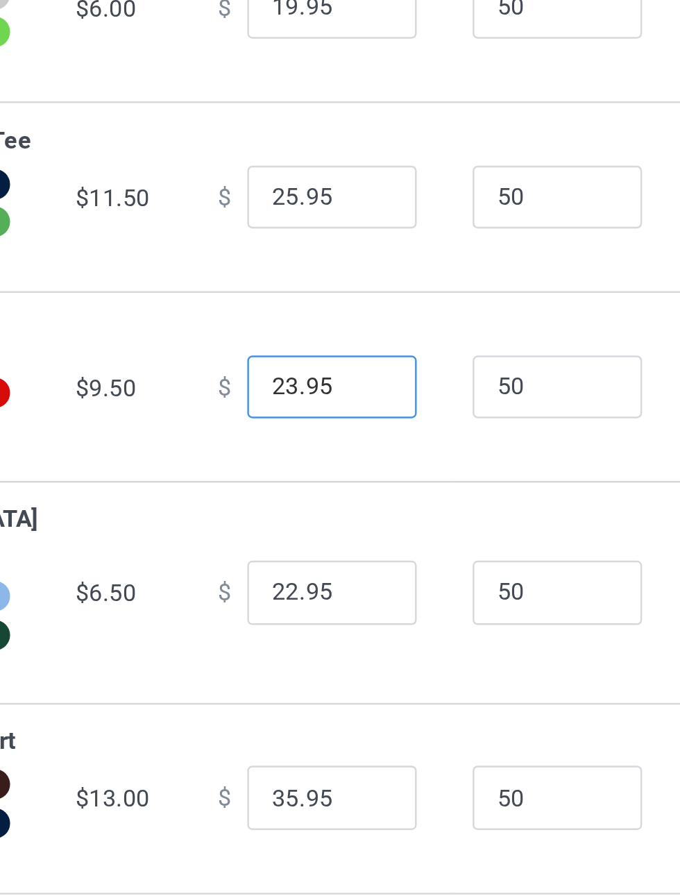
type input "23.95"
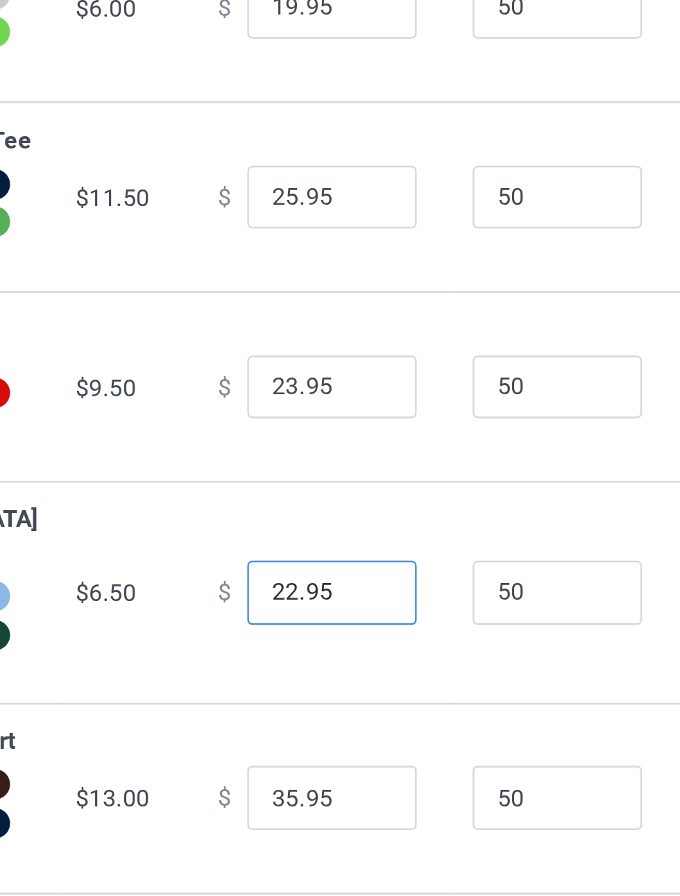
click at [343, 507] on input "22.95" at bounding box center [376, 494] width 69 height 26
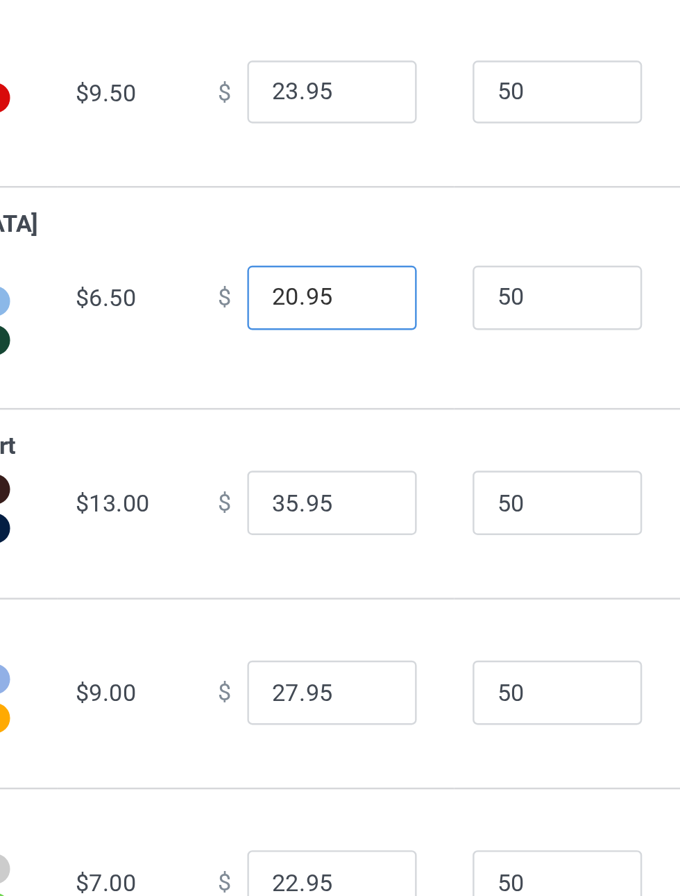
type input "20.95"
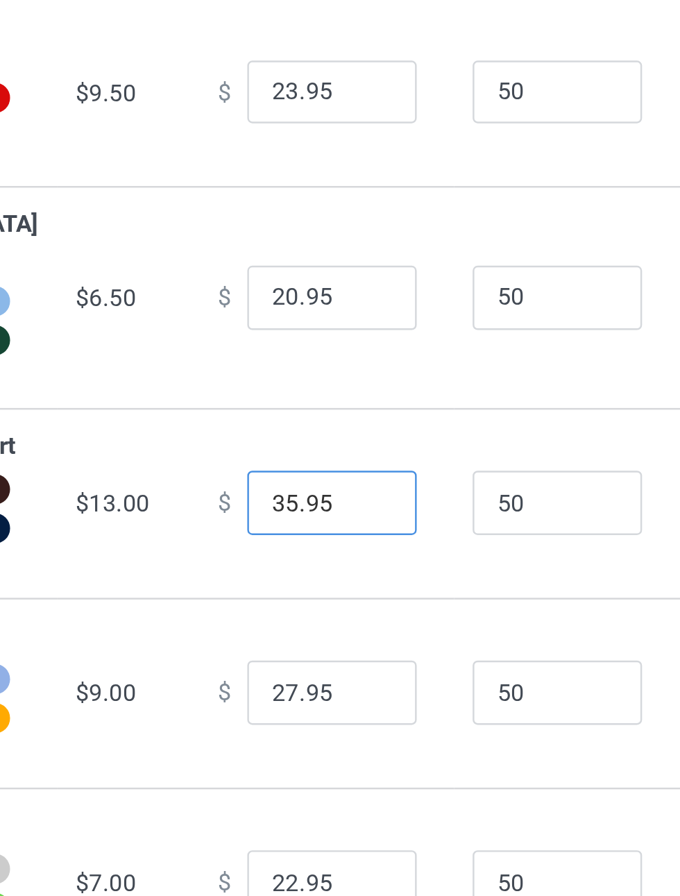
click at [347, 591] on input "35.95" at bounding box center [376, 578] width 69 height 26
click at [345, 591] on input "35.95" at bounding box center [376, 578] width 69 height 26
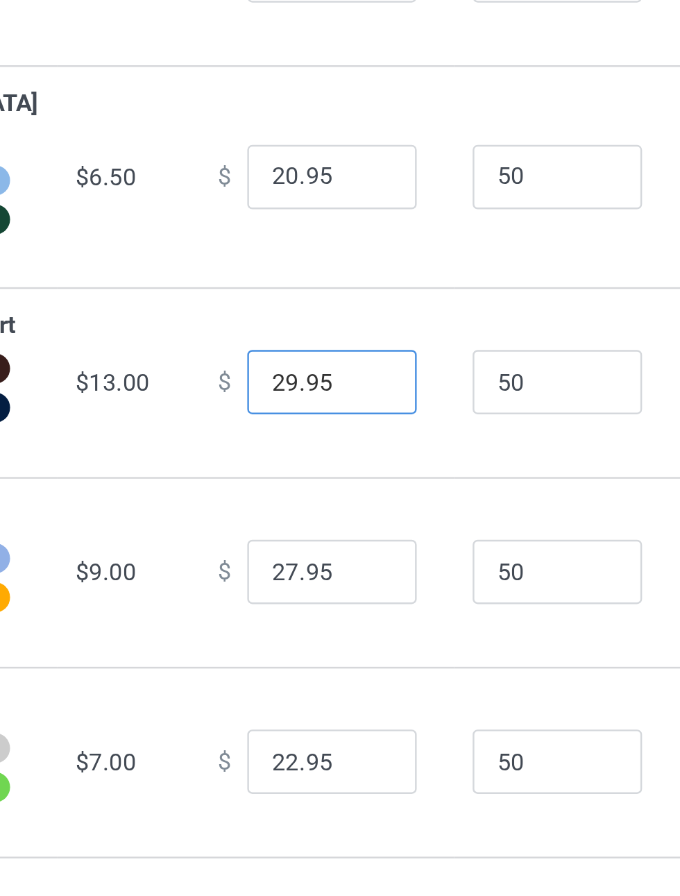
type input "29.95"
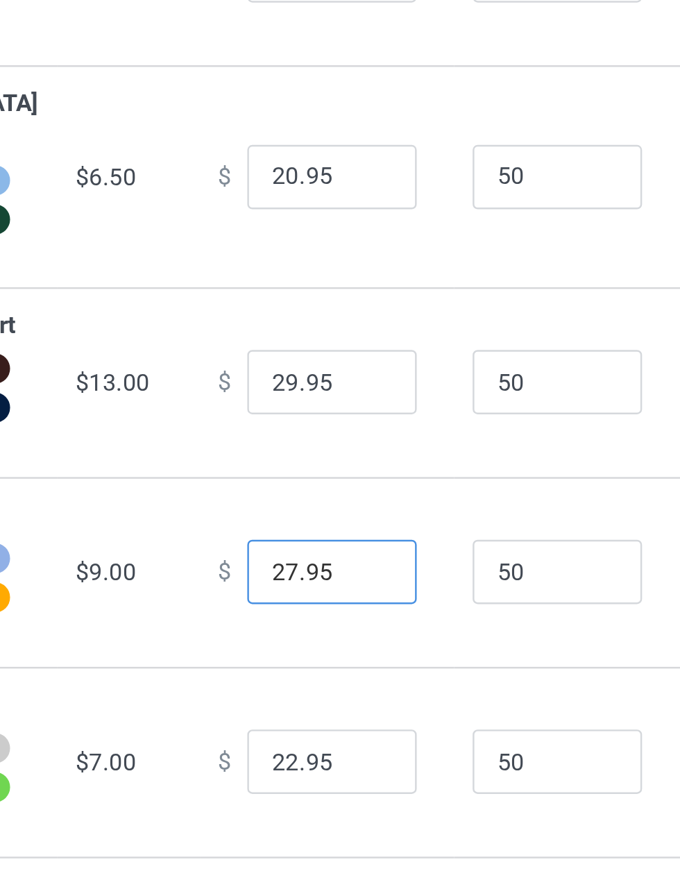
click at [342, 669] on input "27.95" at bounding box center [376, 655] width 69 height 26
click at [349, 669] on input "27.95" at bounding box center [376, 655] width 69 height 26
click at [351, 669] on input "27.95" at bounding box center [376, 655] width 69 height 26
click at [347, 669] on input "27.95" at bounding box center [376, 655] width 69 height 26
click at [342, 669] on input "27.95" at bounding box center [376, 655] width 69 height 26
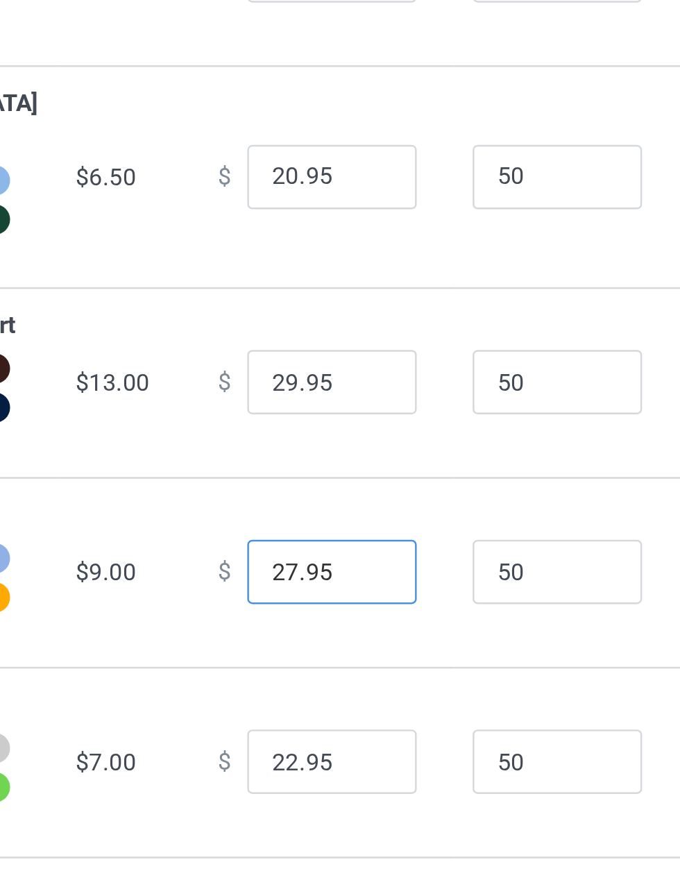
click at [342, 669] on input "27.95" at bounding box center [376, 655] width 69 height 26
click at [348, 669] on input "27.95" at bounding box center [376, 655] width 69 height 26
click at [344, 669] on input "27.95" at bounding box center [376, 655] width 69 height 26
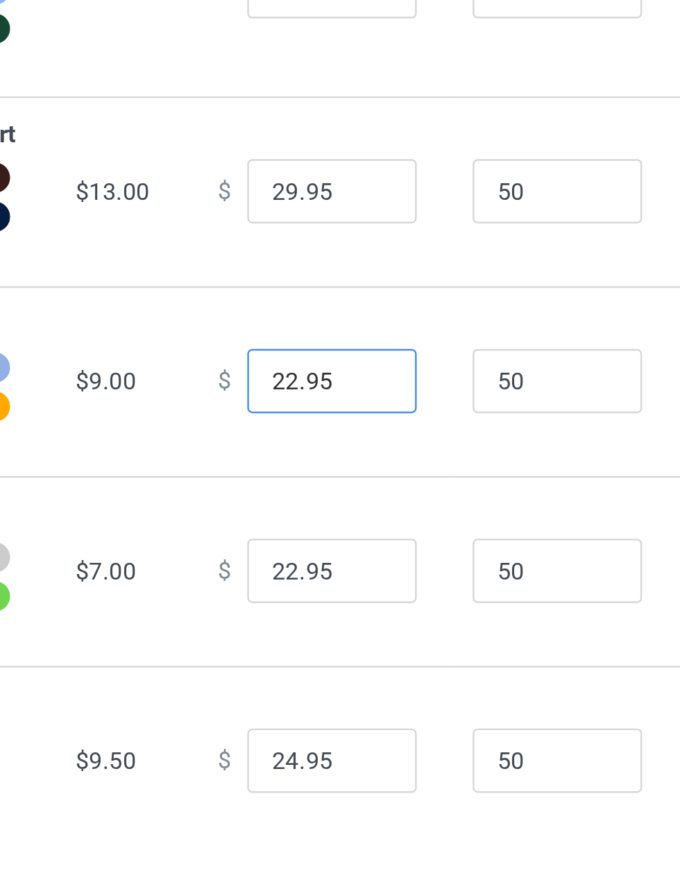
type input "22.95"
click at [345, 746] on input "22.95" at bounding box center [376, 733] width 69 height 26
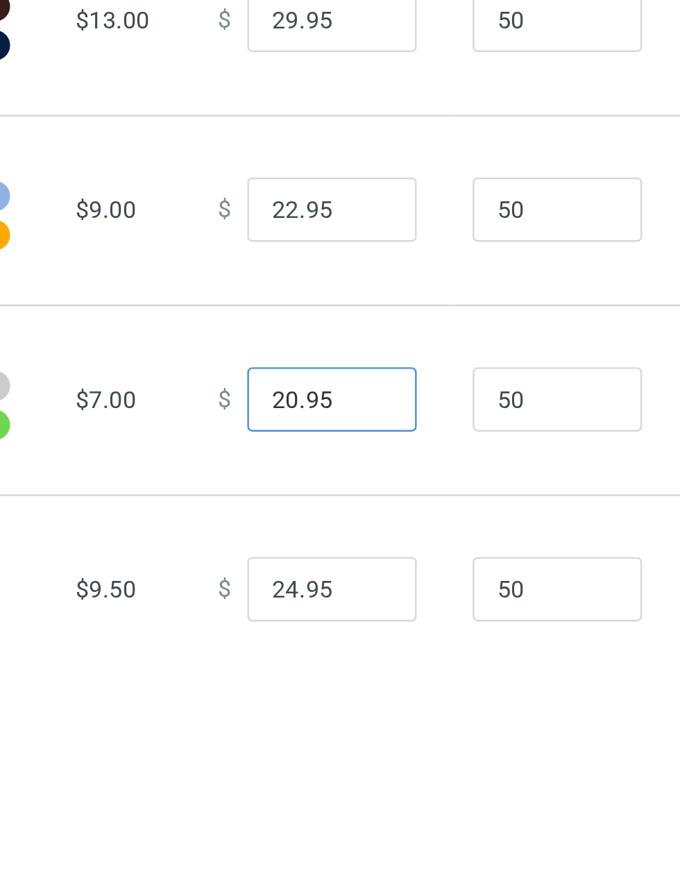
scroll to position [62, 0]
type input "20.95"
click at [342, 784] on input "24.95" at bounding box center [376, 771] width 69 height 26
click at [347, 784] on input "24.95" at bounding box center [376, 771] width 69 height 26
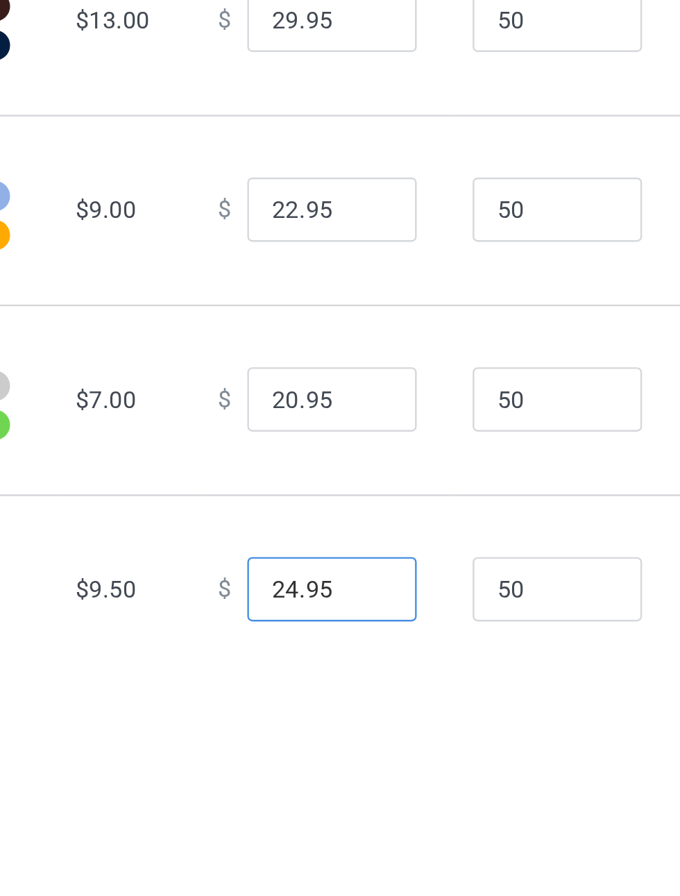
click at [344, 784] on input "24.95" at bounding box center [376, 771] width 69 height 26
type input "21.95"
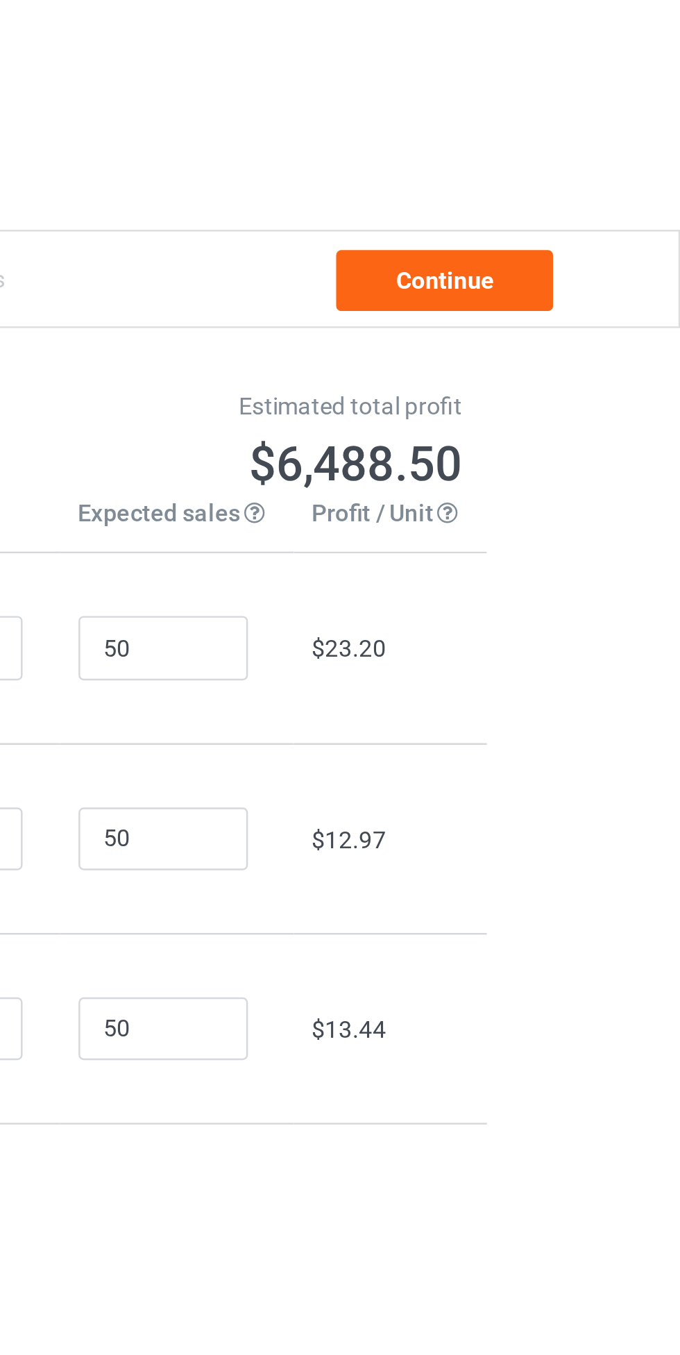
scroll to position [0, 0]
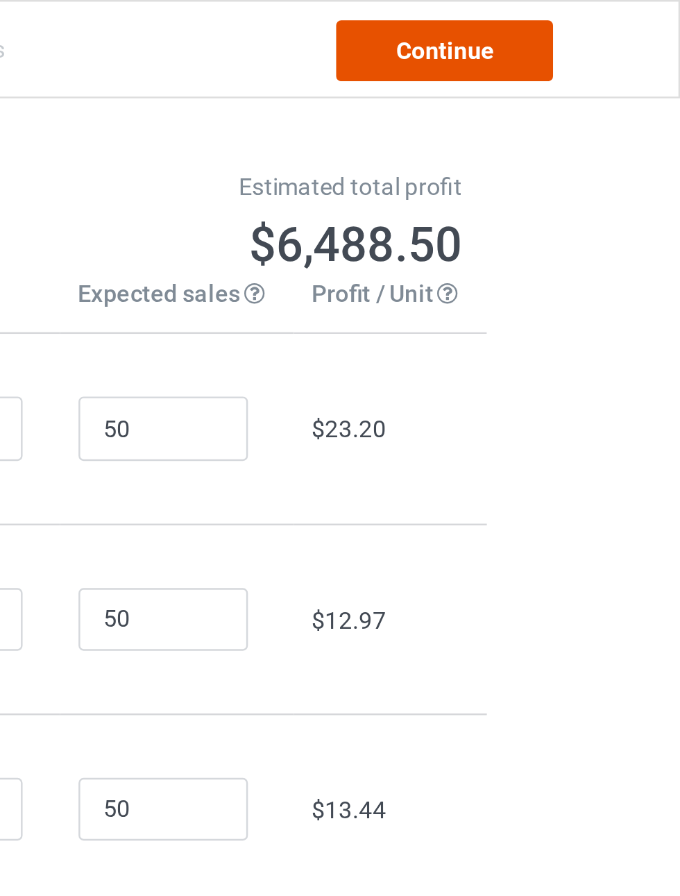
click at [596, 22] on link "Continue" at bounding box center [584, 20] width 89 height 25
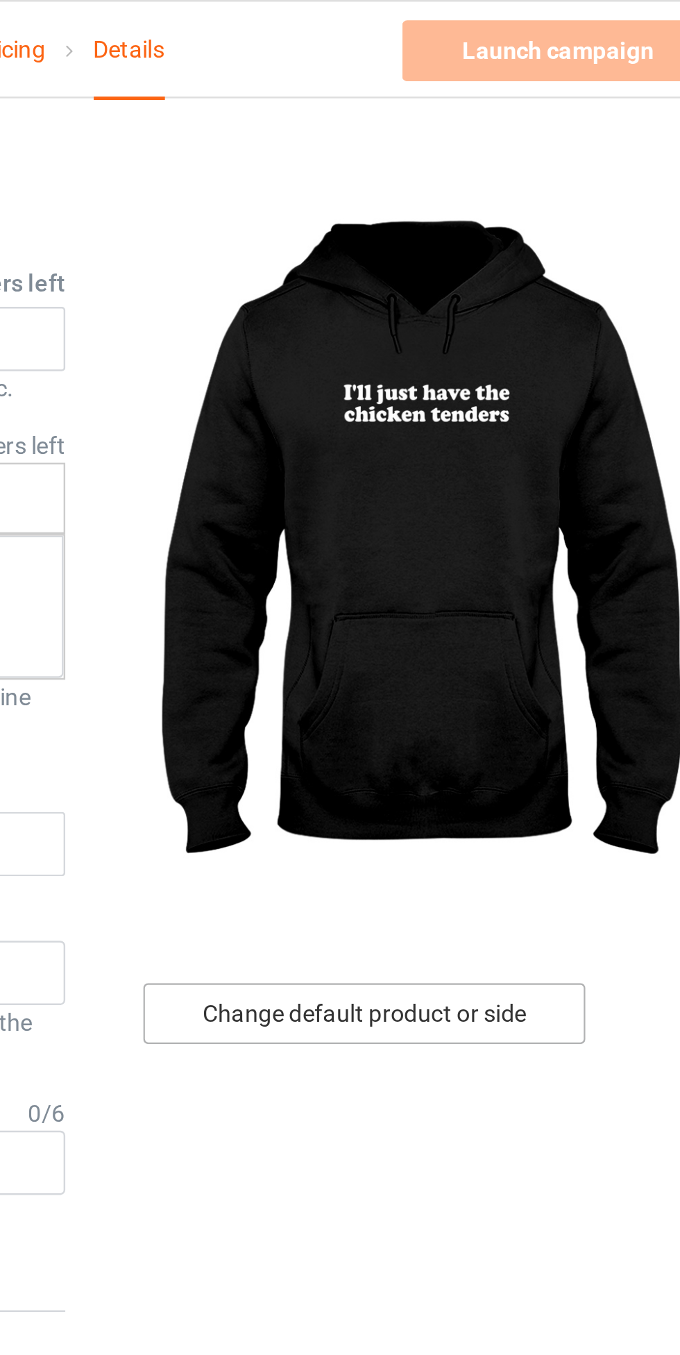
click at [521, 417] on div "Change default product or side" at bounding box center [485, 415] width 181 height 25
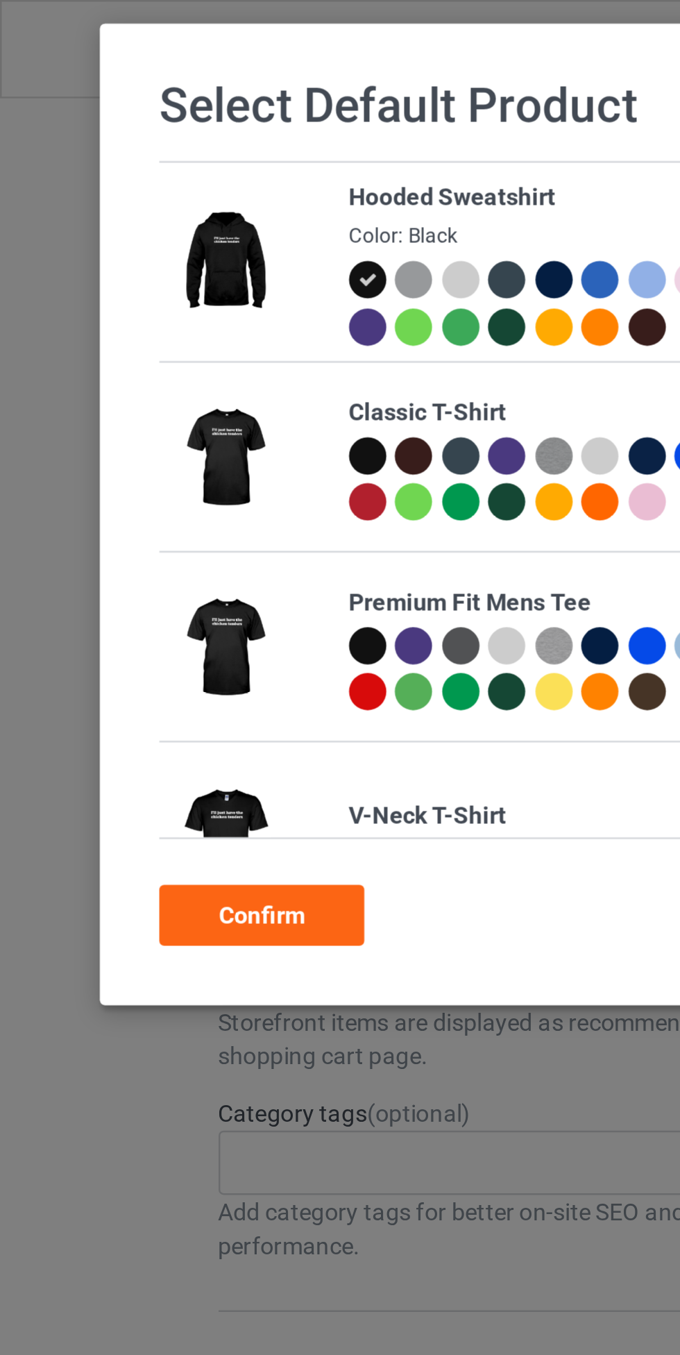
click at [150, 190] on div at bounding box center [150, 186] width 15 height 15
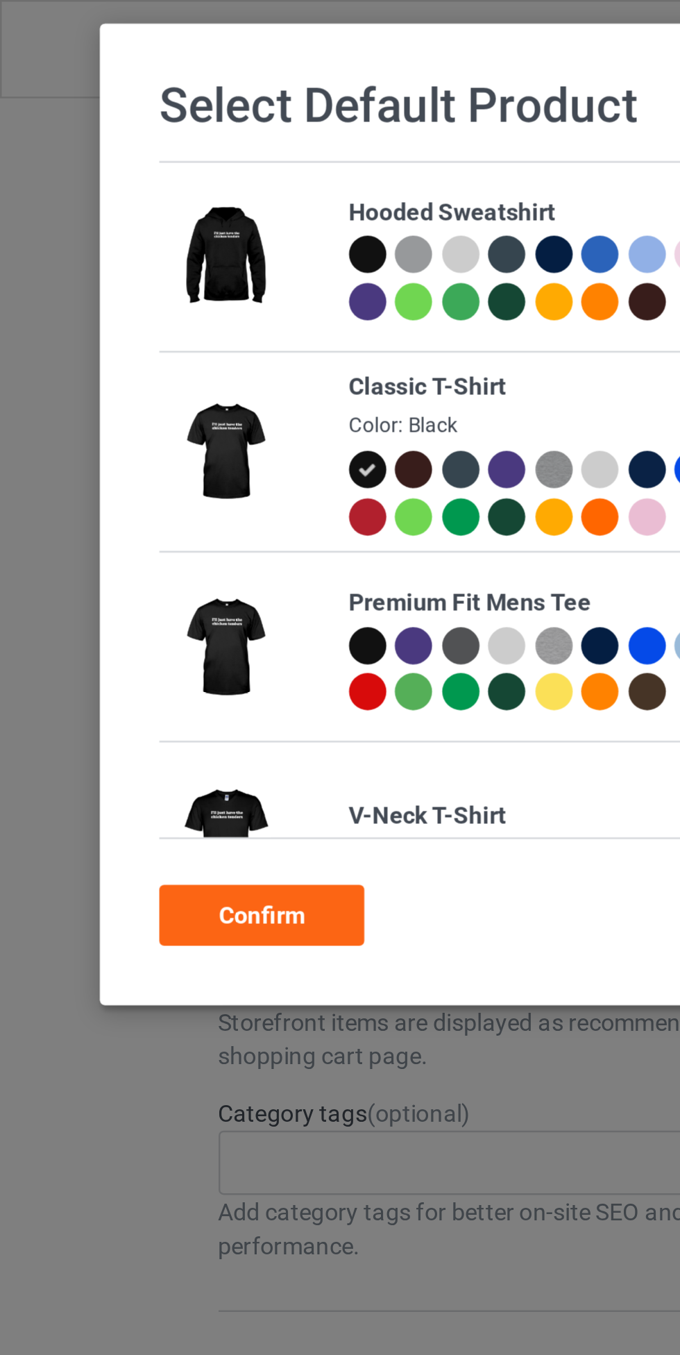
click at [124, 370] on div "Confirm" at bounding box center [107, 374] width 84 height 25
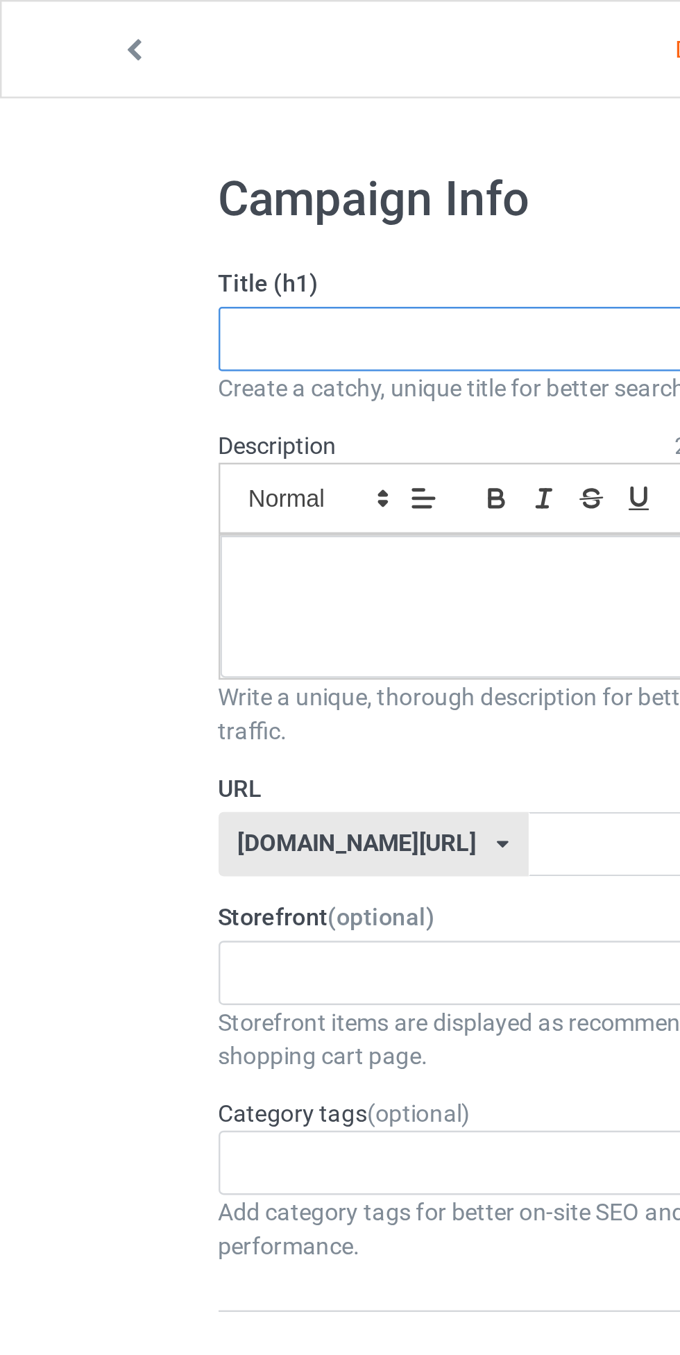
click at [198, 140] on input "text" at bounding box center [227, 139] width 274 height 26
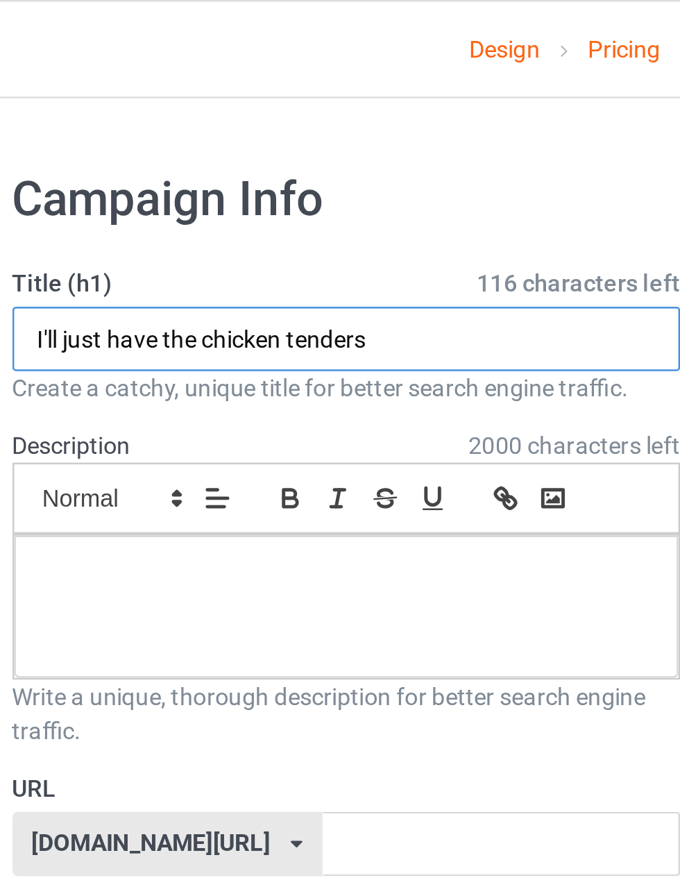
type input "I'll just have the chicken tenders"
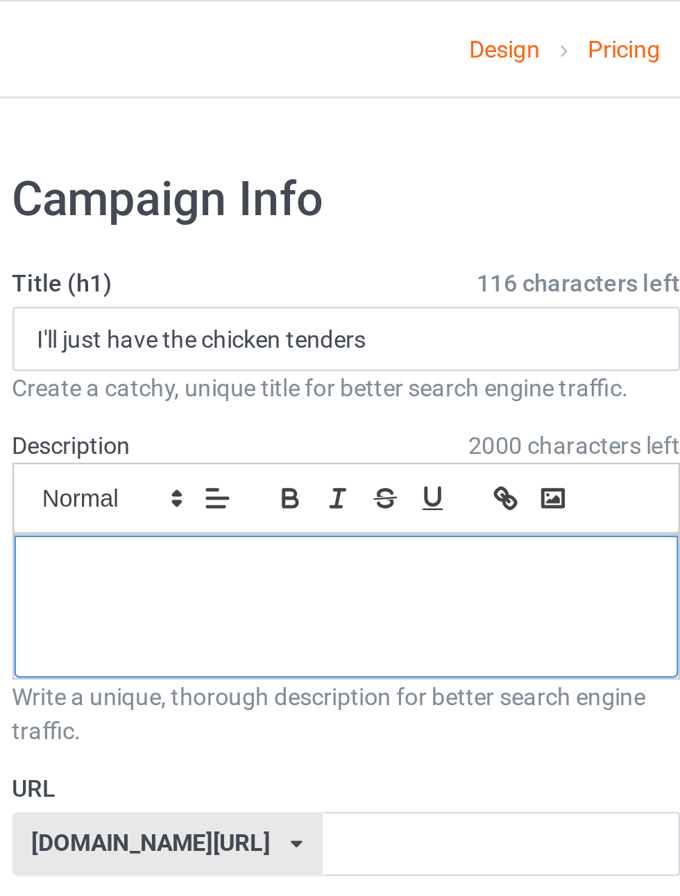
click at [282, 238] on p at bounding box center [226, 234] width 250 height 13
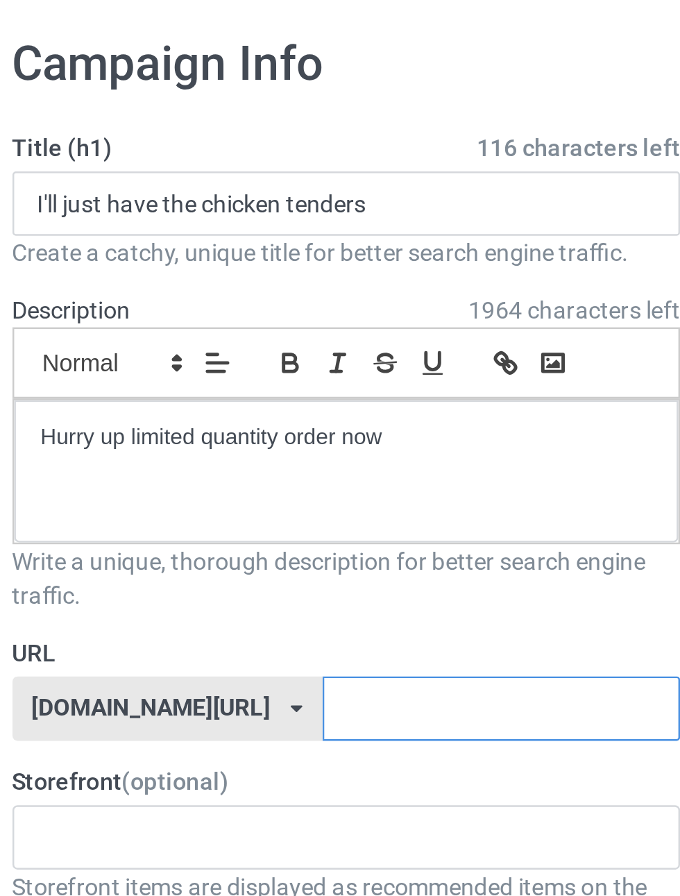
click at [283, 344] on input "text" at bounding box center [290, 346] width 147 height 26
type input "shirt7"
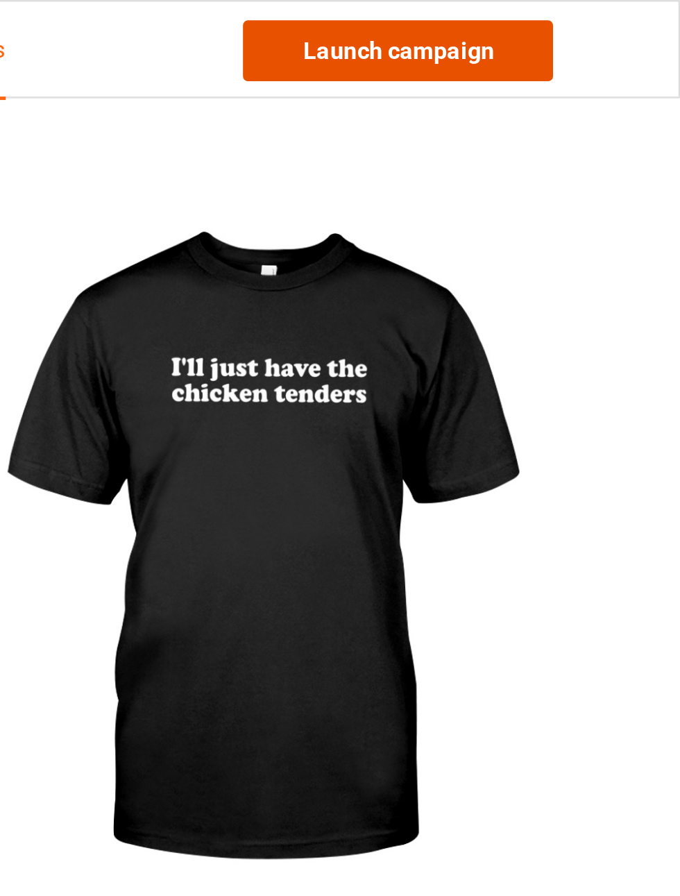
click at [603, 21] on link "Launch campaign" at bounding box center [564, 20] width 127 height 25
